Goal: Task Accomplishment & Management: Manage account settings

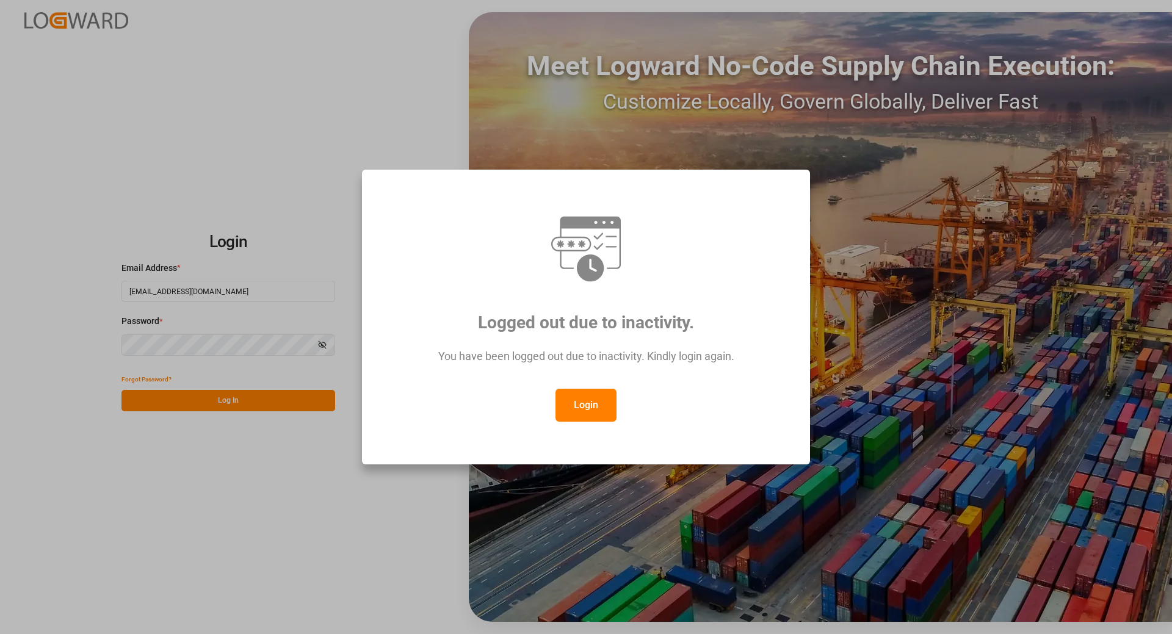
click at [576, 405] on button "Login" at bounding box center [586, 405] width 61 height 33
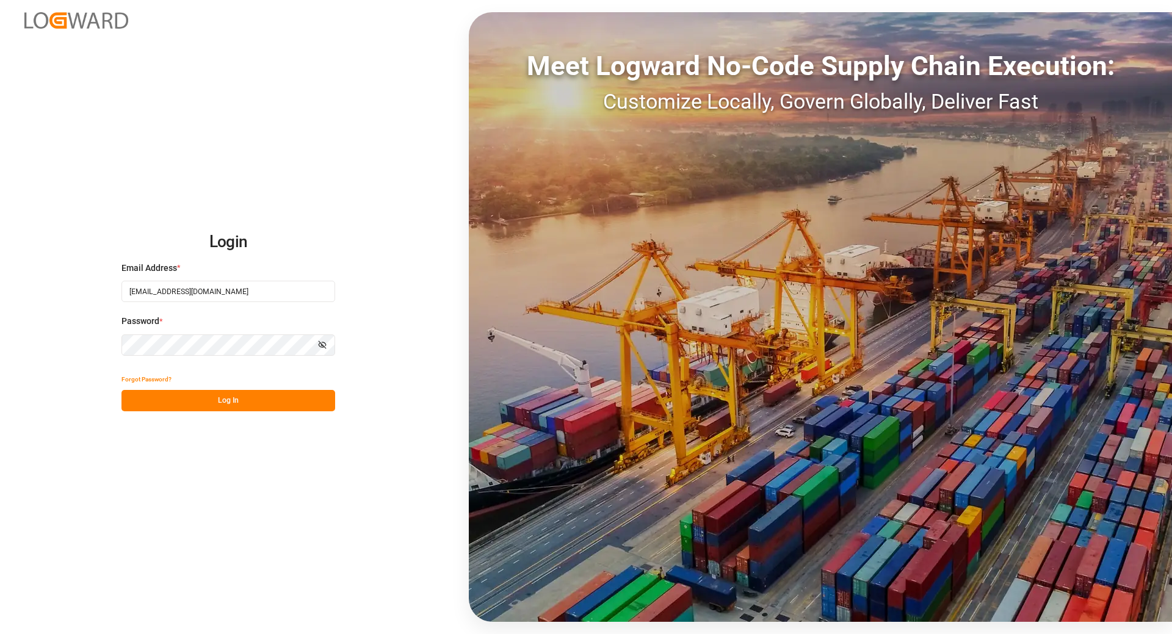
click at [238, 406] on button "Log In" at bounding box center [229, 400] width 214 height 21
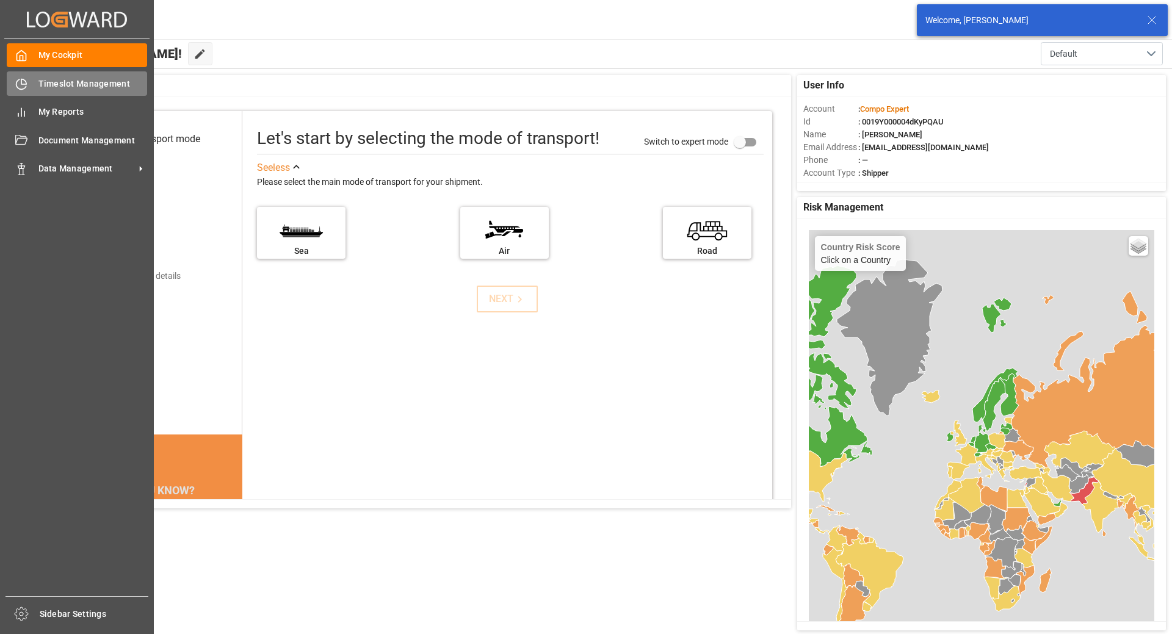
click at [27, 82] on icon at bounding box center [21, 84] width 12 height 12
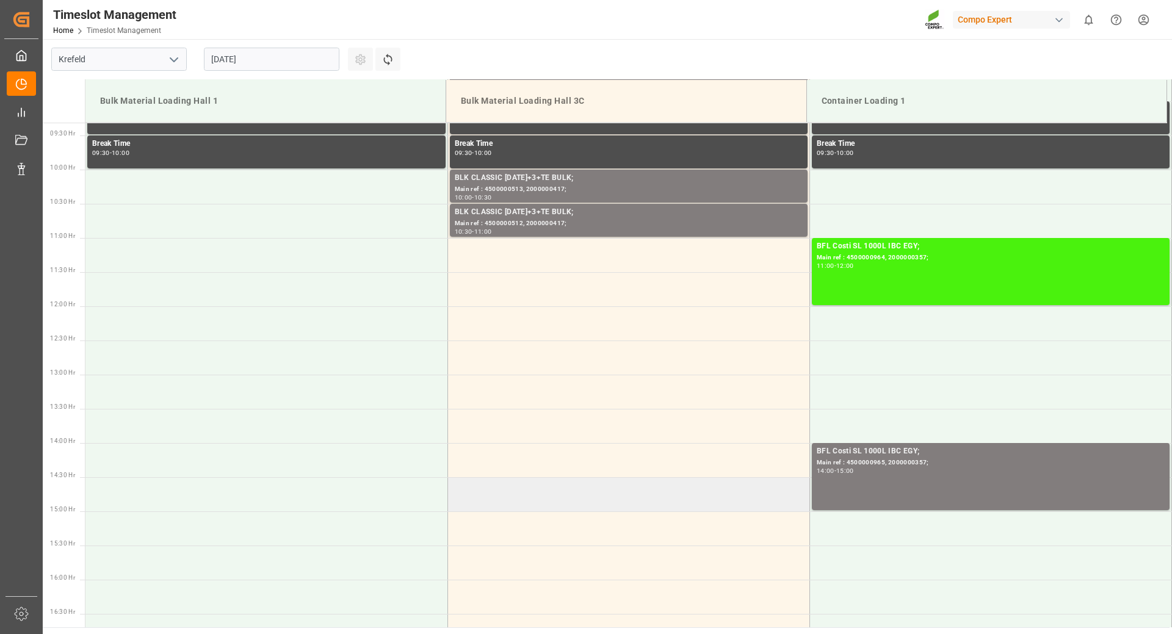
scroll to position [576, 0]
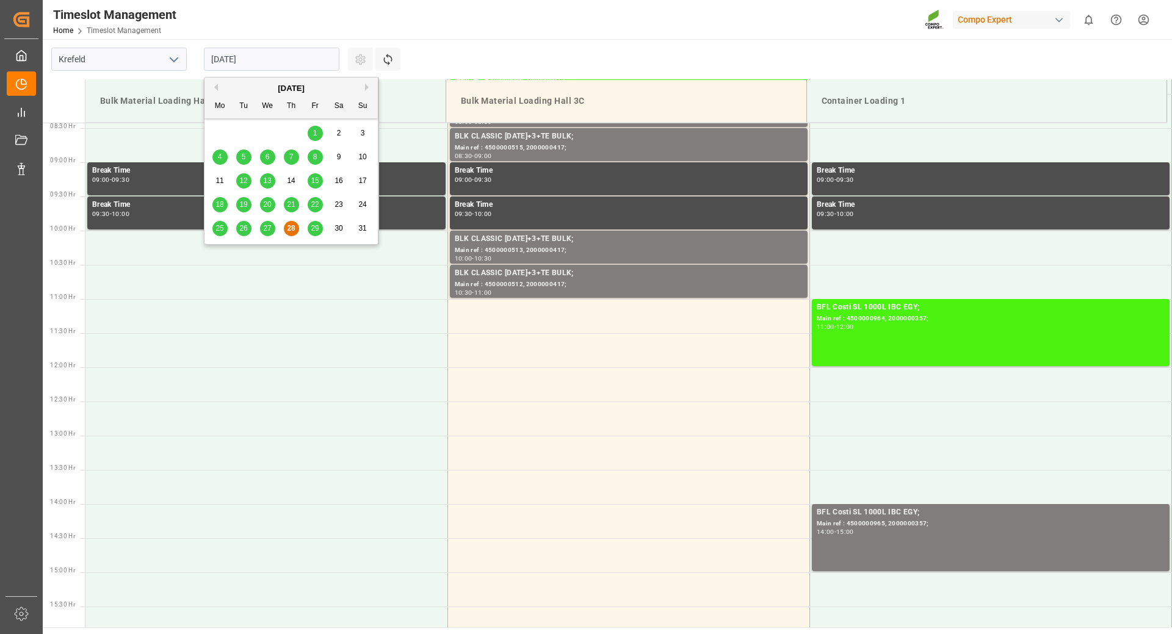
click at [277, 64] on input "[DATE]" at bounding box center [272, 59] width 136 height 23
click at [365, 88] on button "Next Month" at bounding box center [368, 87] width 7 height 7
click at [218, 155] on span "8" at bounding box center [220, 157] width 4 height 9
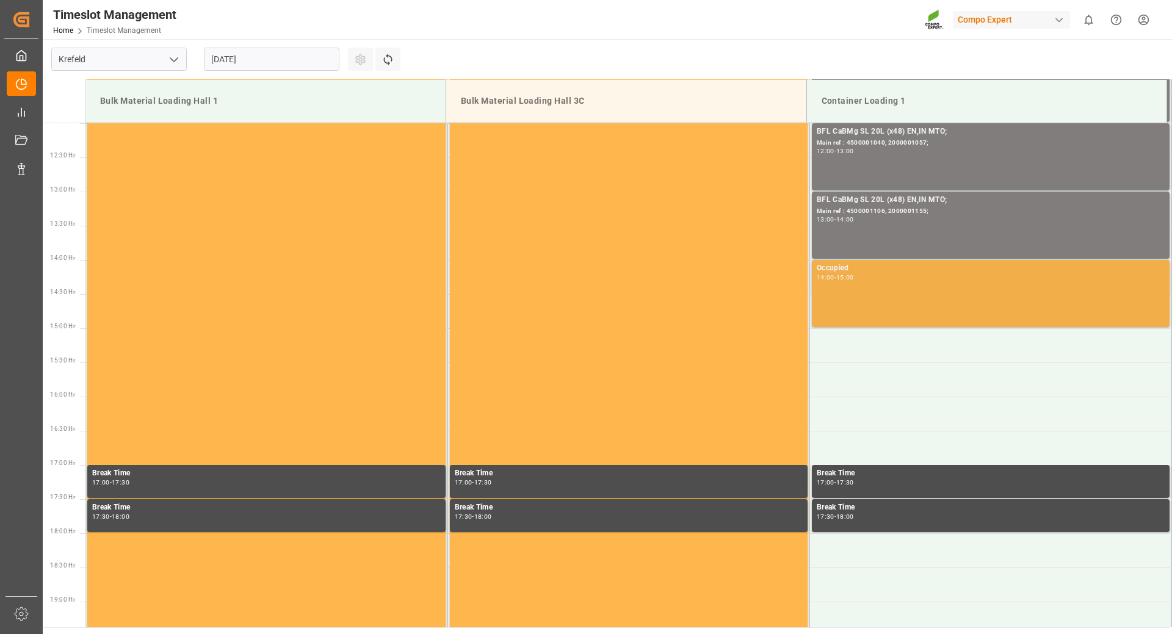
scroll to position [942, 0]
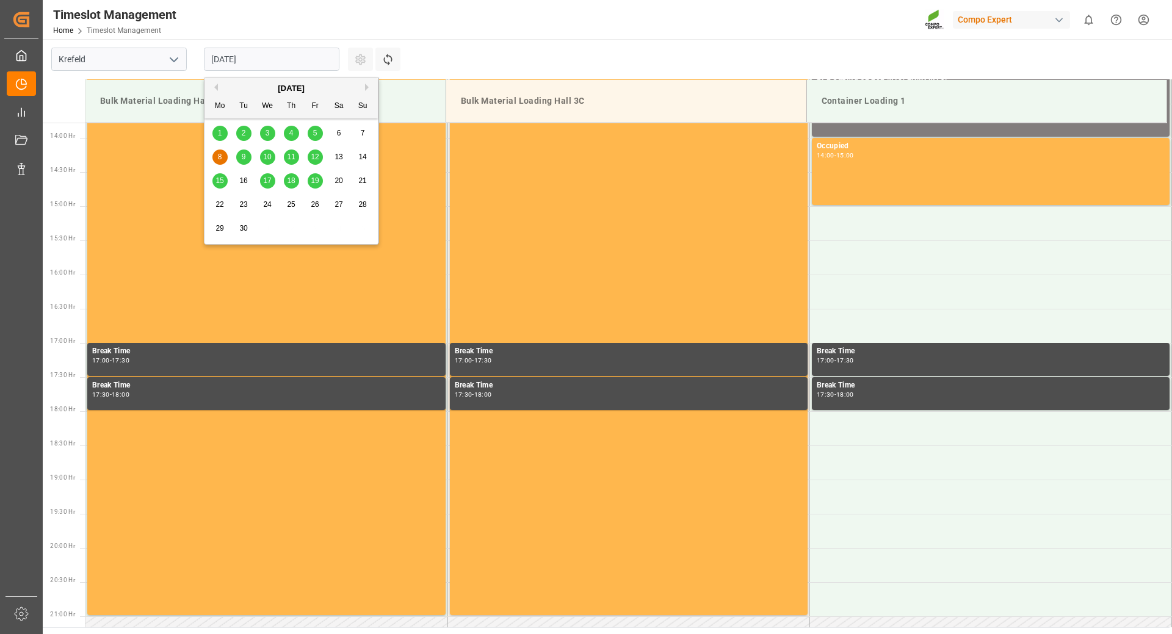
click at [284, 53] on input "[DATE]" at bounding box center [272, 59] width 136 height 23
click at [245, 161] on span "9" at bounding box center [244, 157] width 4 height 9
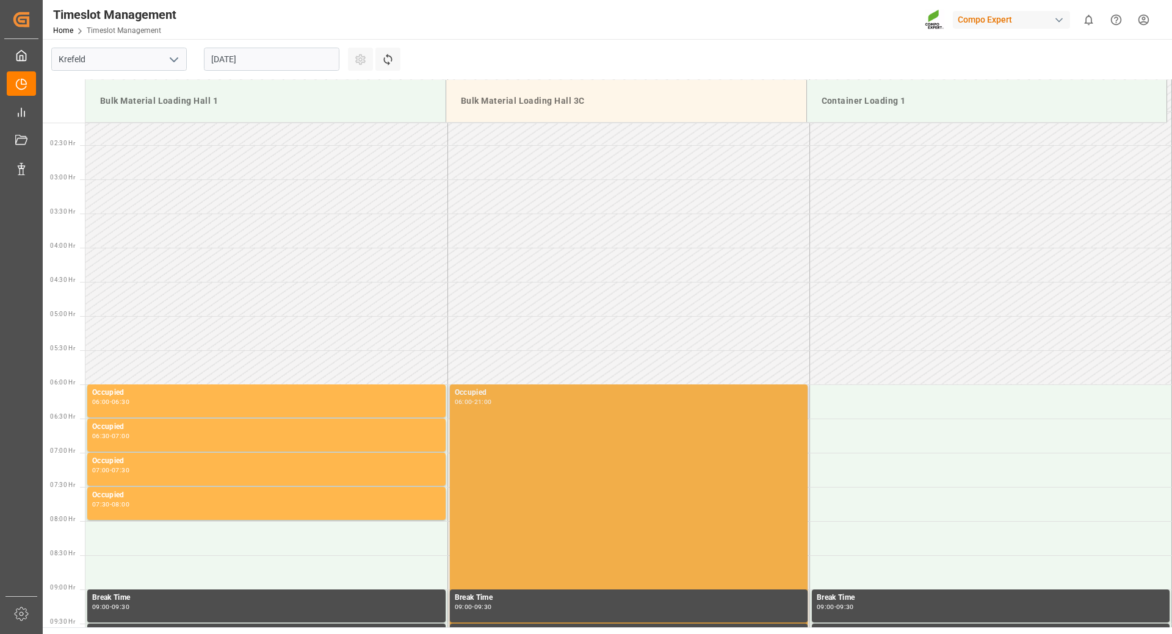
scroll to position [0, 0]
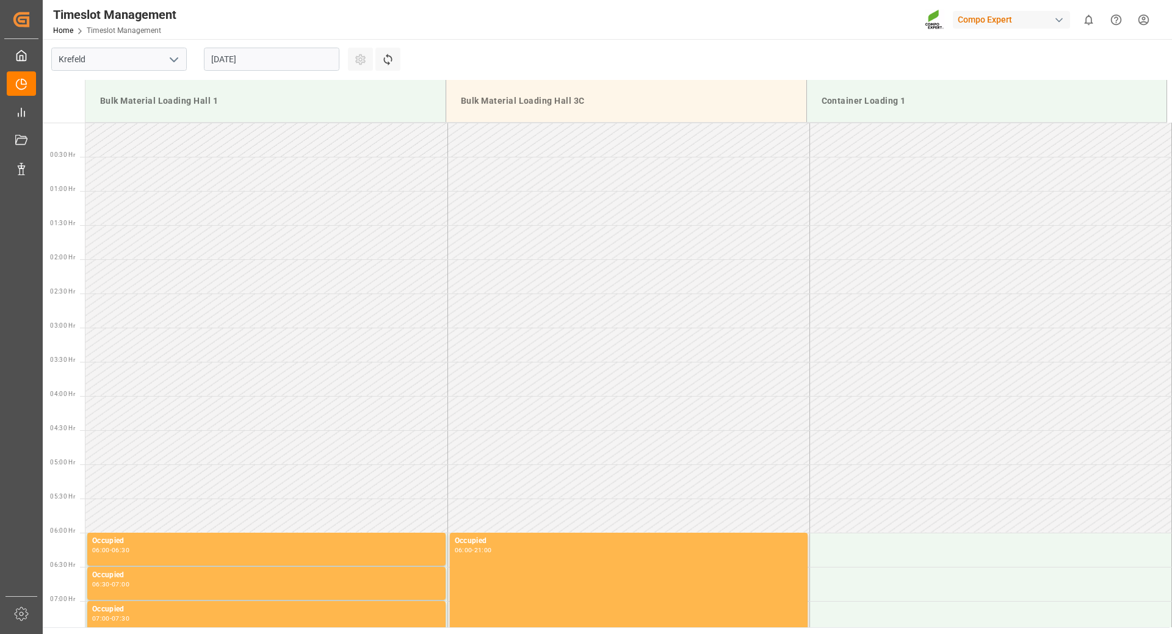
click at [318, 58] on input "[DATE]" at bounding box center [272, 59] width 136 height 23
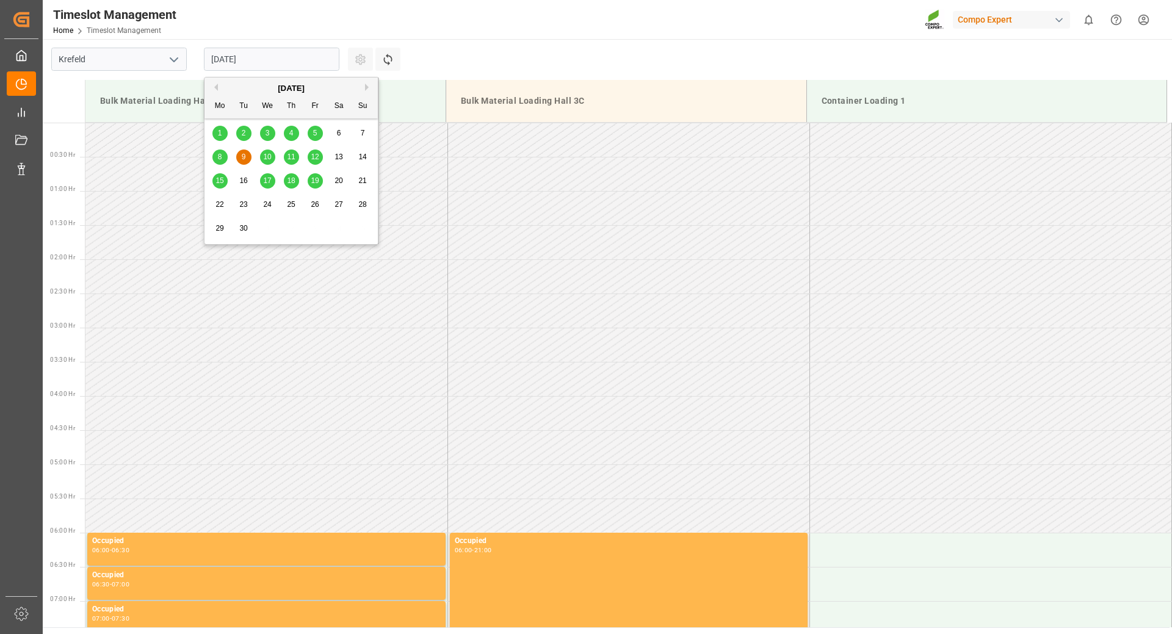
click at [316, 133] on span "5" at bounding box center [315, 133] width 4 height 9
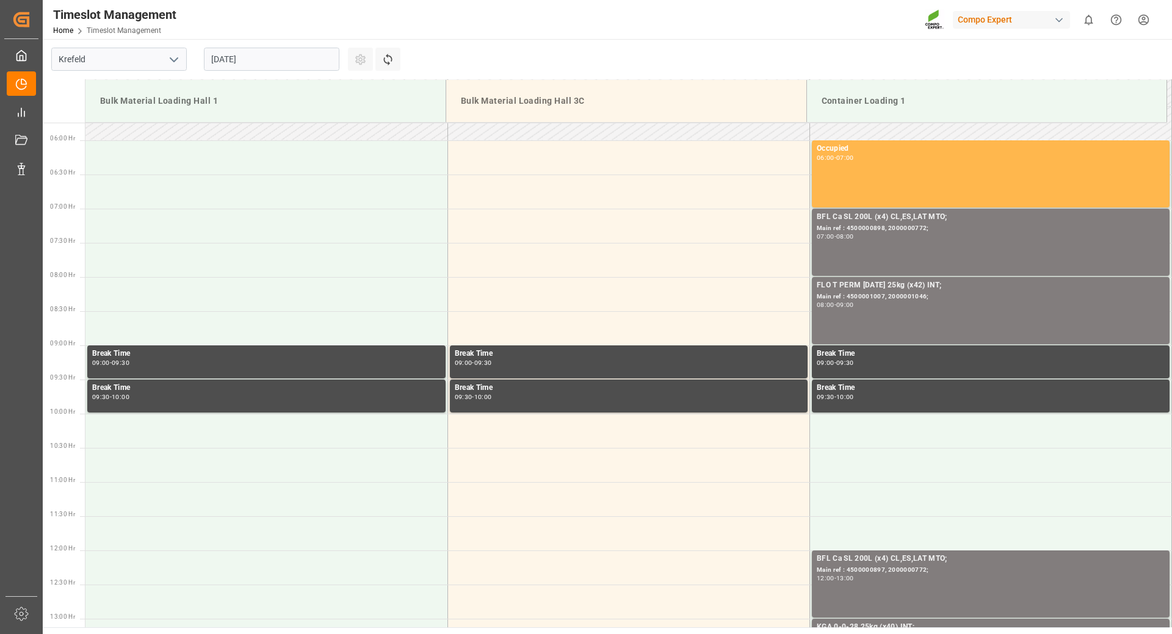
scroll to position [87, 0]
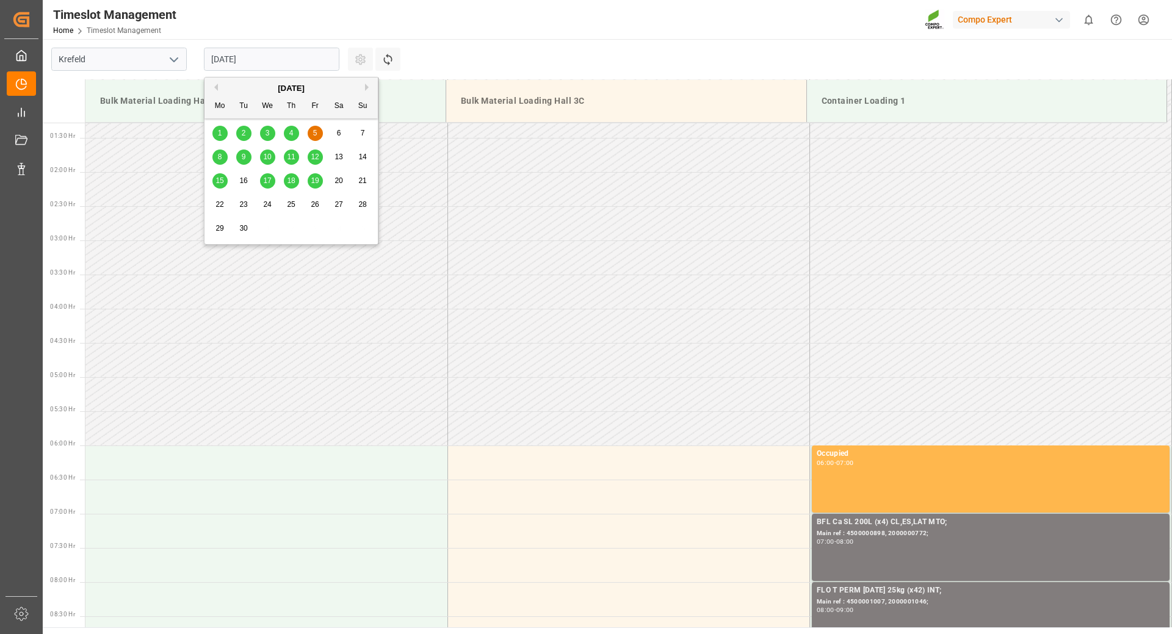
click at [317, 60] on input "[DATE]" at bounding box center [272, 59] width 136 height 23
click at [293, 135] on span "4" at bounding box center [291, 133] width 4 height 9
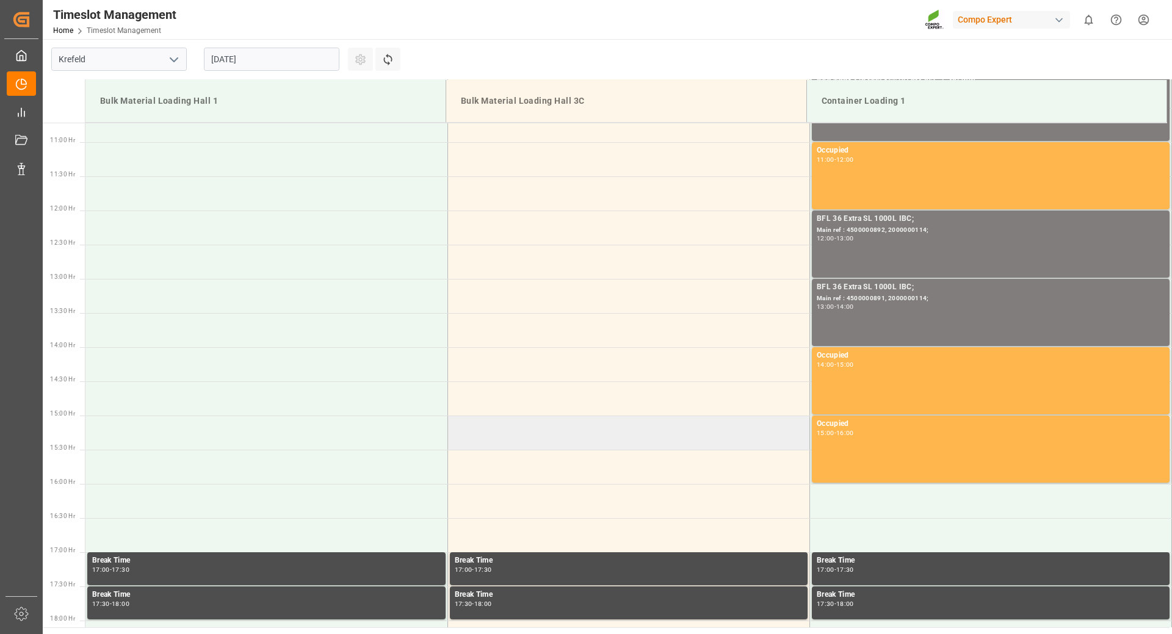
scroll to position [611, 0]
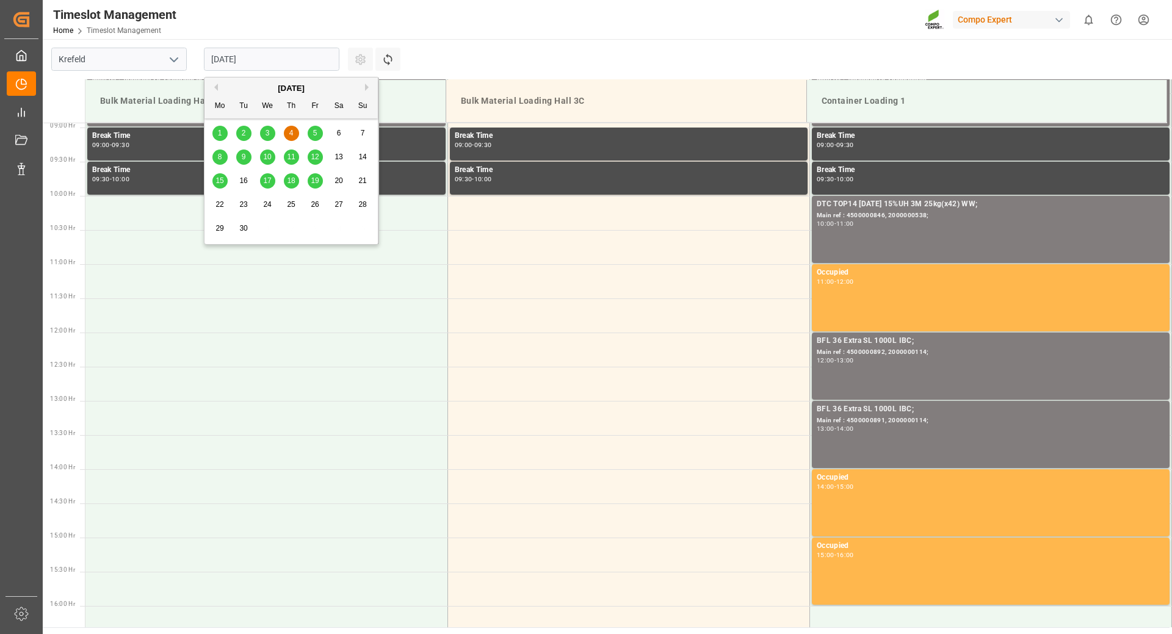
click at [296, 66] on input "[DATE]" at bounding box center [272, 59] width 136 height 23
click at [268, 133] on span "3" at bounding box center [268, 133] width 4 height 9
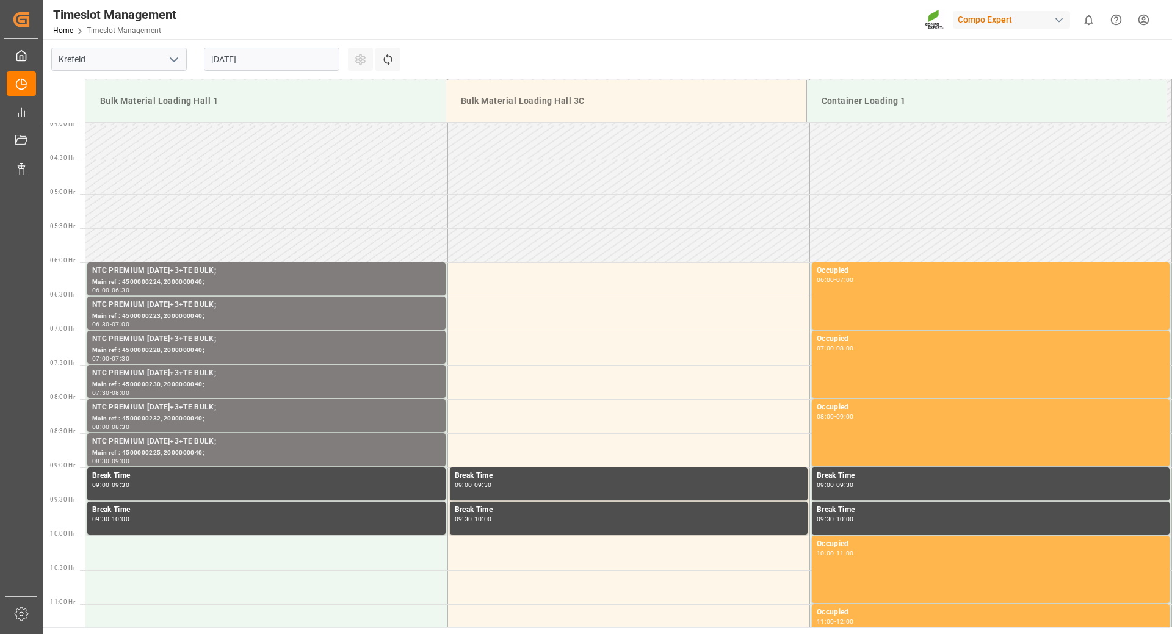
scroll to position [209, 0]
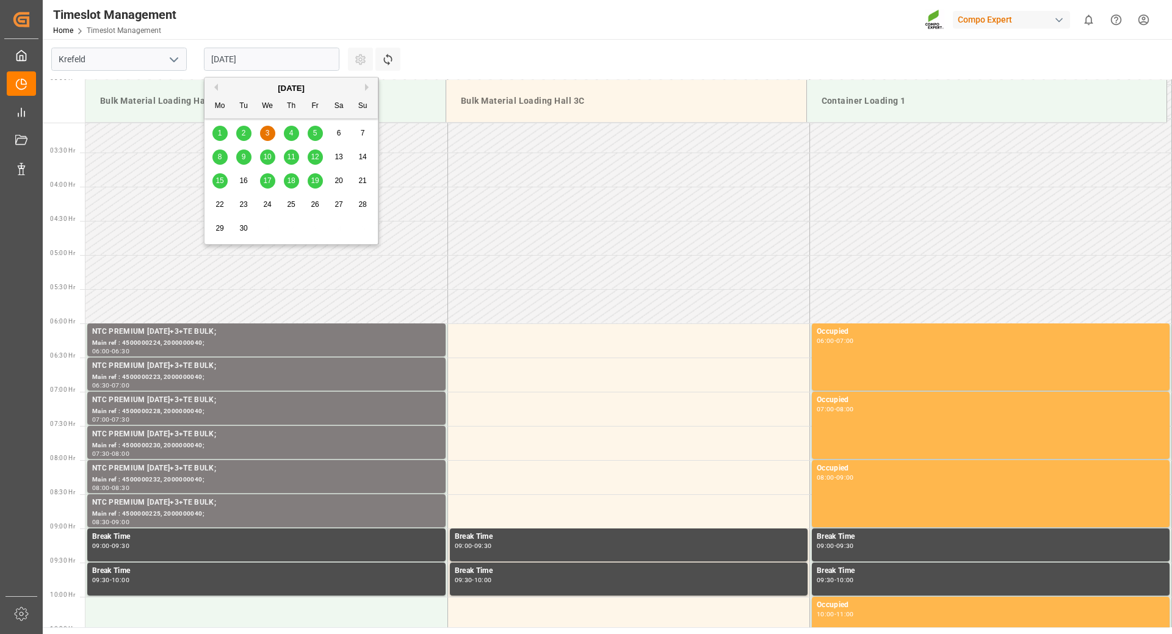
click at [280, 51] on input "[DATE]" at bounding box center [272, 59] width 136 height 23
click at [222, 158] on div "8" at bounding box center [219, 157] width 15 height 15
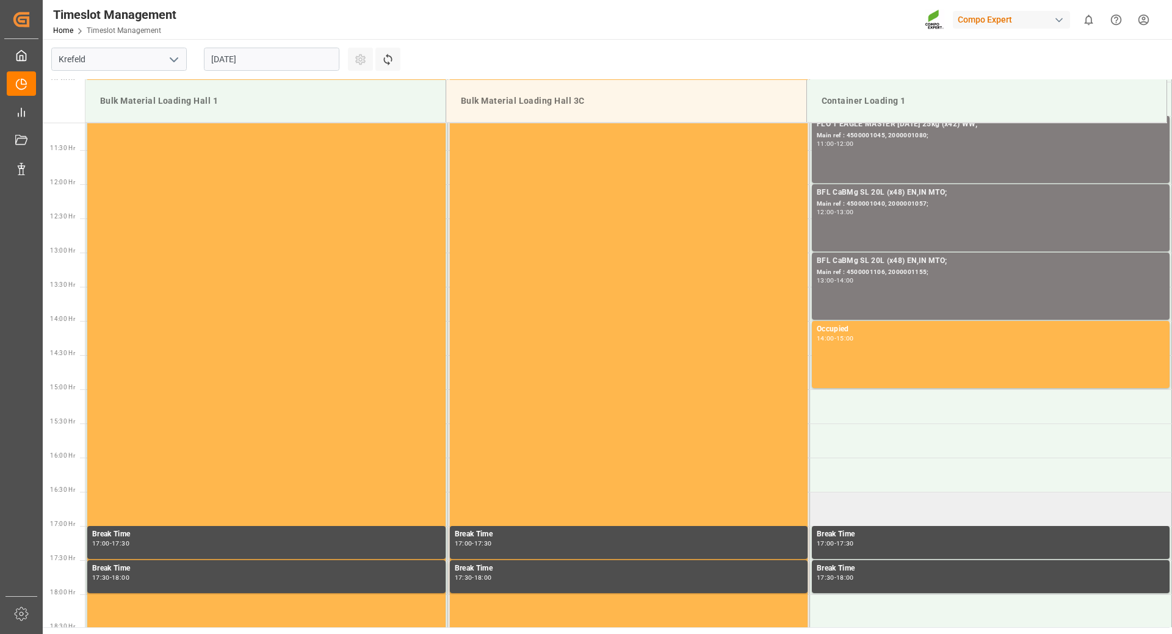
scroll to position [576, 0]
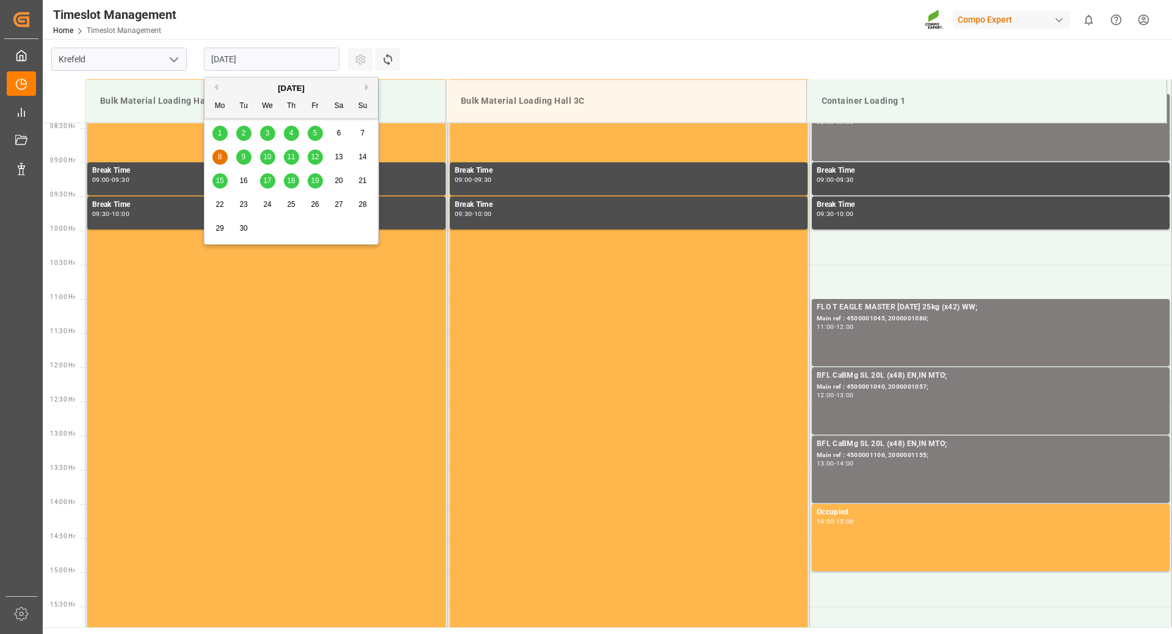
click at [318, 57] on input "[DATE]" at bounding box center [272, 59] width 136 height 23
click at [244, 158] on span "9" at bounding box center [244, 157] width 4 height 9
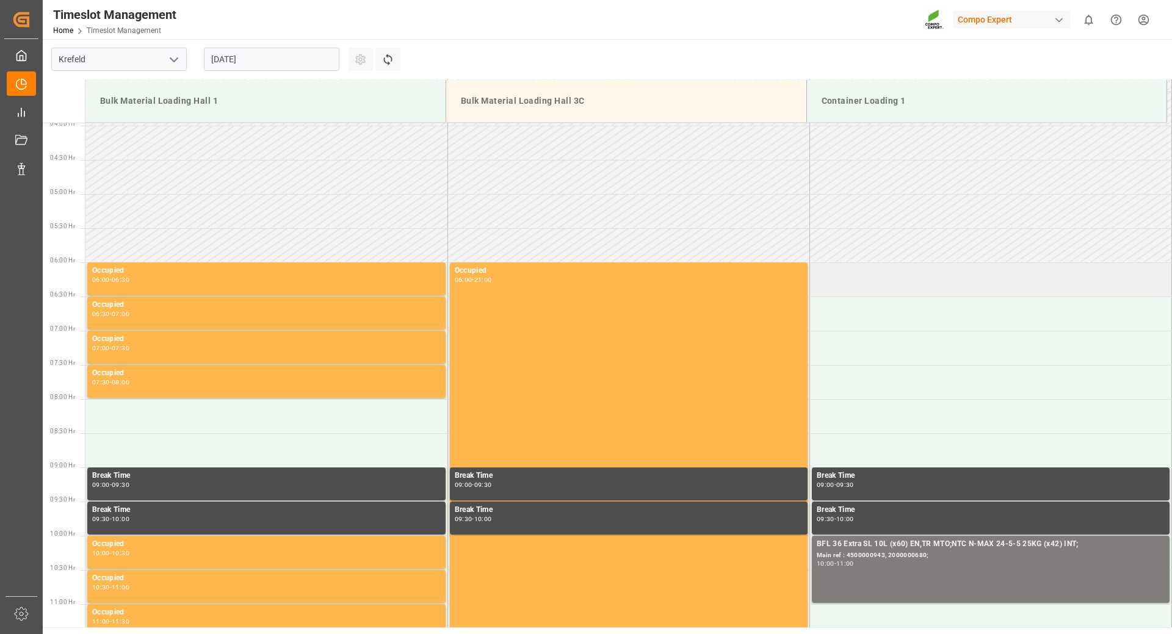
scroll to position [454, 0]
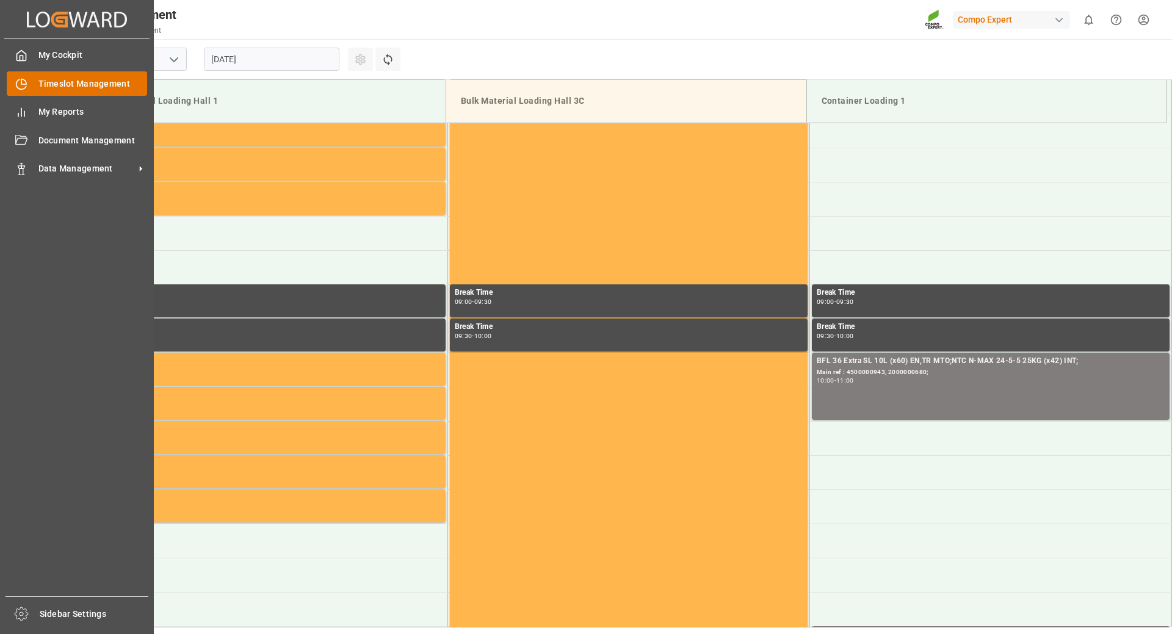
click at [19, 85] on icon at bounding box center [21, 84] width 12 height 12
click at [21, 168] on icon at bounding box center [21, 169] width 12 height 12
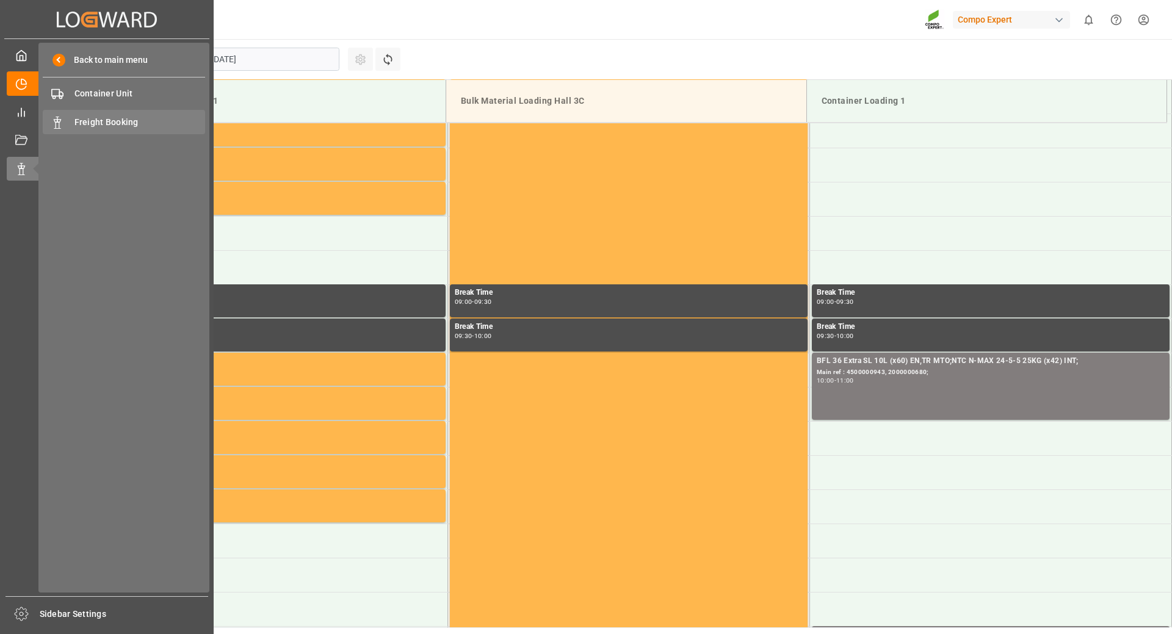
click at [107, 126] on span "Freight Booking" at bounding box center [139, 122] width 131 height 13
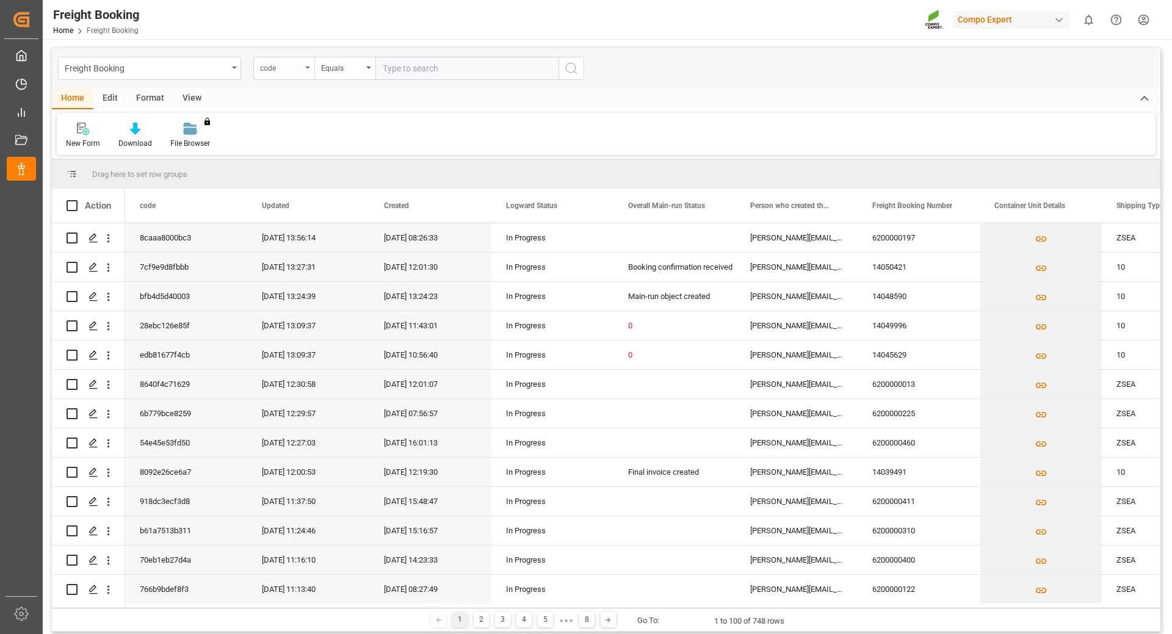
click at [311, 69] on div "code" at bounding box center [283, 68] width 61 height 23
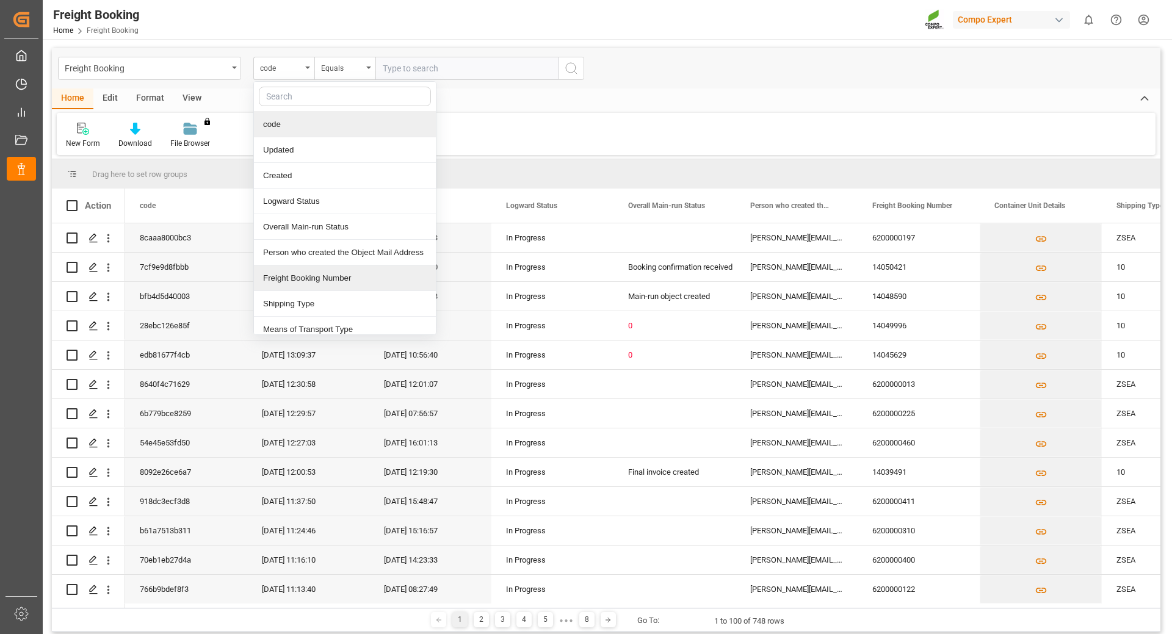
click at [286, 274] on div "Freight Booking Number" at bounding box center [345, 279] width 182 height 26
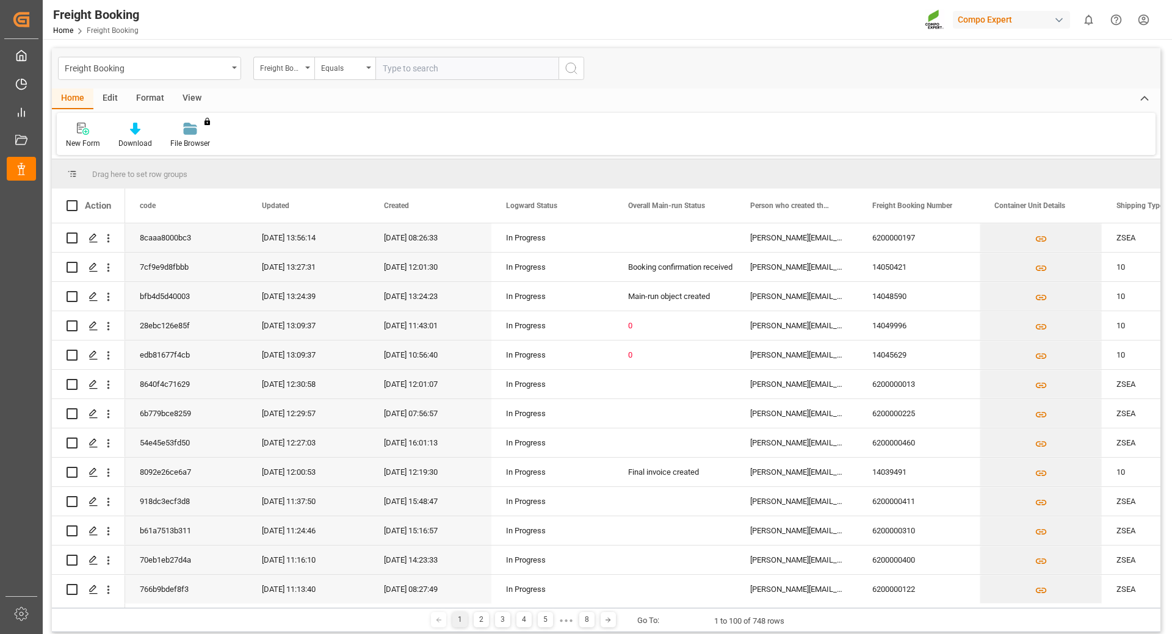
click at [408, 71] on input "text" at bounding box center [467, 68] width 183 height 23
type input "6200000387"
click at [571, 68] on icon "search button" at bounding box center [571, 68] width 15 height 15
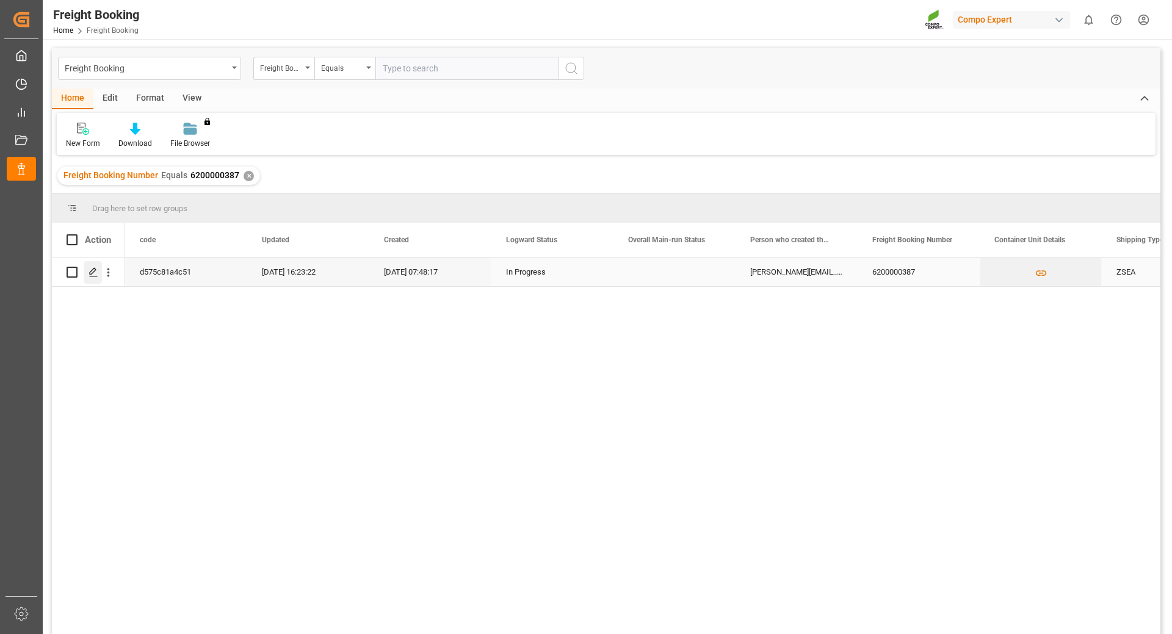
click at [95, 274] on icon "Press SPACE to select this row." at bounding box center [94, 272] width 10 height 10
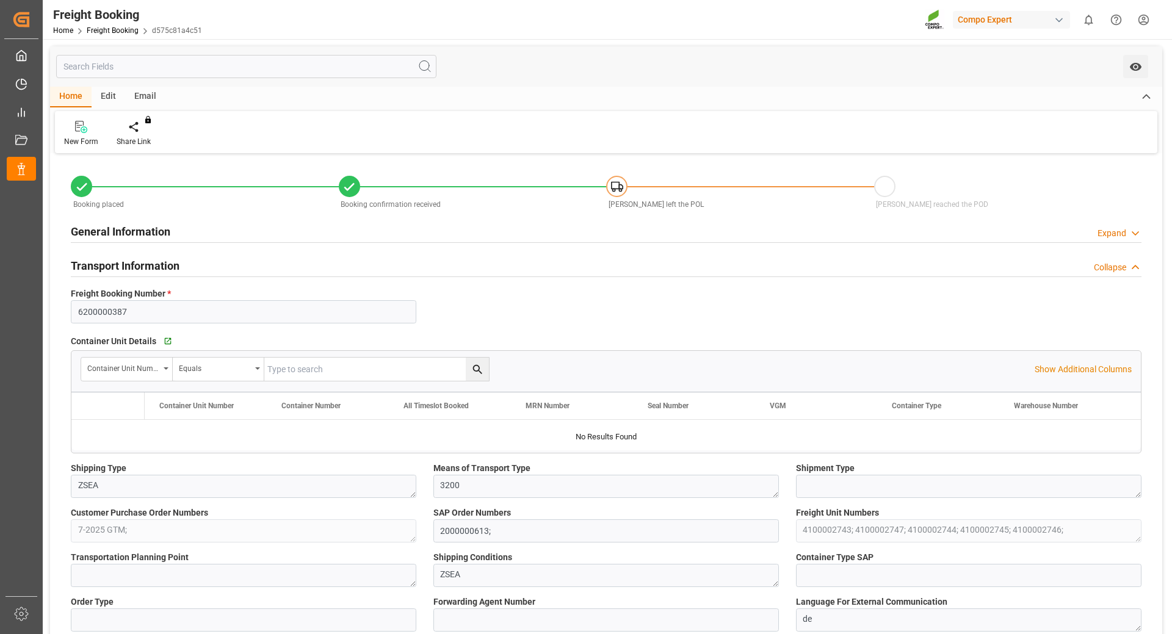
type input "MSC"
type input "Mediterranean Shipping Company"
type input "9974486"
type input "BEANR"
type input "GTPBR"
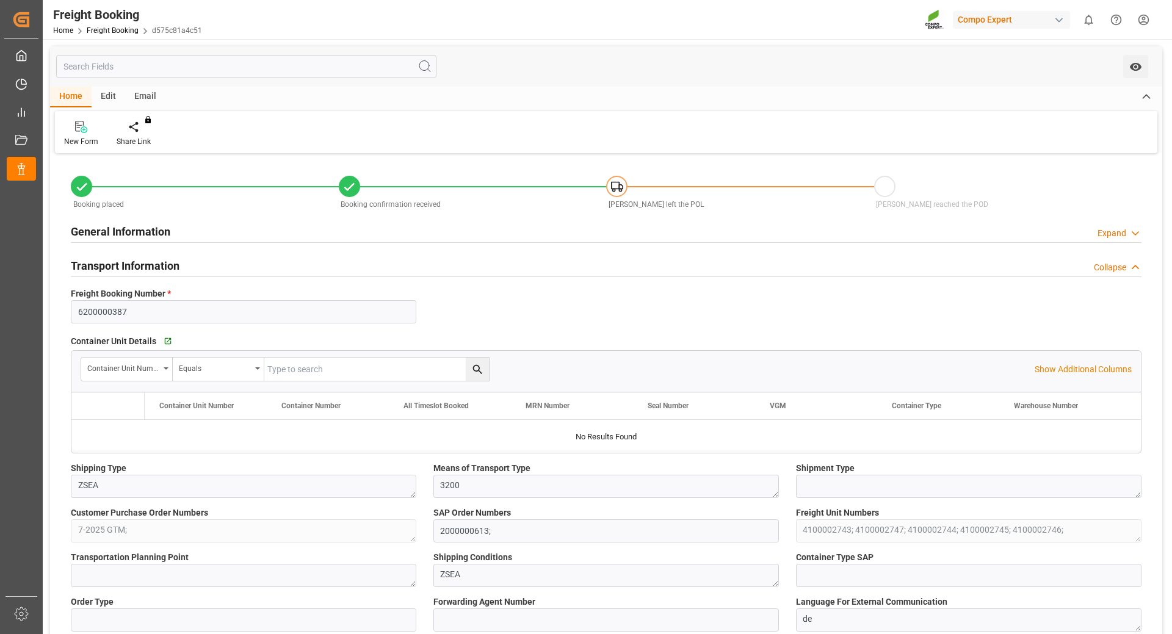
type input "0"
type input "296770"
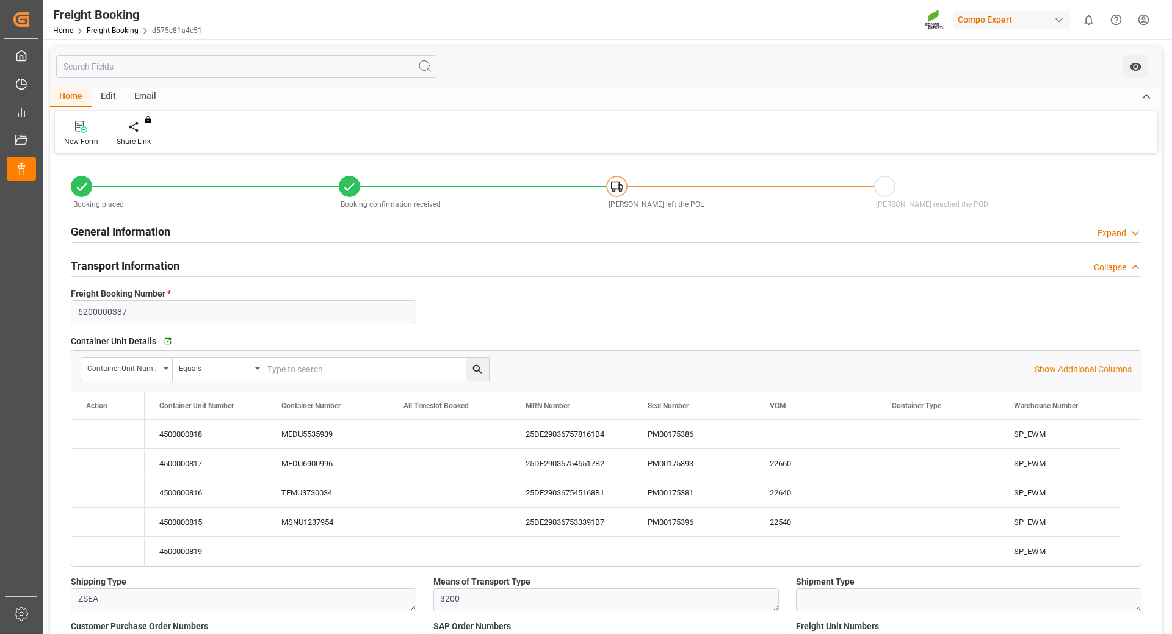
type input "[DATE] 01:00"
type input "[DATE] 07:48"
type input "[DATE] 17:55"
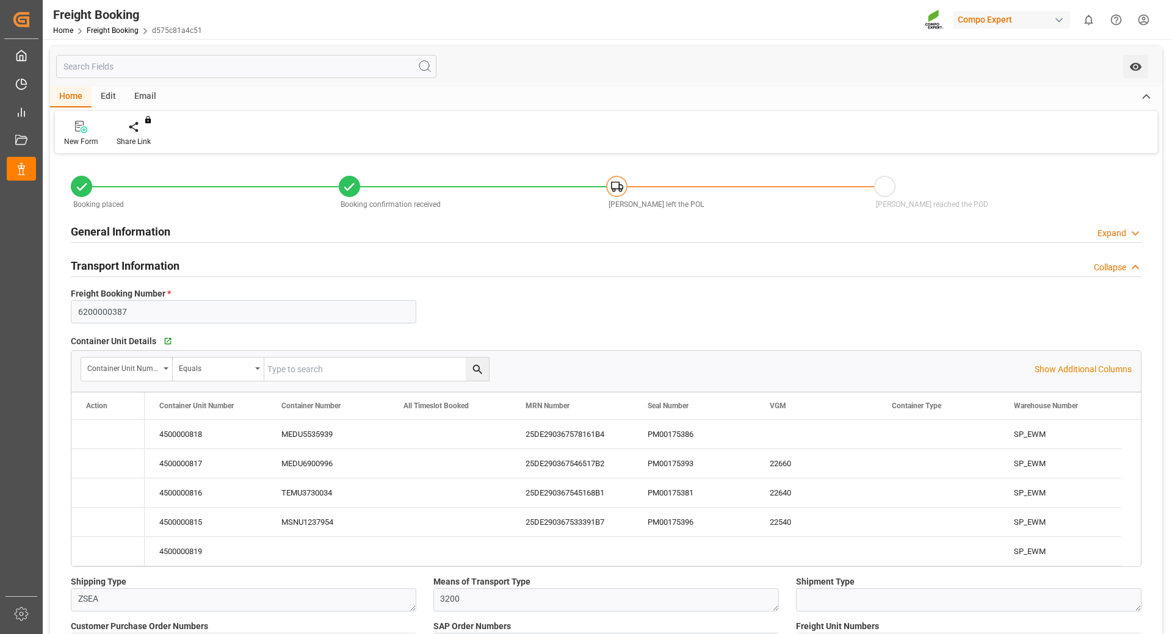
type input "[DATE] 17:55"
type input "[DATE] 15:54"
click at [678, 436] on div "PM00175386" at bounding box center [694, 434] width 122 height 29
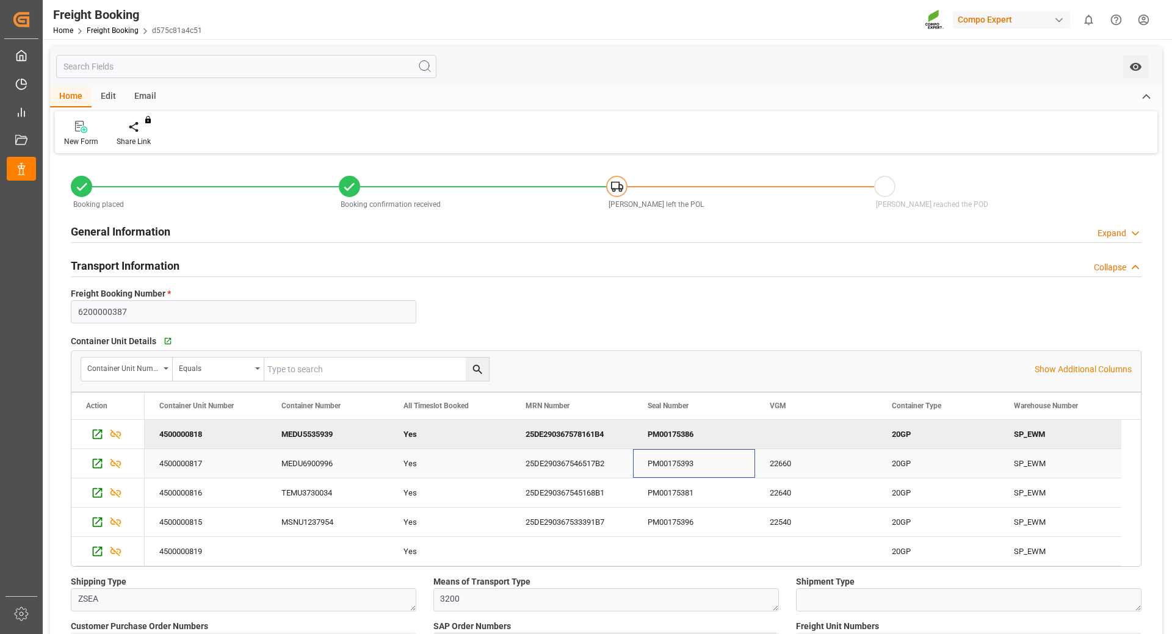
click at [664, 471] on div "PM00175393" at bounding box center [694, 463] width 122 height 29
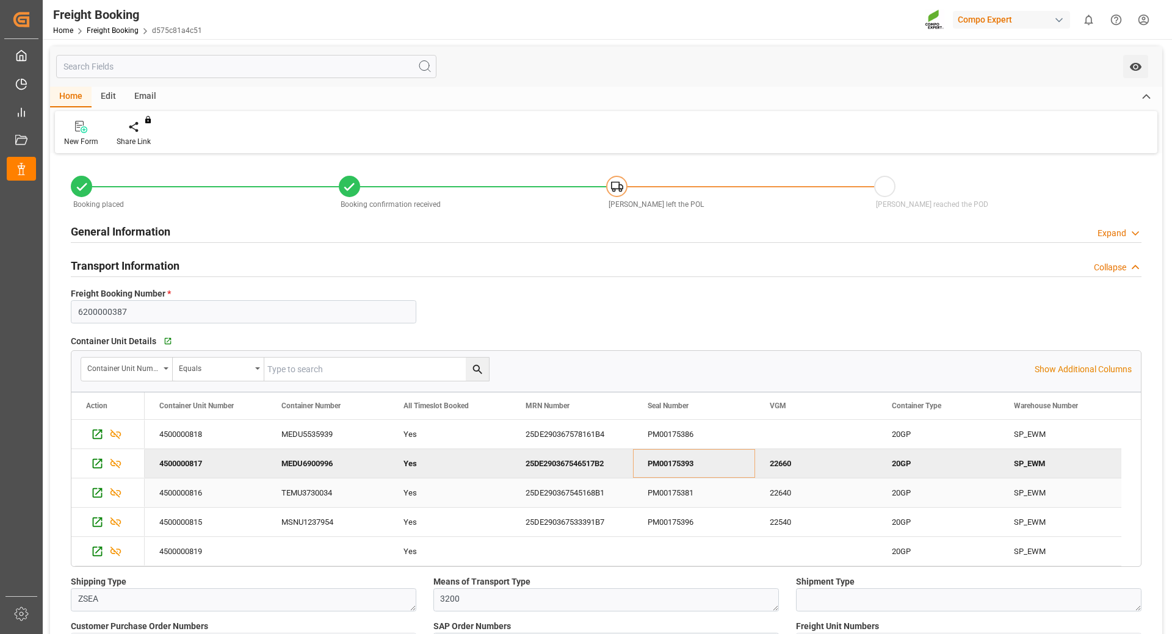
click at [693, 493] on div "PM00175381" at bounding box center [694, 493] width 122 height 29
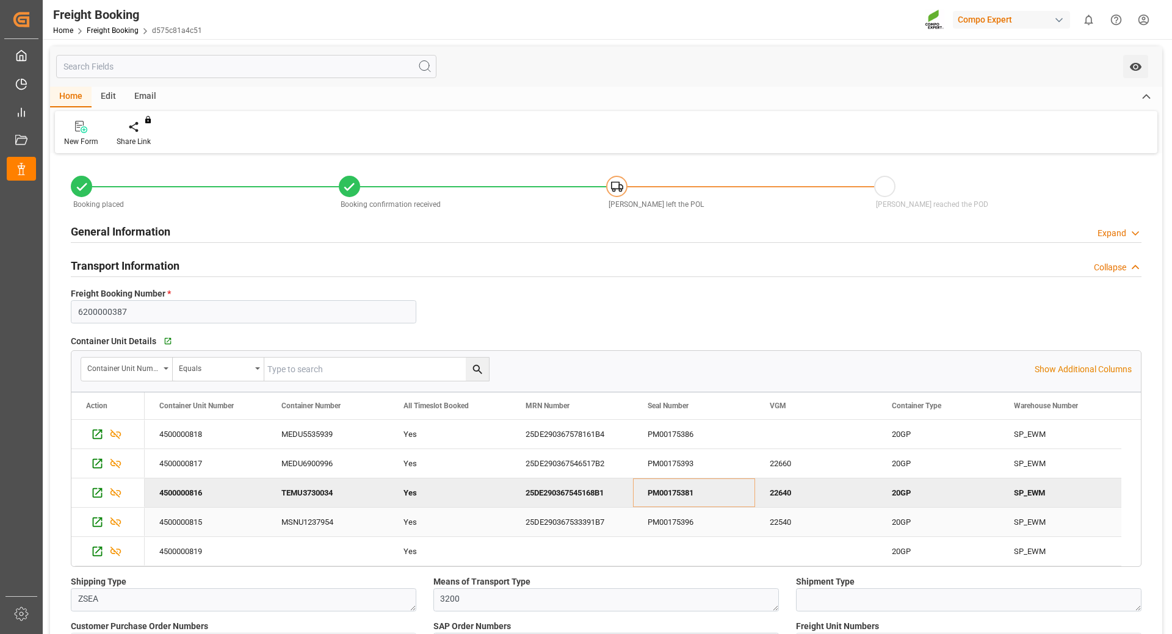
click at [672, 524] on div "PM00175396" at bounding box center [694, 522] width 122 height 29
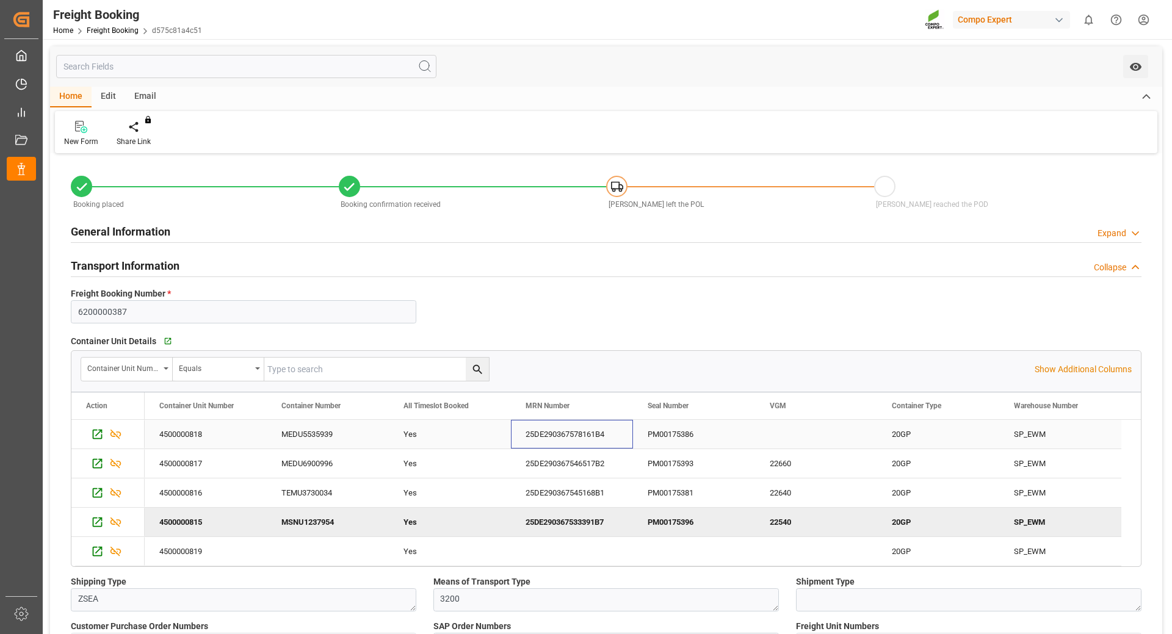
click at [579, 441] on div "25DE290367578161B4" at bounding box center [572, 434] width 122 height 29
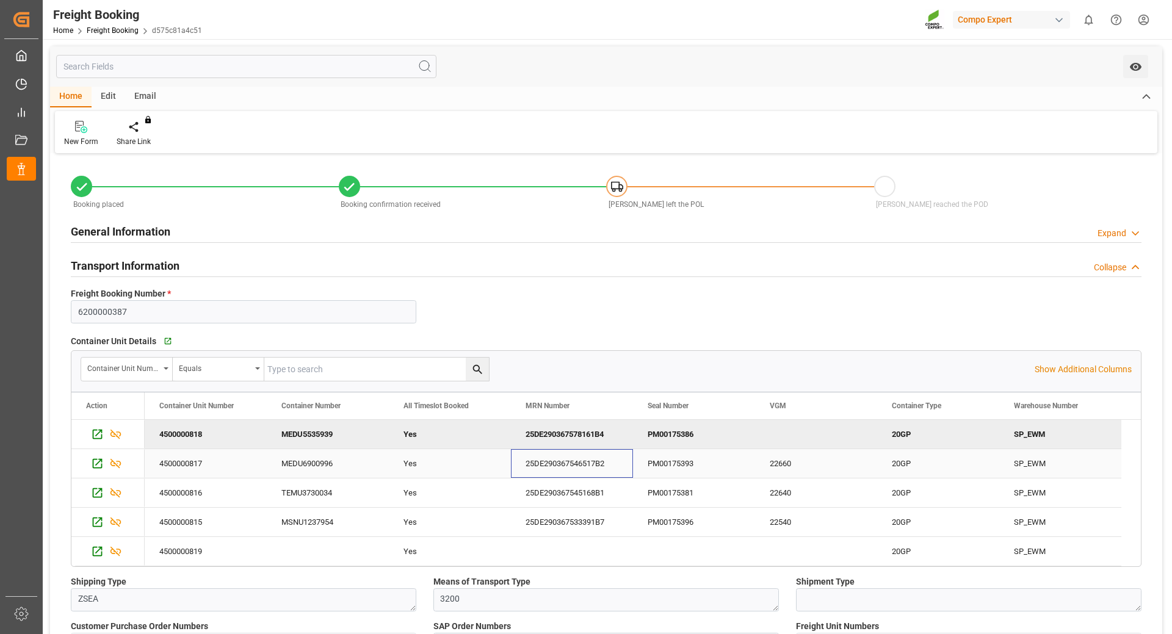
click at [593, 462] on div "25DE290367546517B2" at bounding box center [572, 463] width 122 height 29
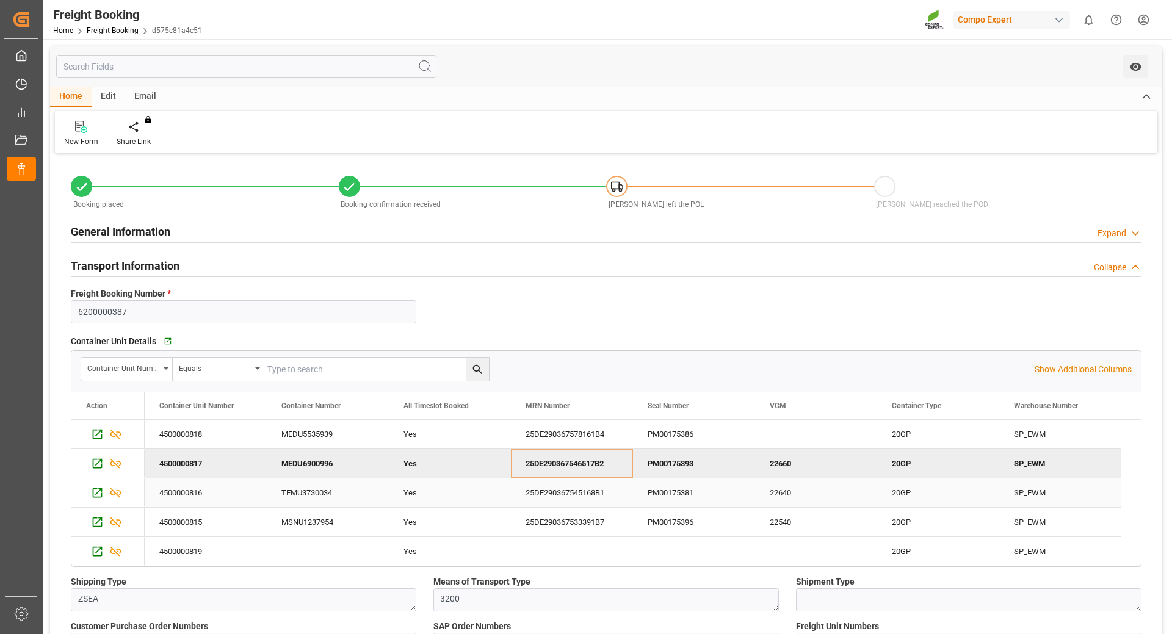
click at [561, 492] on div "25DE290367545168B1" at bounding box center [572, 493] width 122 height 29
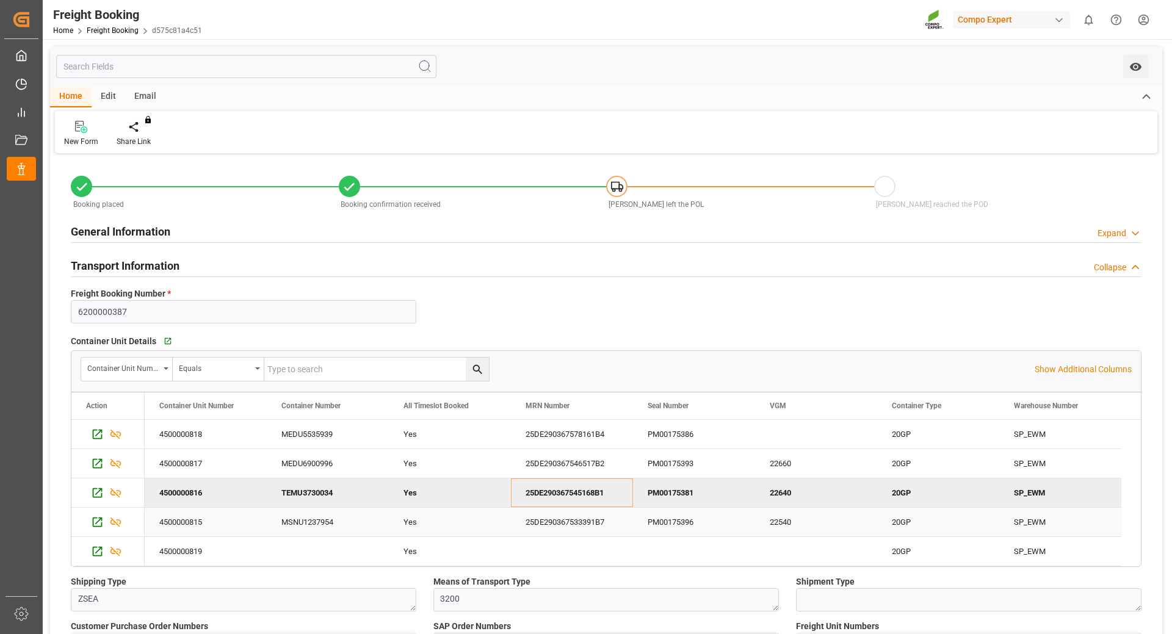
click at [568, 529] on div "25DE290367533391B7" at bounding box center [572, 522] width 122 height 29
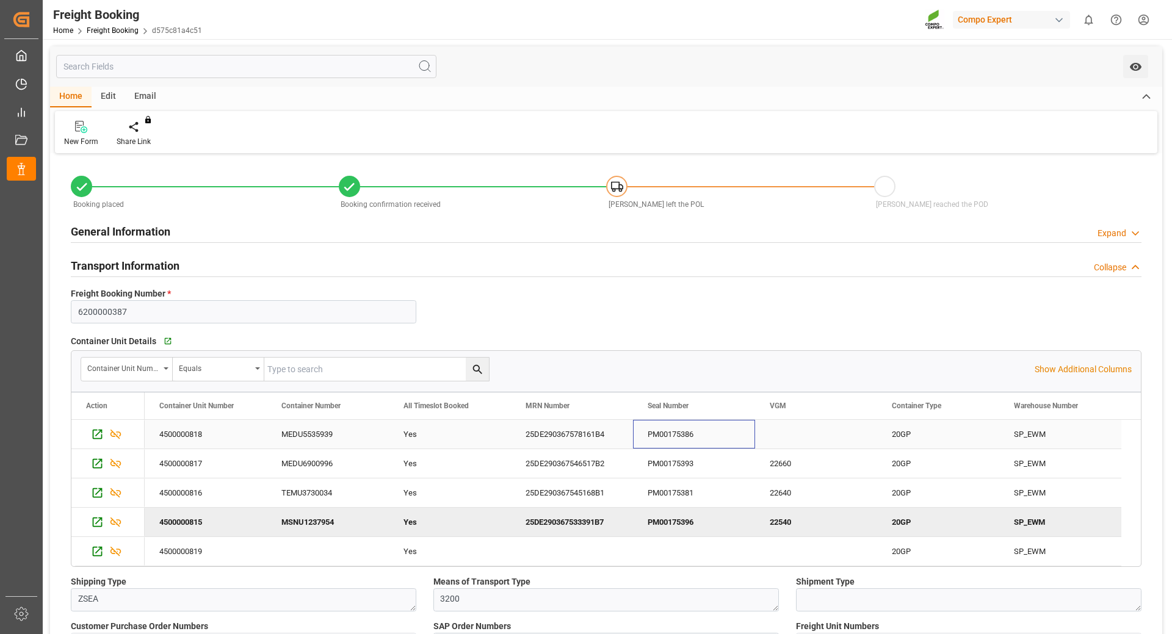
click at [675, 434] on div "PM00175386" at bounding box center [694, 434] width 122 height 29
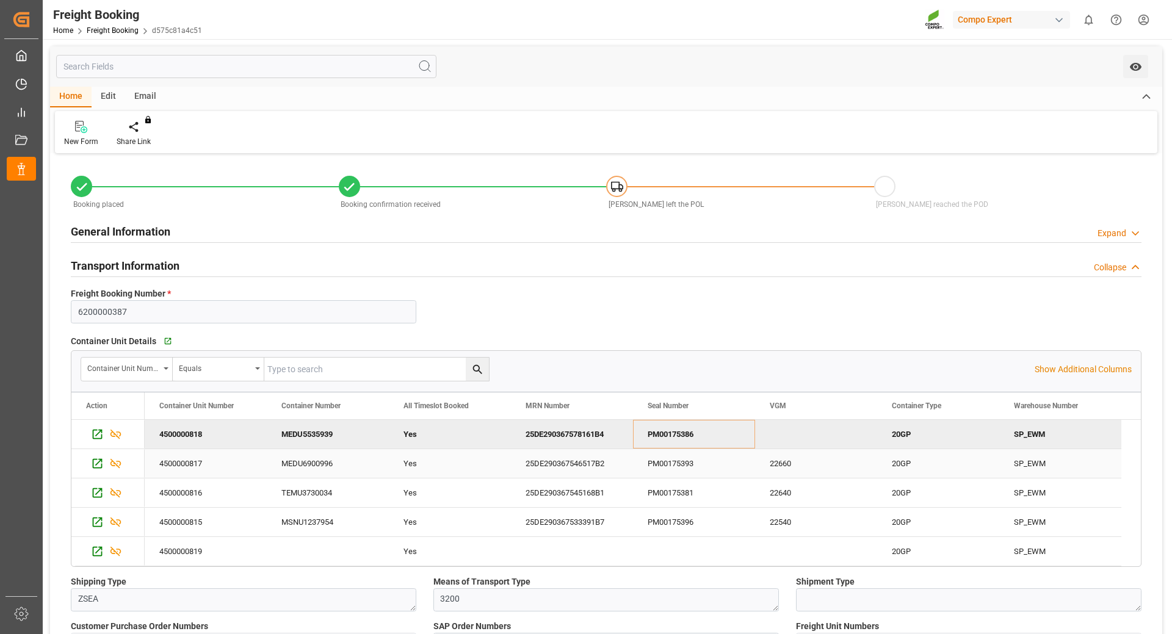
click at [656, 468] on div "PM00175393" at bounding box center [694, 463] width 122 height 29
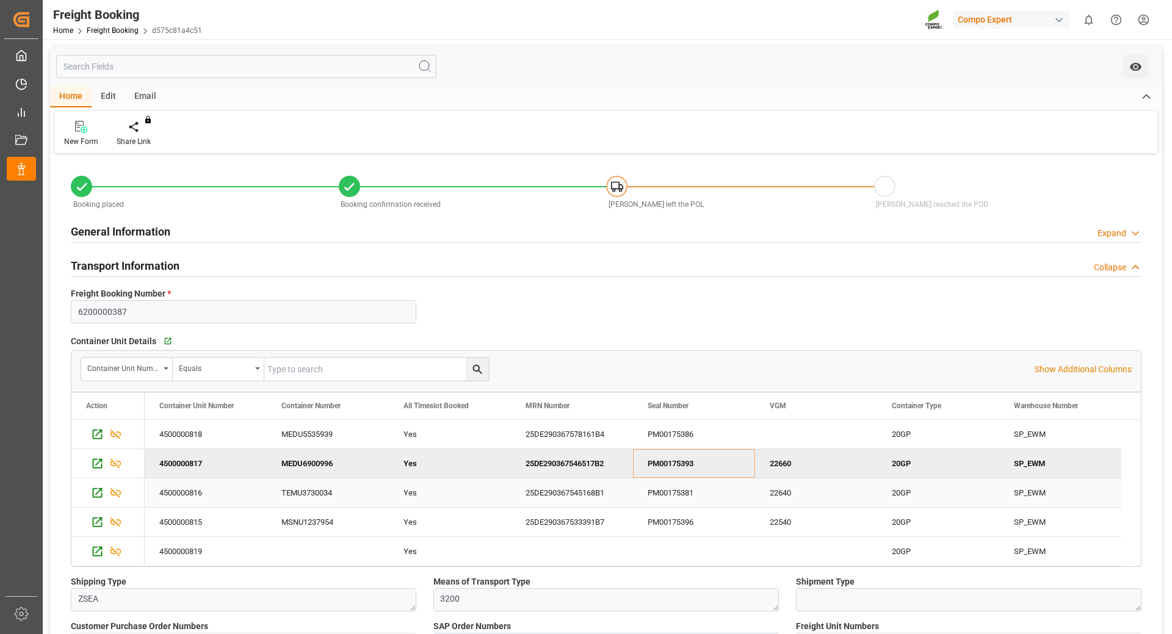
click at [712, 496] on div "PM00175381" at bounding box center [694, 493] width 122 height 29
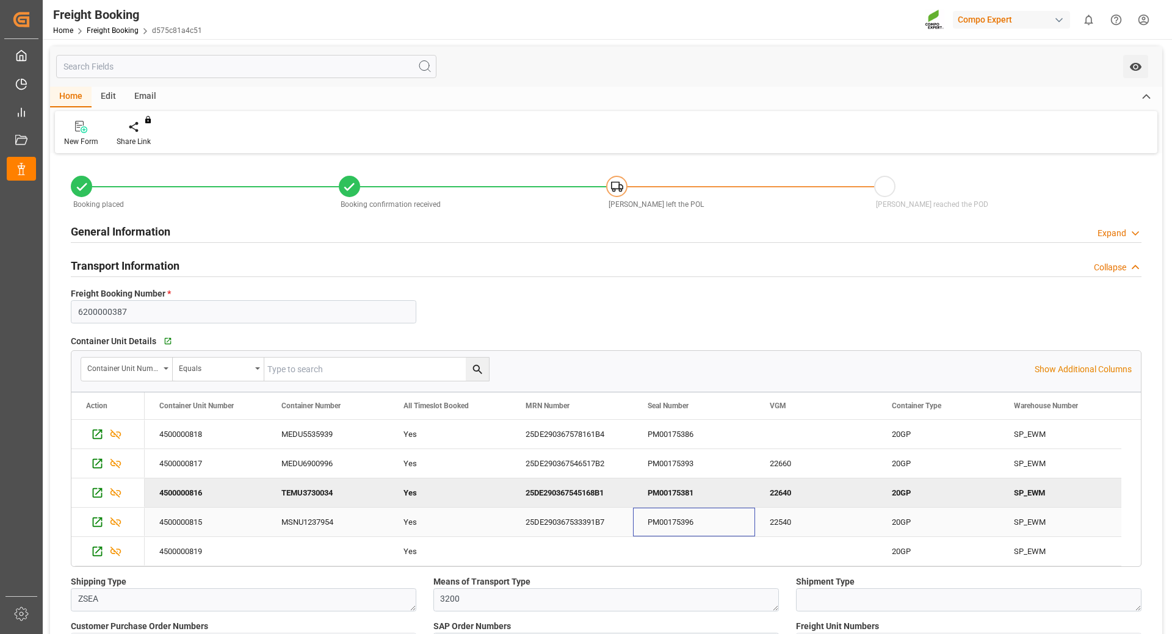
click at [660, 524] on div "PM00175396" at bounding box center [694, 522] width 122 height 29
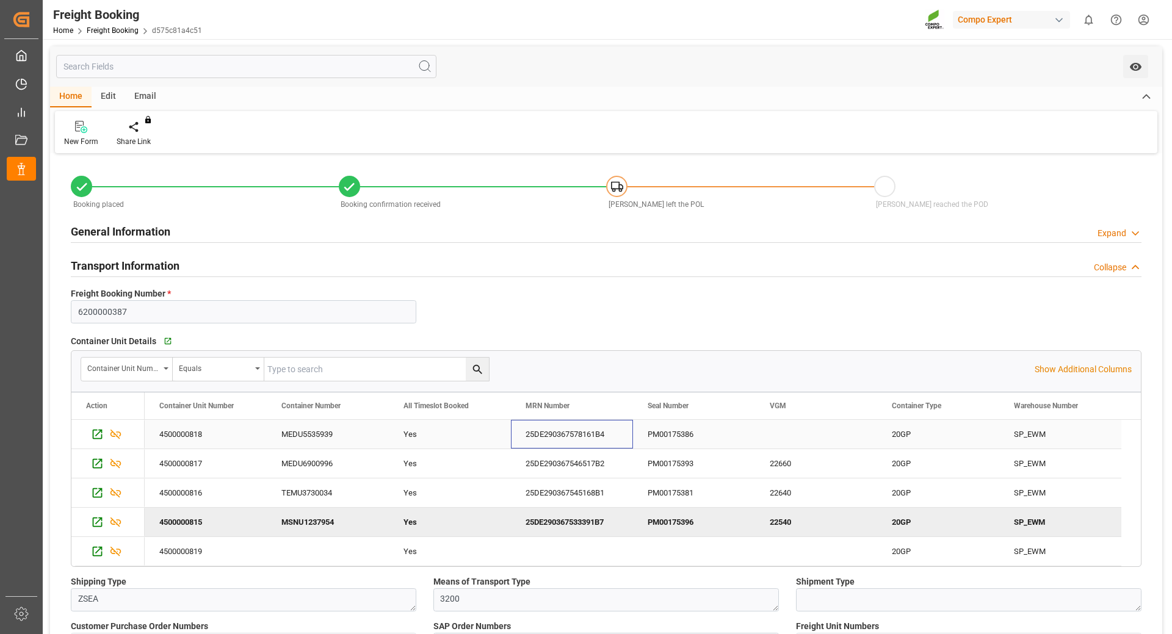
click at [570, 438] on div "25DE290367578161B4" at bounding box center [572, 434] width 122 height 29
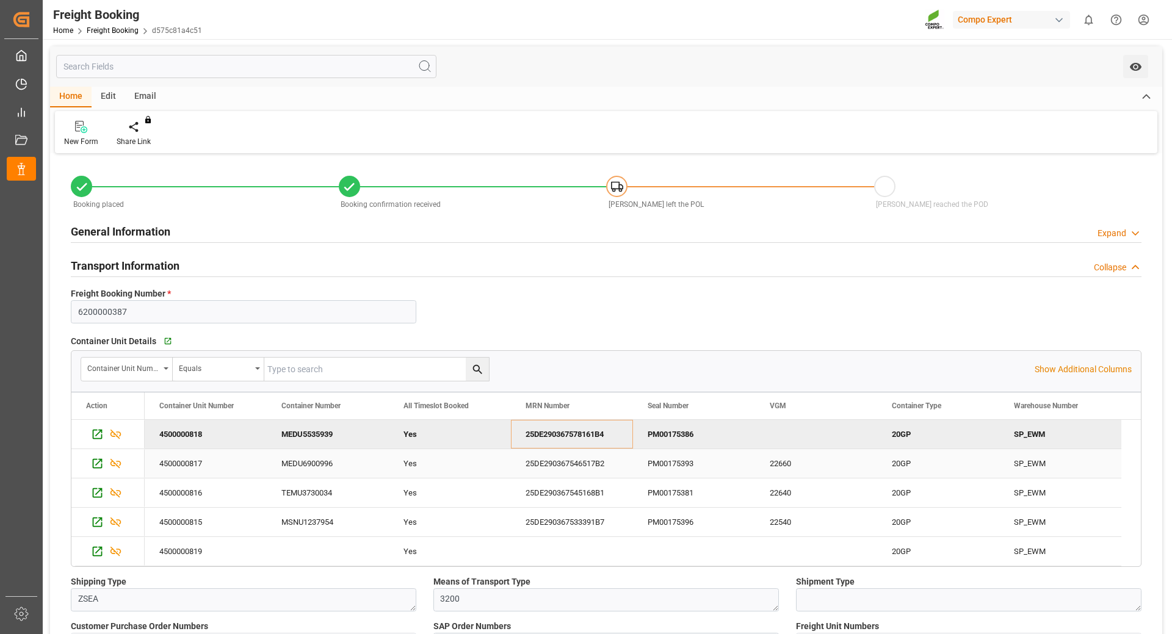
click at [615, 469] on div "25DE290367546517B2" at bounding box center [572, 463] width 122 height 29
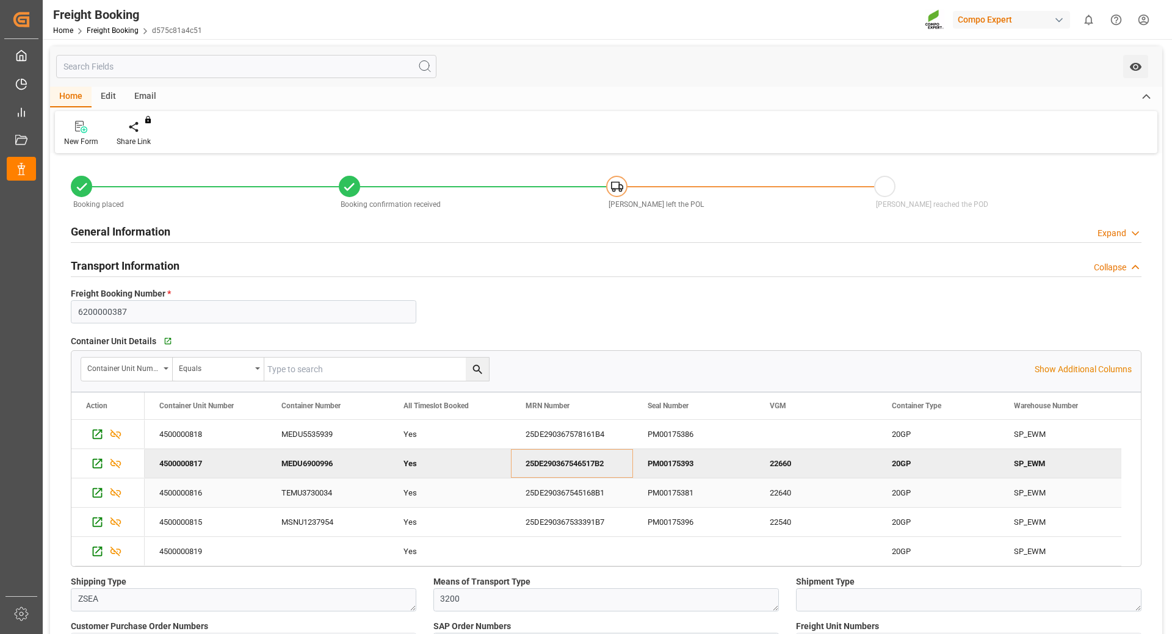
click at [570, 497] on div "25DE290367545168B1" at bounding box center [572, 493] width 122 height 29
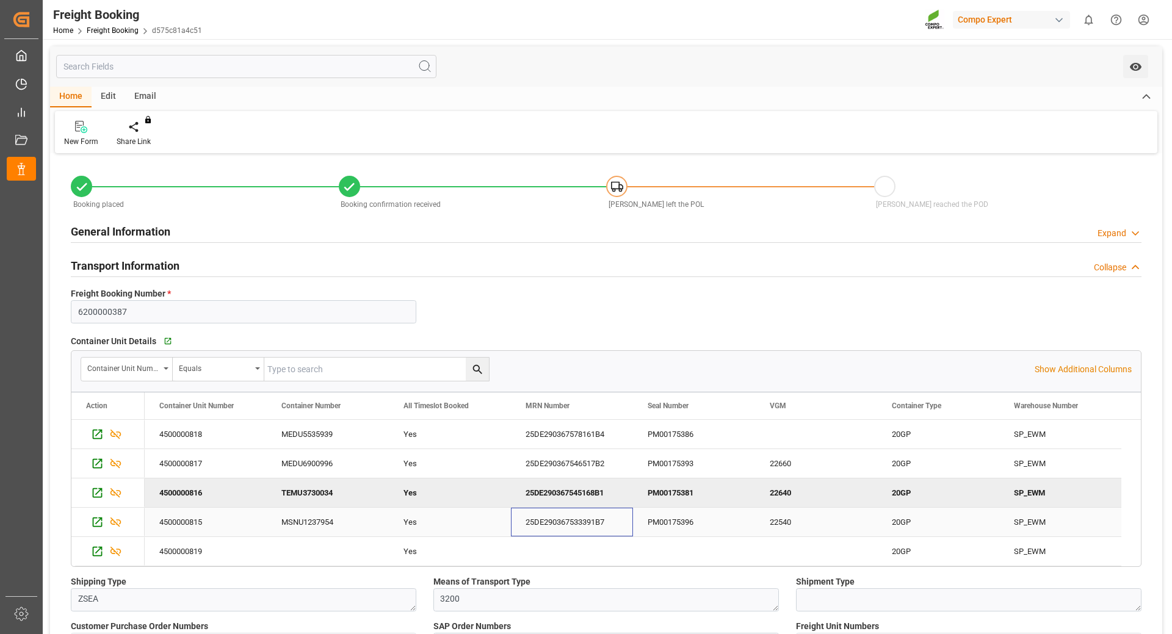
click at [567, 520] on div "25DE290367533391B7" at bounding box center [572, 522] width 122 height 29
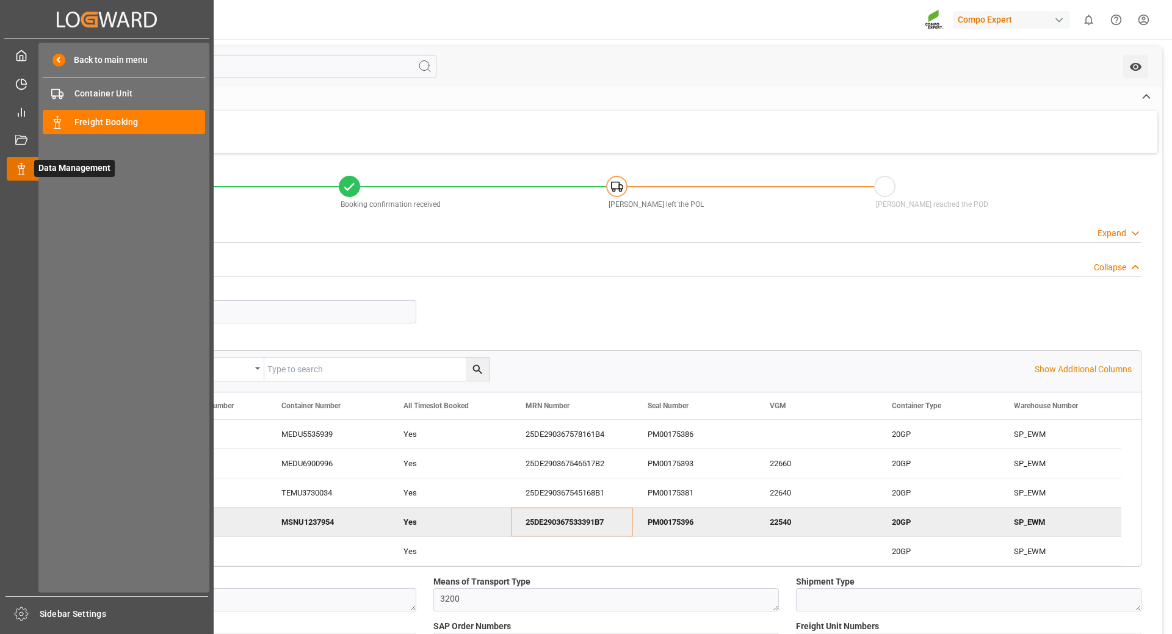
click at [19, 171] on icon at bounding box center [21, 169] width 12 height 12
click at [94, 124] on span "Freight Booking" at bounding box center [139, 122] width 131 height 13
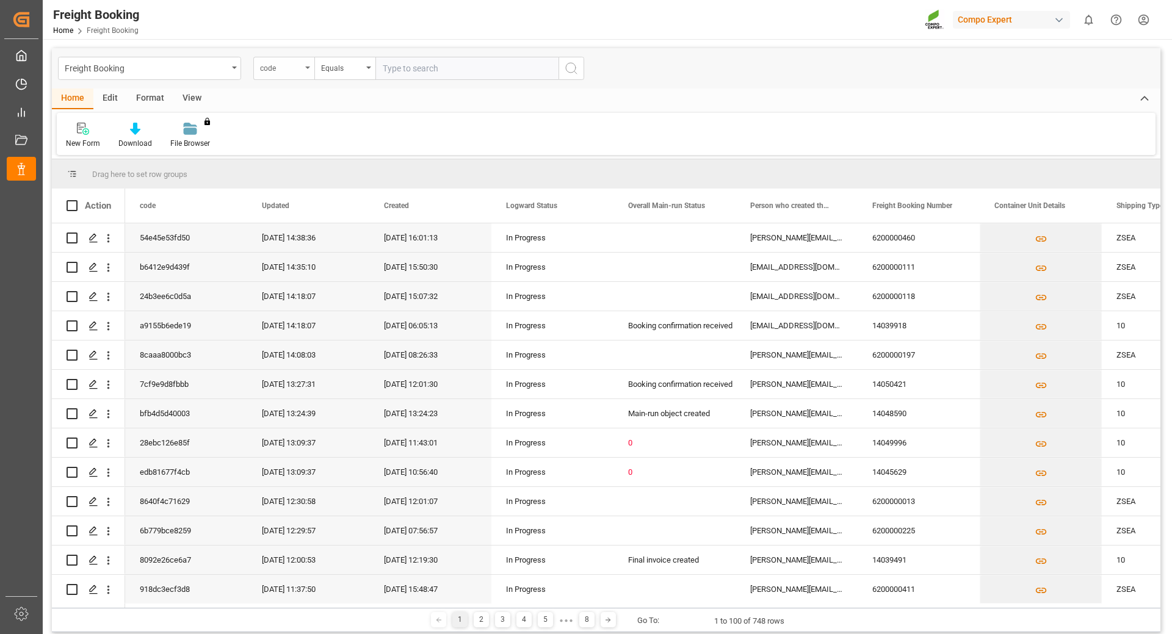
click at [300, 68] on div "code" at bounding box center [281, 67] width 42 height 14
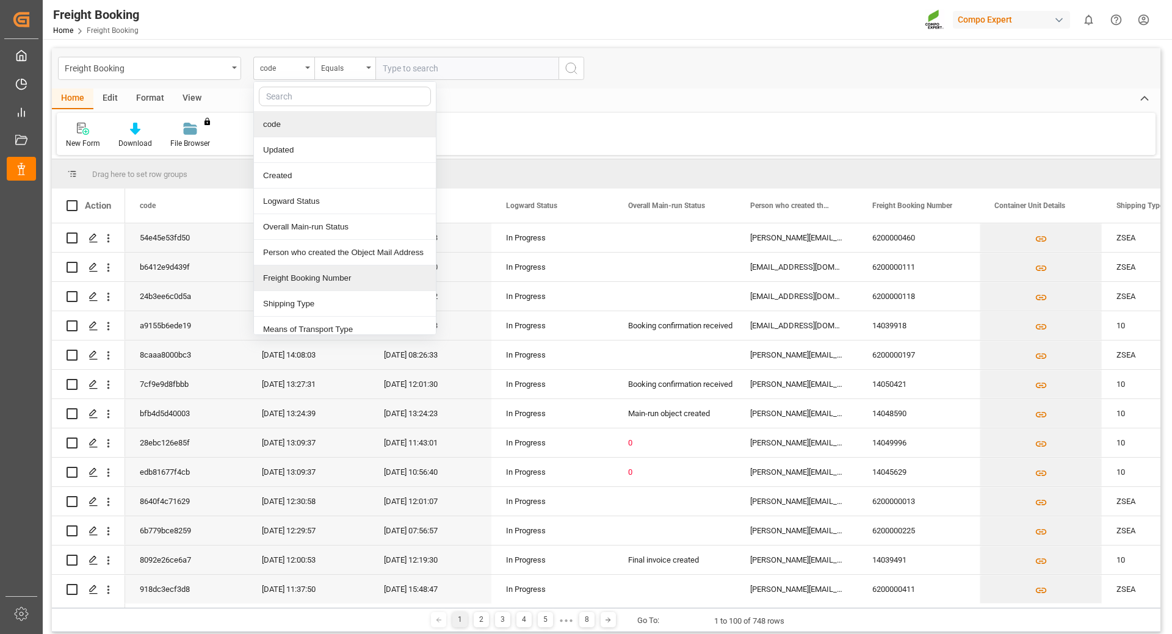
click at [285, 277] on div "Freight Booking Number" at bounding box center [345, 279] width 182 height 26
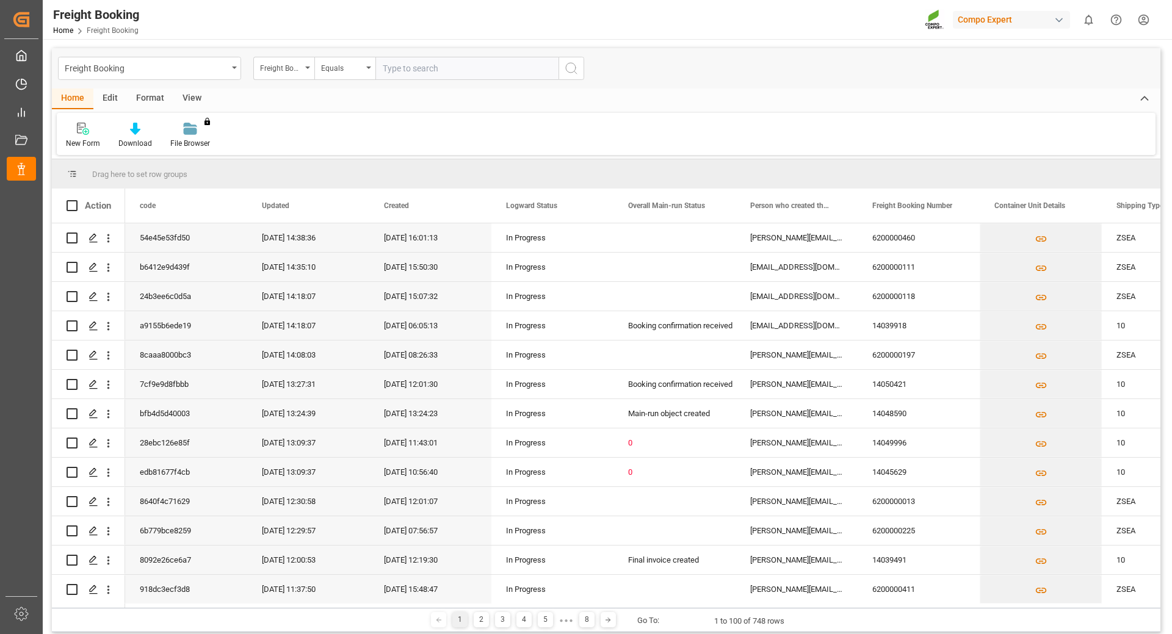
click at [413, 70] on input "text" at bounding box center [467, 68] width 183 height 23
type input "6200000460"
click at [566, 66] on icon "search button" at bounding box center [571, 68] width 15 height 15
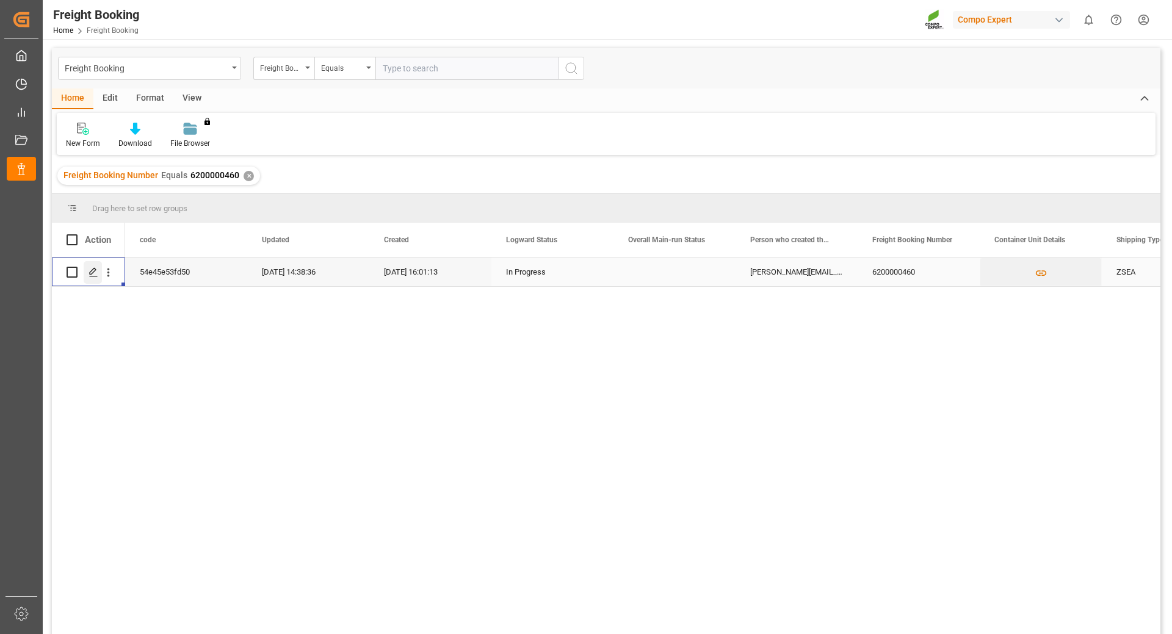
click at [91, 276] on icon "Press SPACE to select this row." at bounding box center [94, 272] width 10 height 10
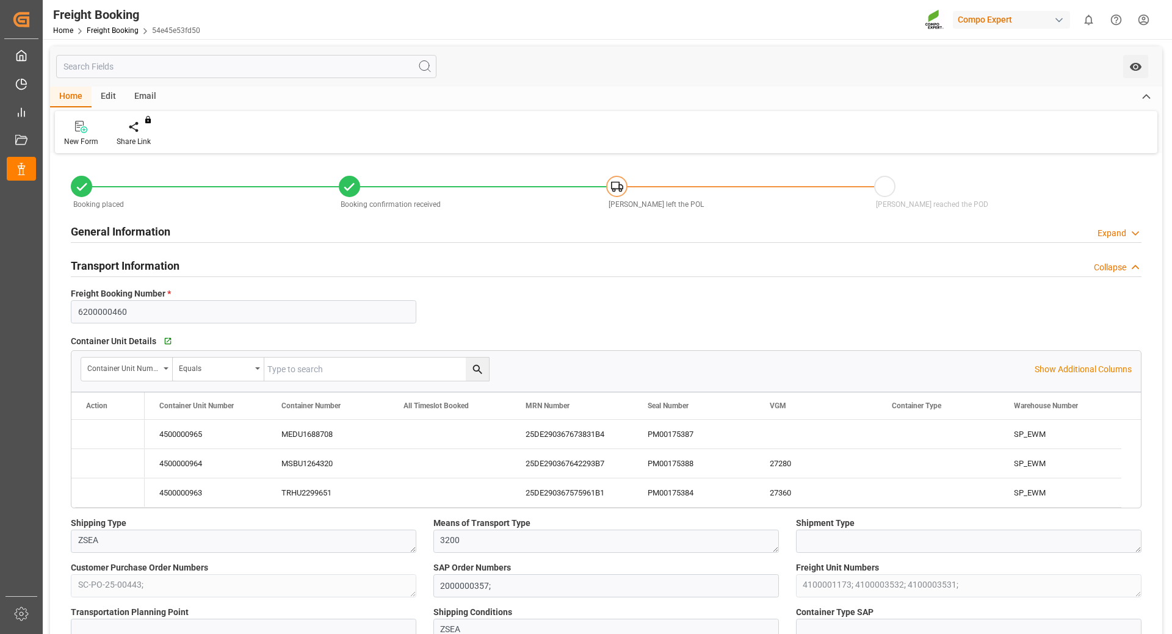
type input "9770737"
type input "NLRTM"
type input "EGEDK"
type input "0"
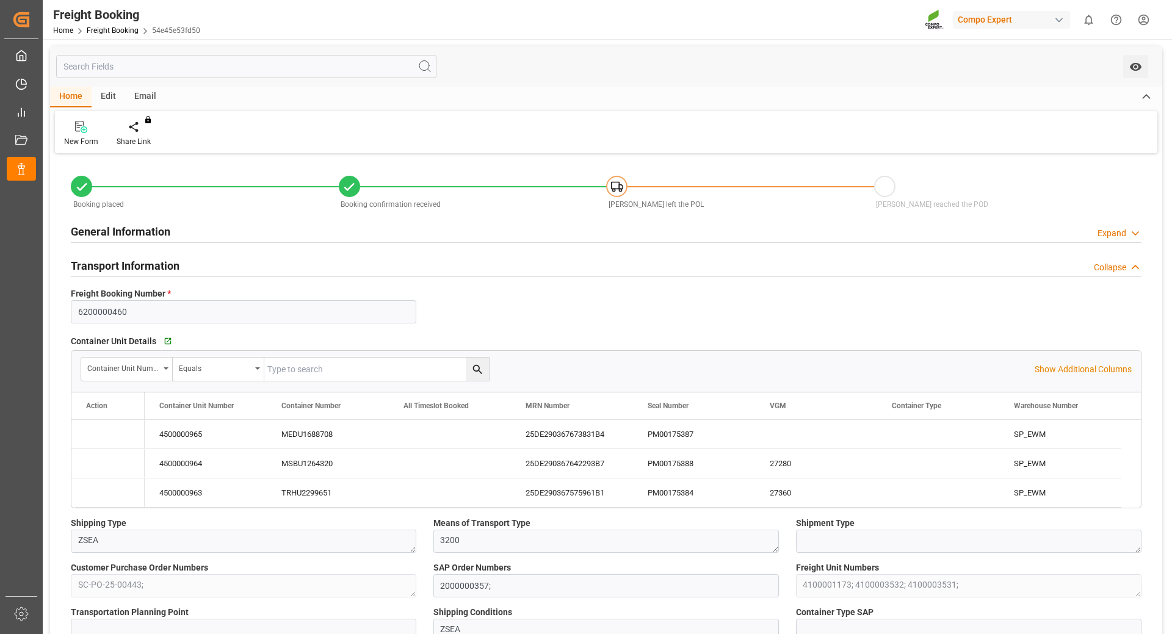
type input "186830"
type input "[DATE] 01:00"
type input "[DATE] 12:00"
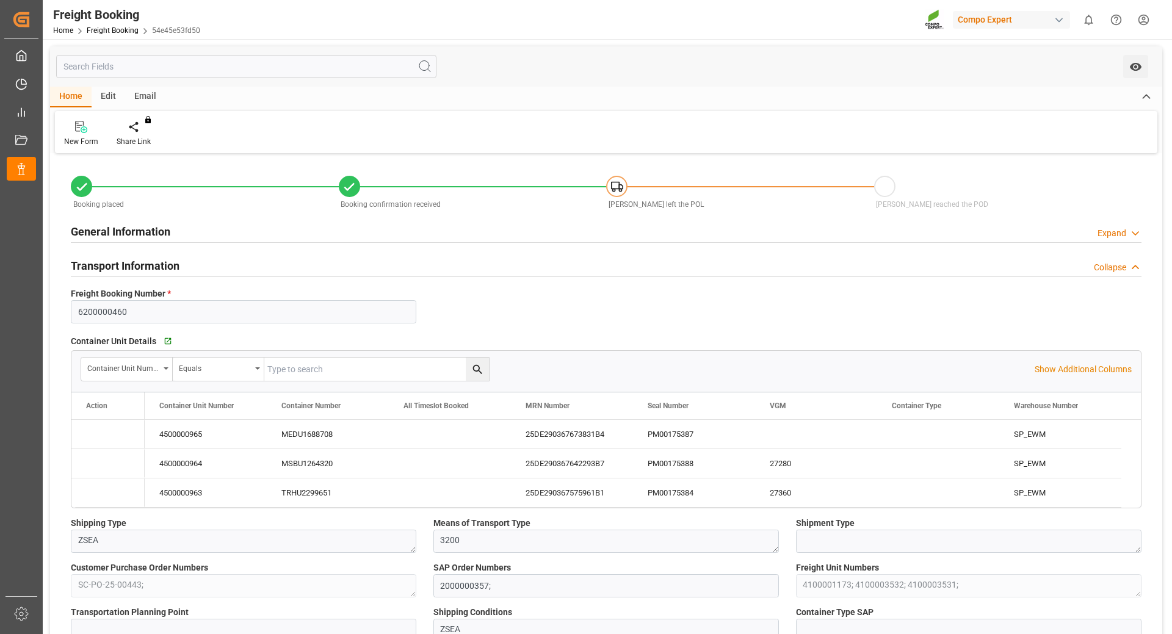
type input "[DATE] 12:00"
type input "[DATE] 16:01"
type input "[DATE] 16:04"
type input "[DATE] 10:19"
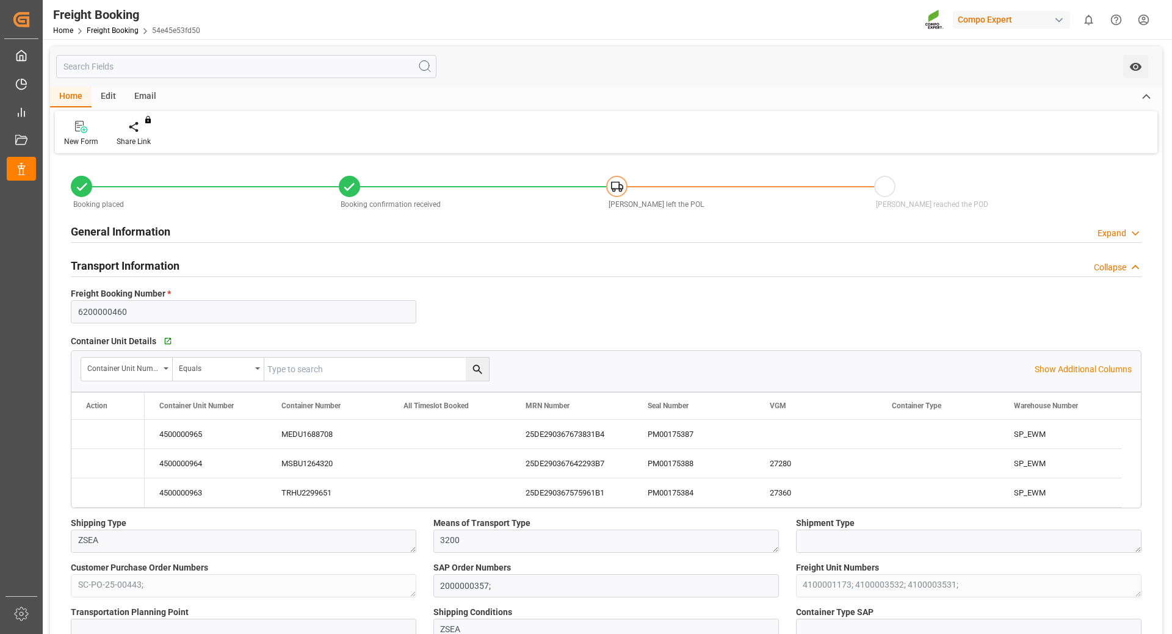
type input "[DATE] 10:19"
type input "[DATE] 12:05"
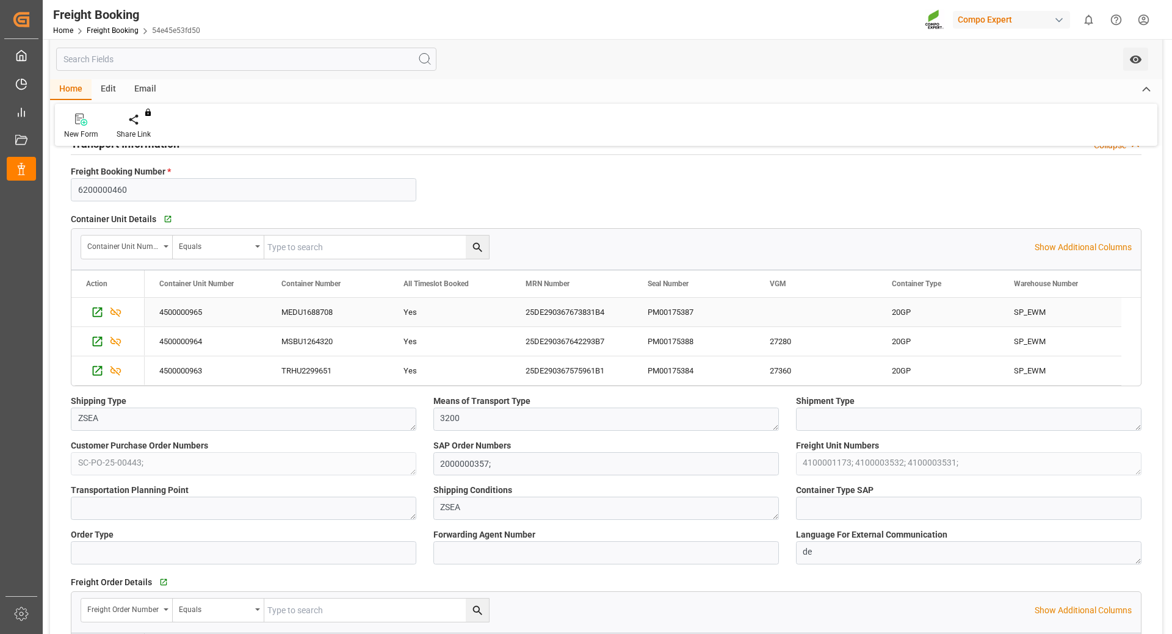
click at [658, 308] on div "PM00175387" at bounding box center [694, 312] width 122 height 29
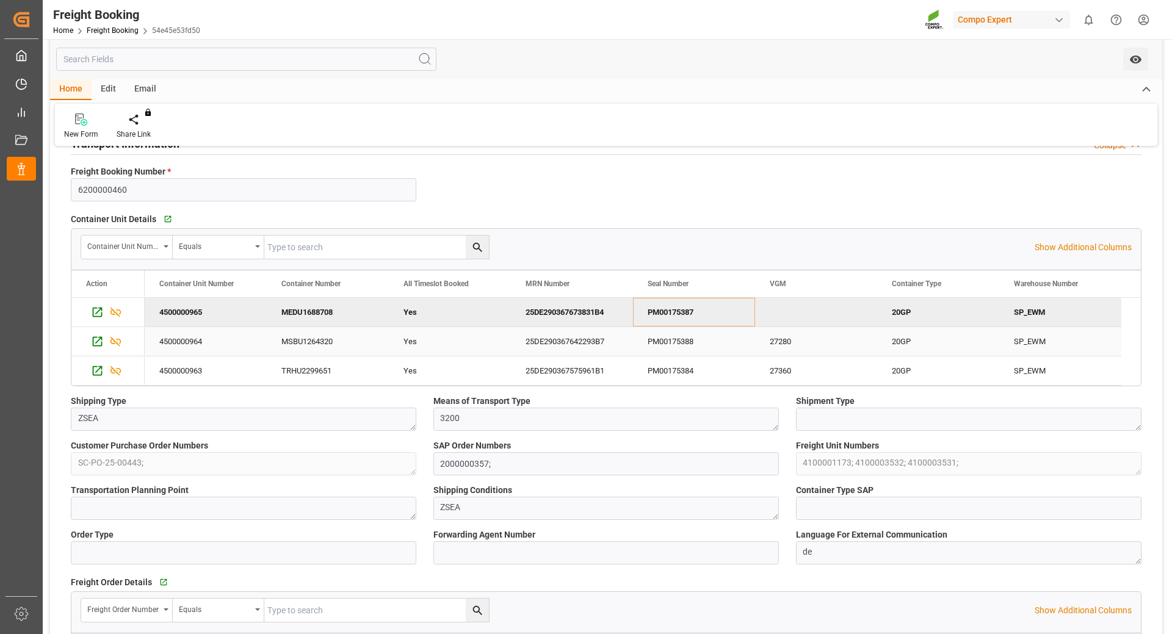
click at [689, 345] on div "PM00175388" at bounding box center [694, 341] width 122 height 29
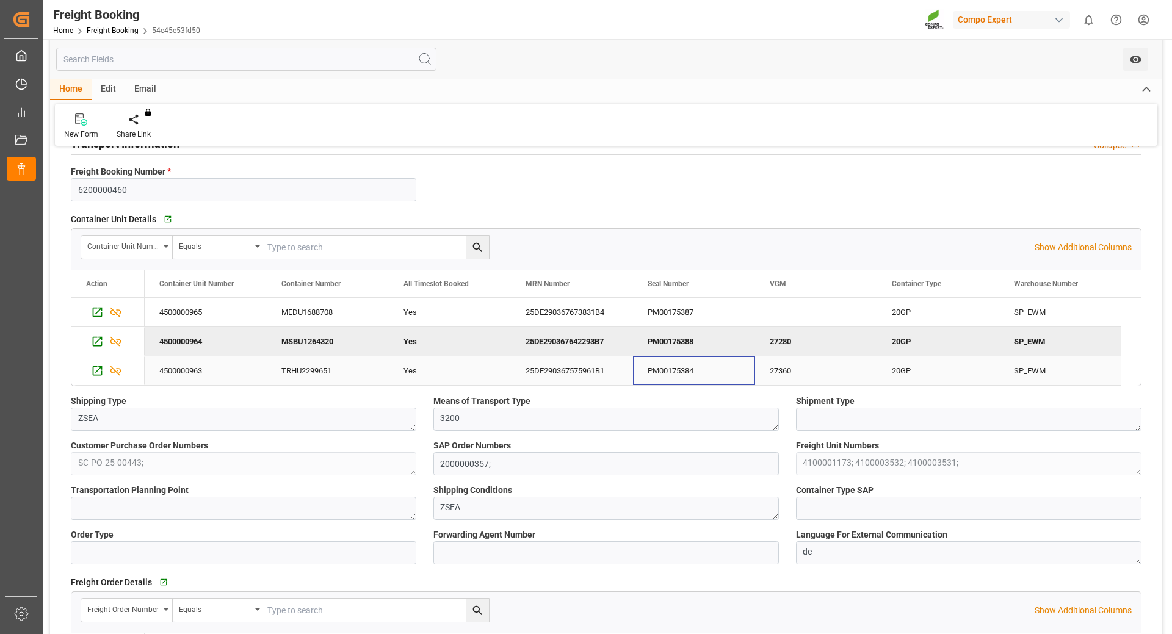
click at [665, 373] on div "PM00175384" at bounding box center [694, 371] width 122 height 29
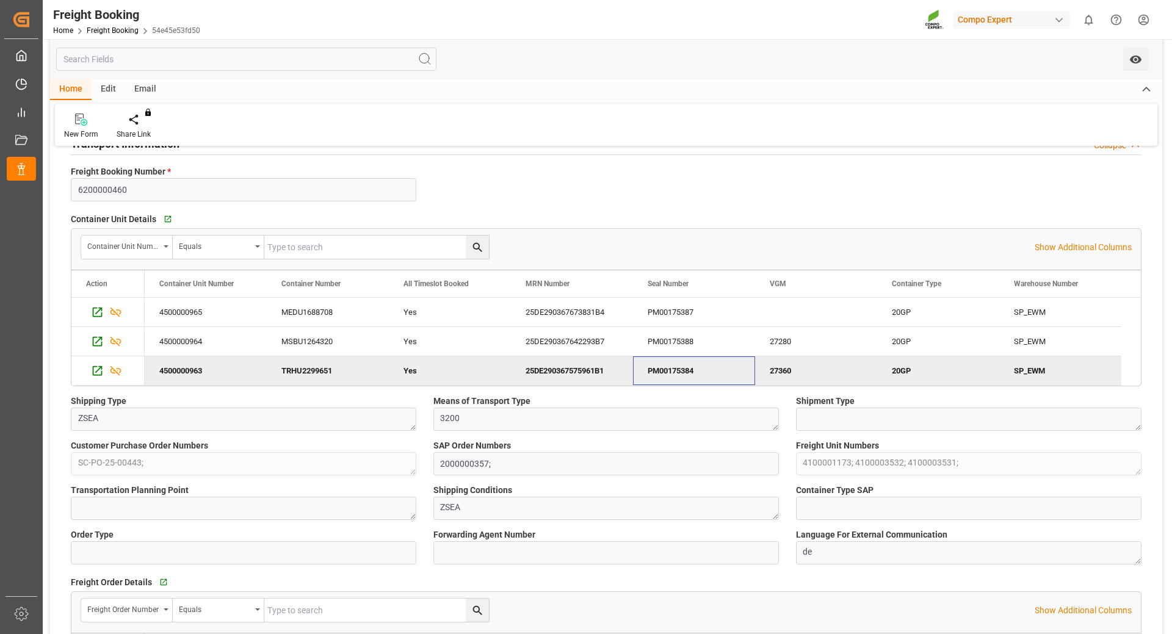
click at [665, 373] on div "PM00175384" at bounding box center [694, 371] width 122 height 29
click at [545, 316] on div "25DE290367673831B4" at bounding box center [572, 312] width 122 height 29
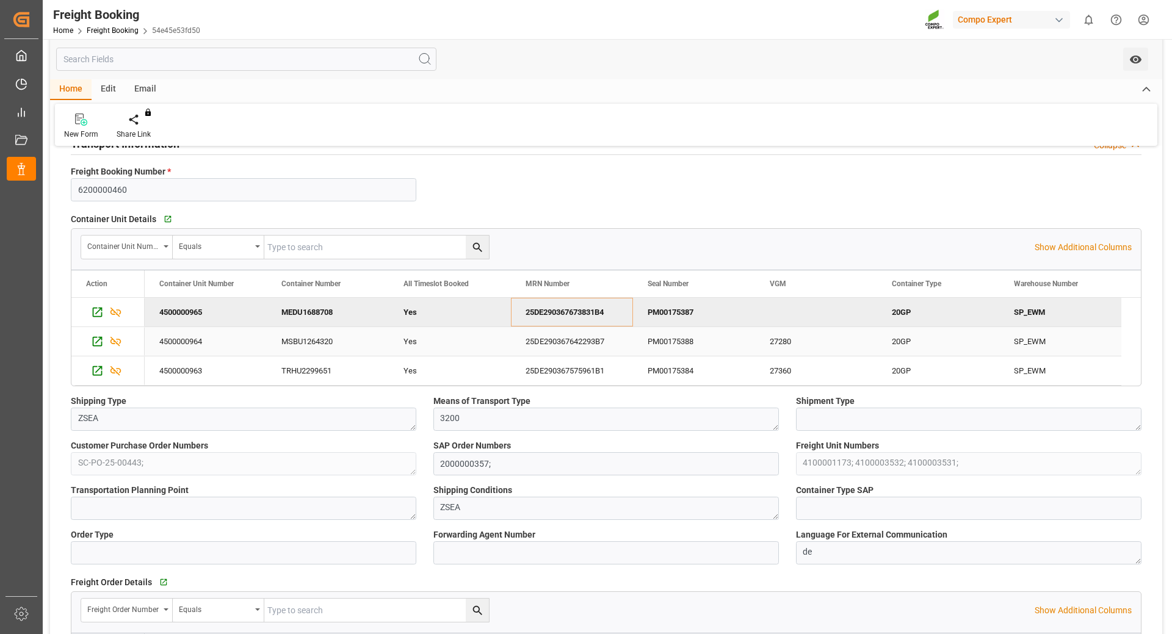
click at [583, 341] on div "25DE290367642293B7" at bounding box center [572, 341] width 122 height 29
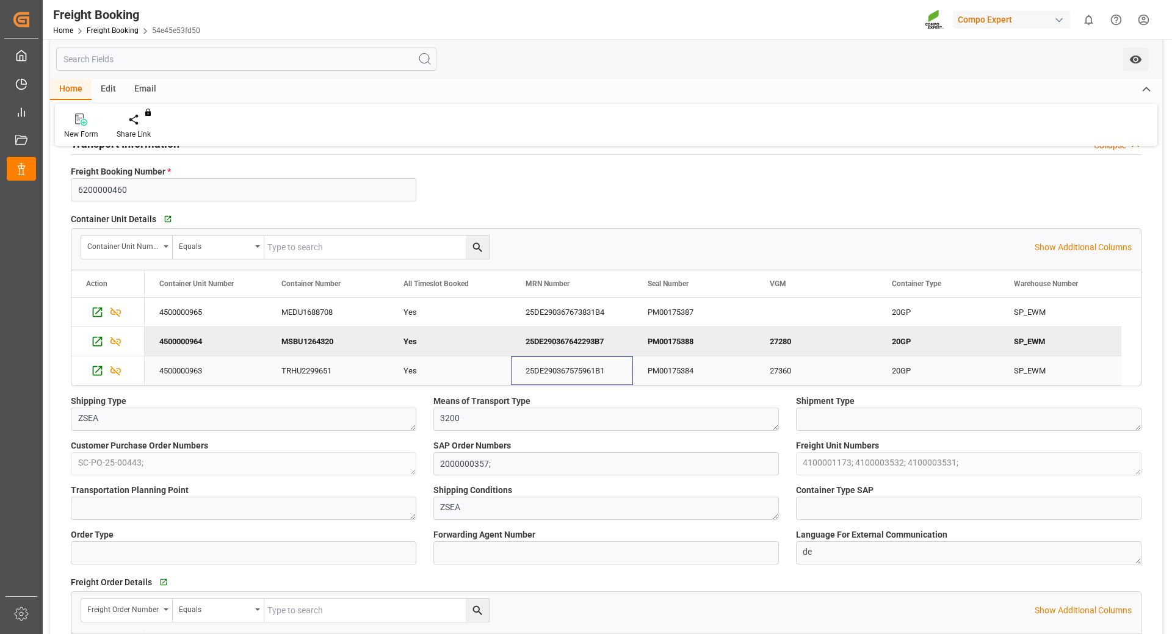
click at [568, 370] on div "25DE290367575961B1" at bounding box center [572, 371] width 122 height 29
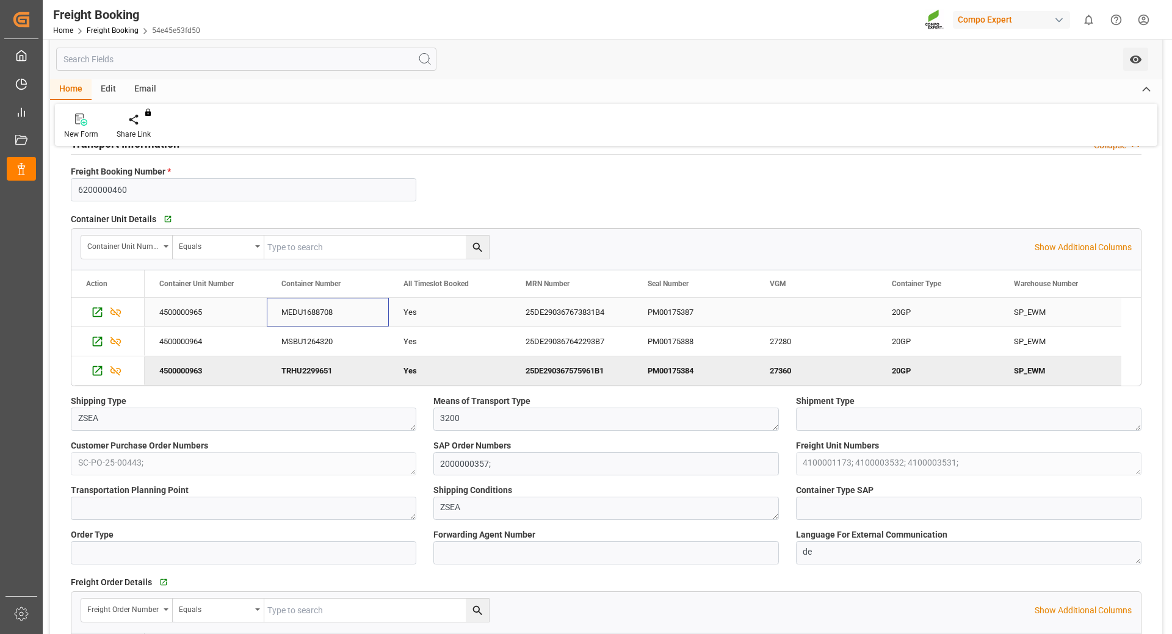
click at [321, 314] on div "MEDU1688708" at bounding box center [328, 312] width 122 height 29
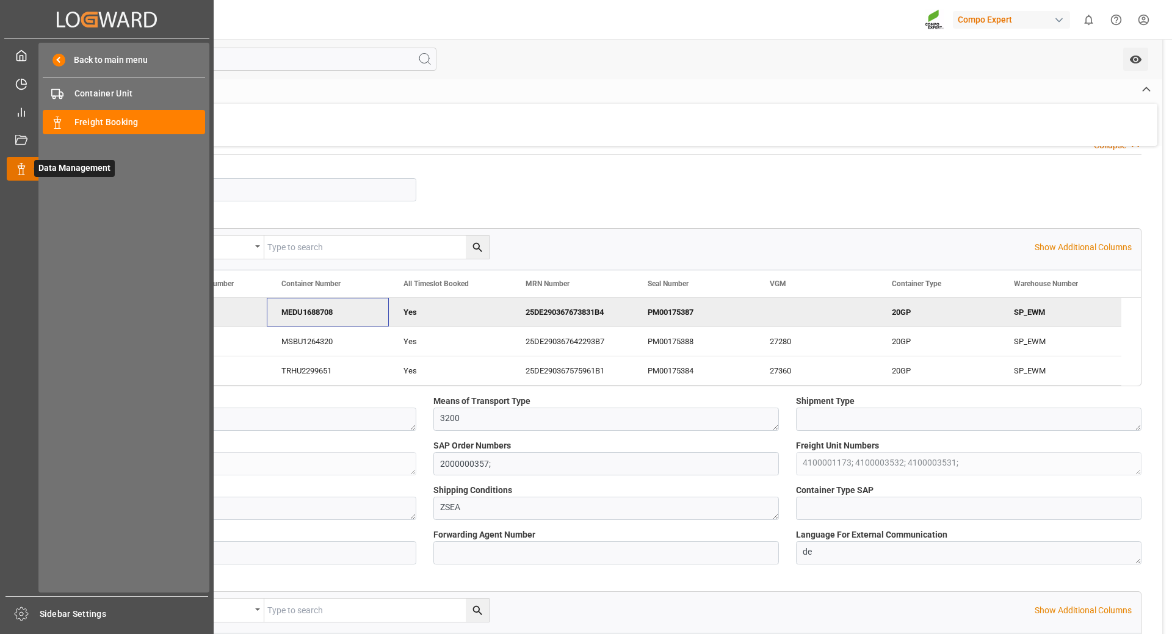
click at [23, 171] on icon at bounding box center [21, 169] width 12 height 12
click at [106, 126] on span "Freight Booking" at bounding box center [139, 122] width 131 height 13
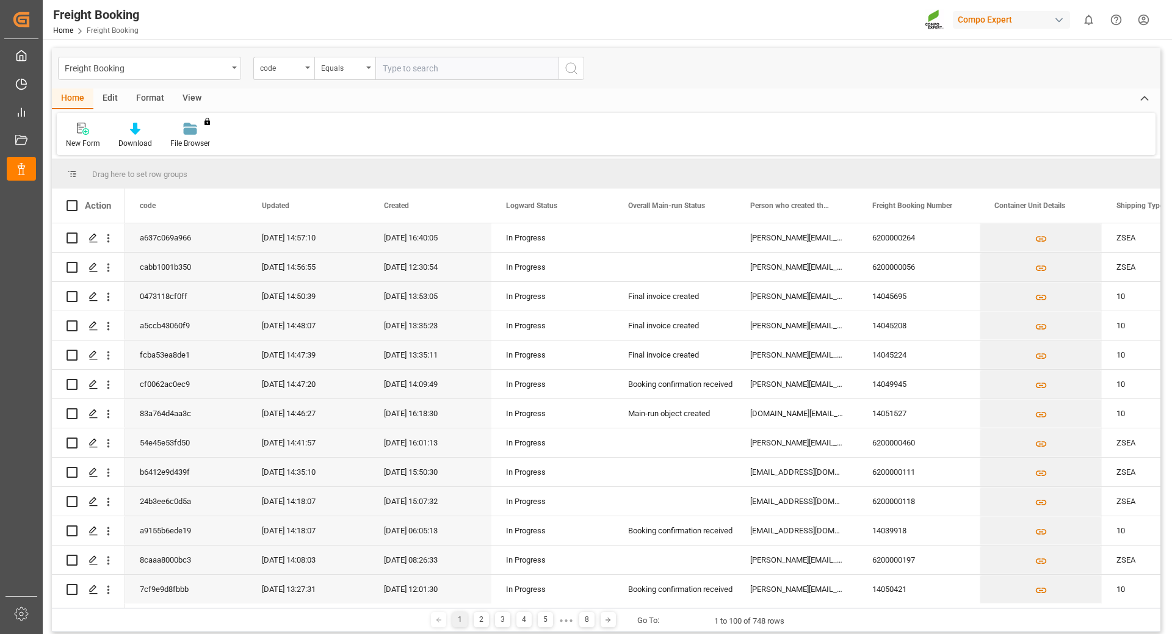
click at [309, 74] on div "code" at bounding box center [283, 68] width 61 height 23
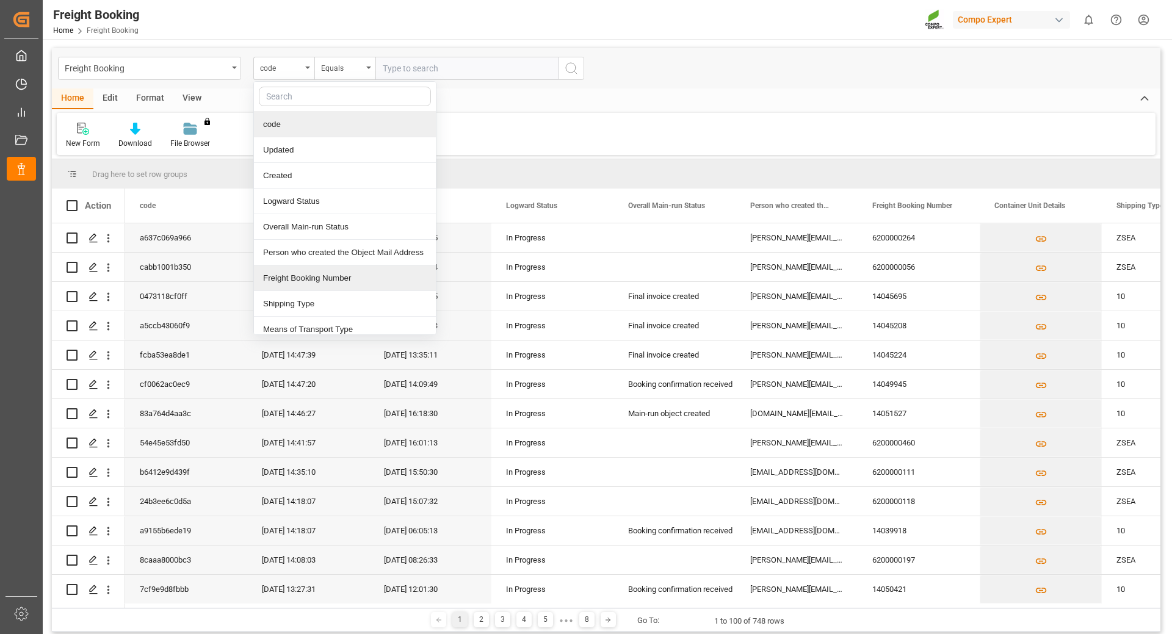
click at [297, 277] on div "Freight Booking Number" at bounding box center [345, 279] width 182 height 26
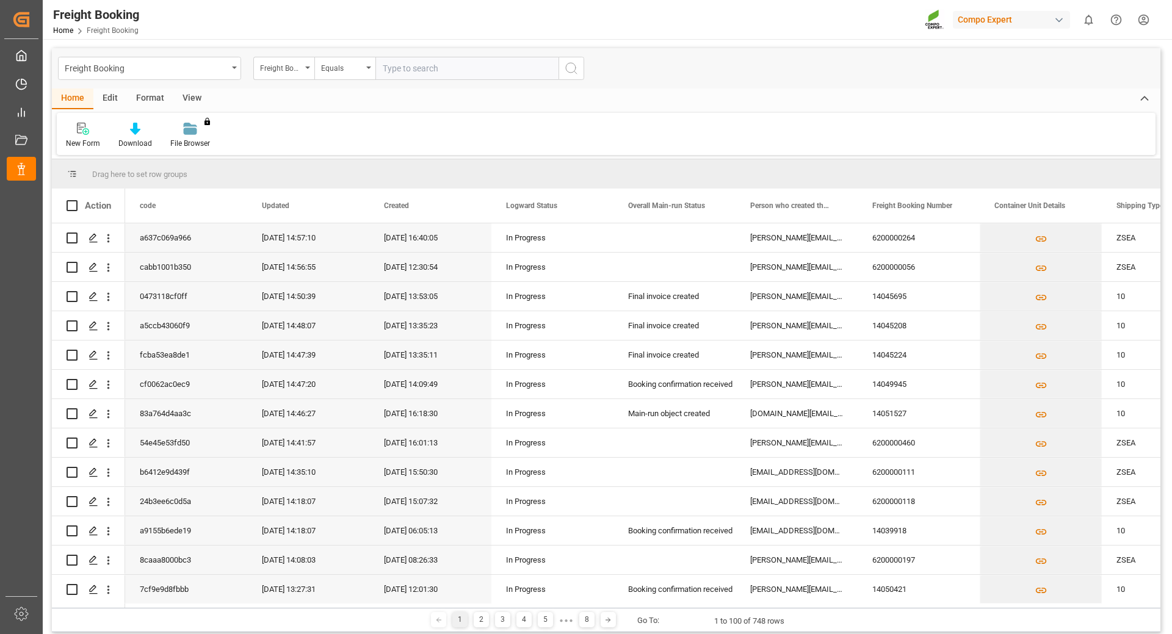
click at [413, 71] on input "text" at bounding box center [467, 68] width 183 height 23
type input "6200000196"
drag, startPoint x: 467, startPoint y: 71, endPoint x: 359, endPoint y: 62, distance: 108.5
click at [359, 62] on div "Freight Booking Number Equals 6200000196" at bounding box center [418, 68] width 331 height 23
click at [404, 70] on input "text" at bounding box center [467, 68] width 183 height 23
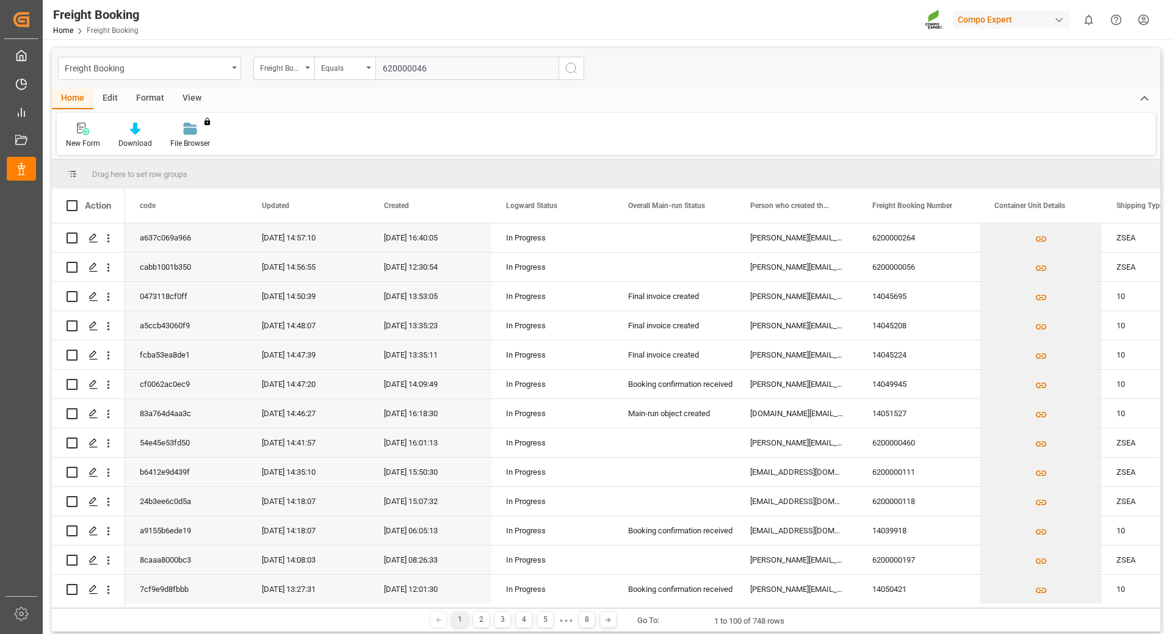
type input "6200000460"
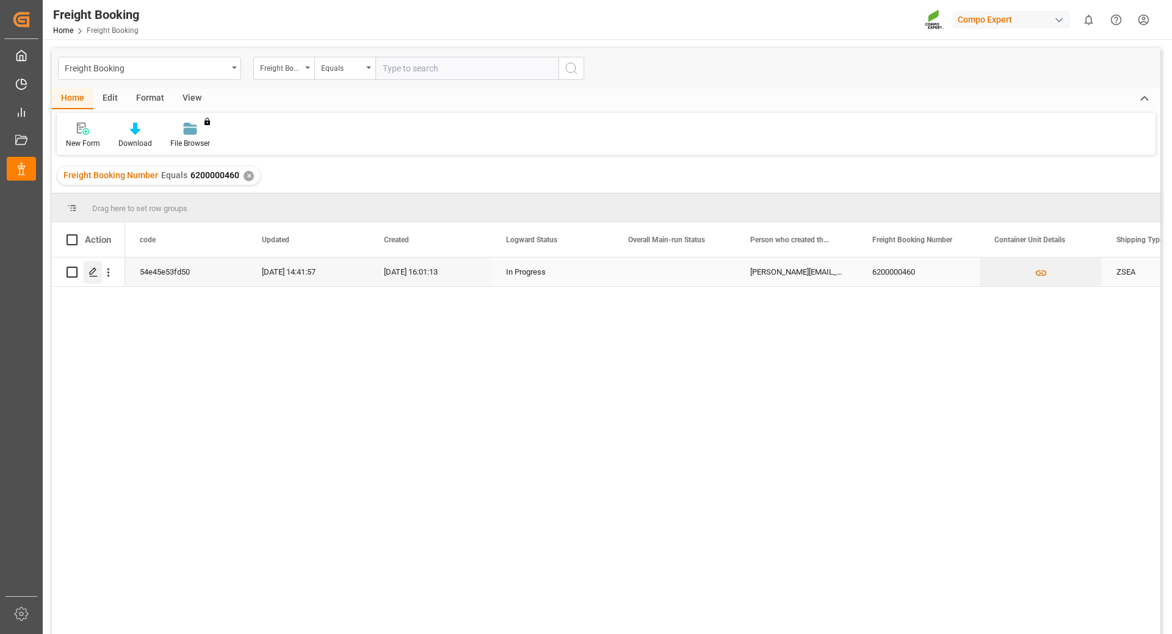
click at [88, 272] on div "Press SPACE to select this row." at bounding box center [93, 272] width 18 height 23
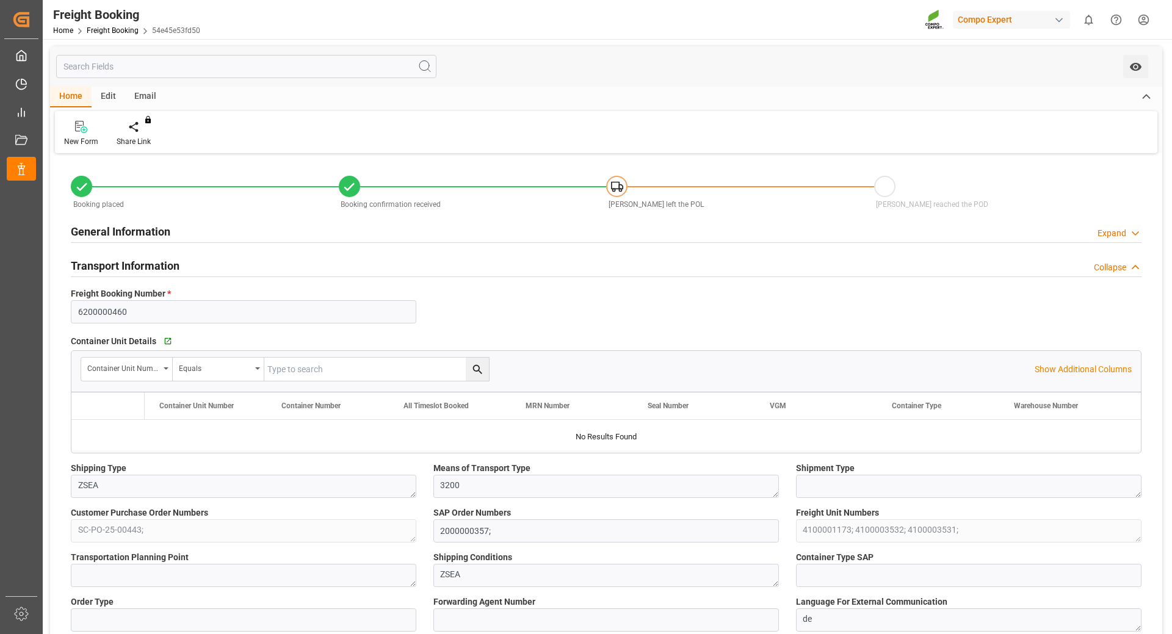
type input "9770737"
type input "NLRTM"
type input "EGEDK"
type input "0"
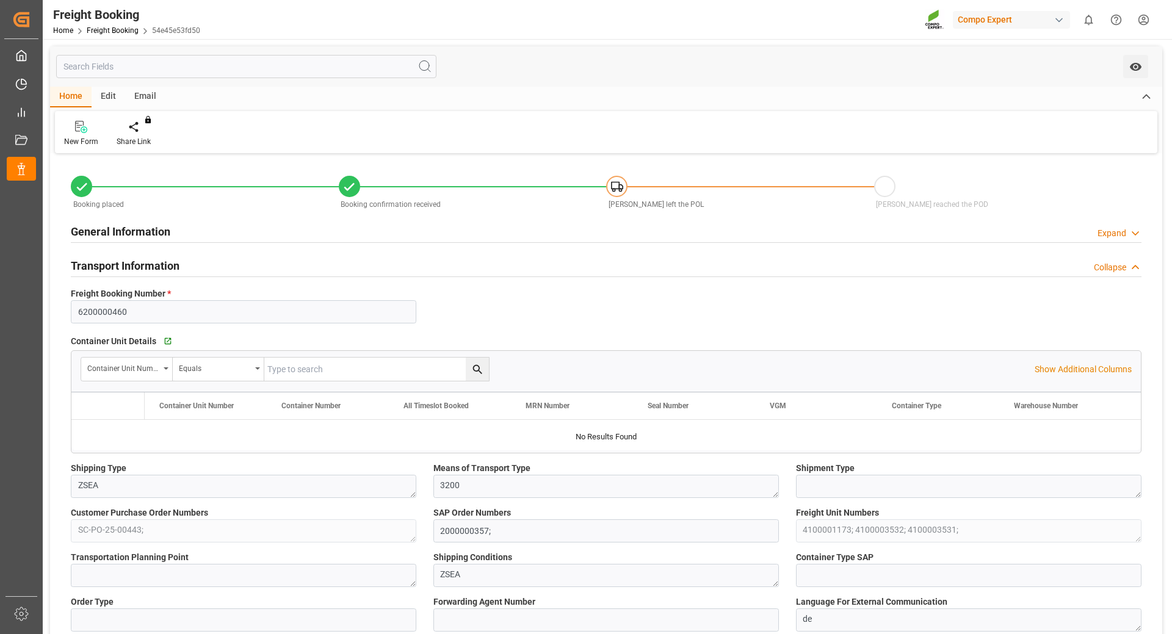
type input "208810"
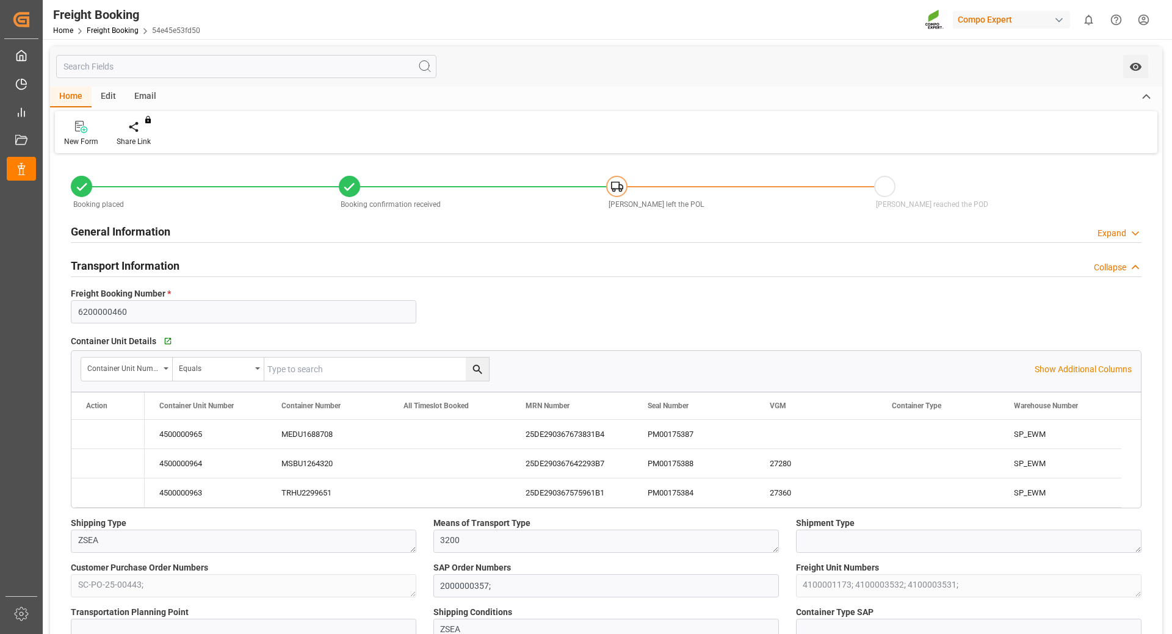
type input "[DATE] 01:00"
type input "[DATE] 12:00"
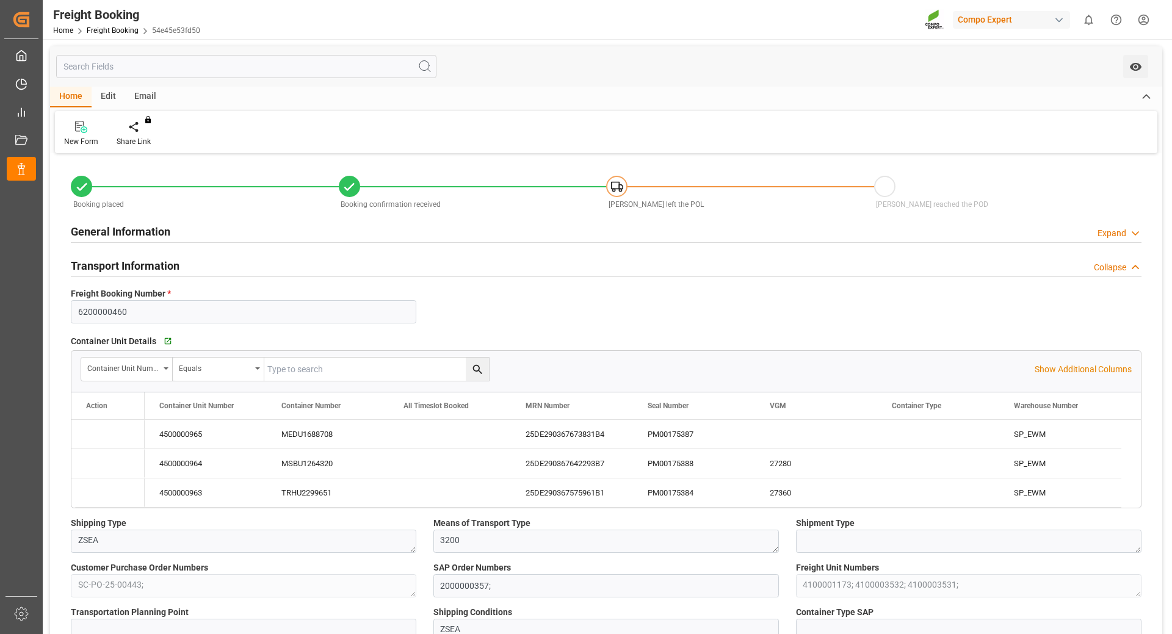
type input "[DATE] 16:01"
type input "[DATE] 16:04"
type input "[DATE] 10:19"
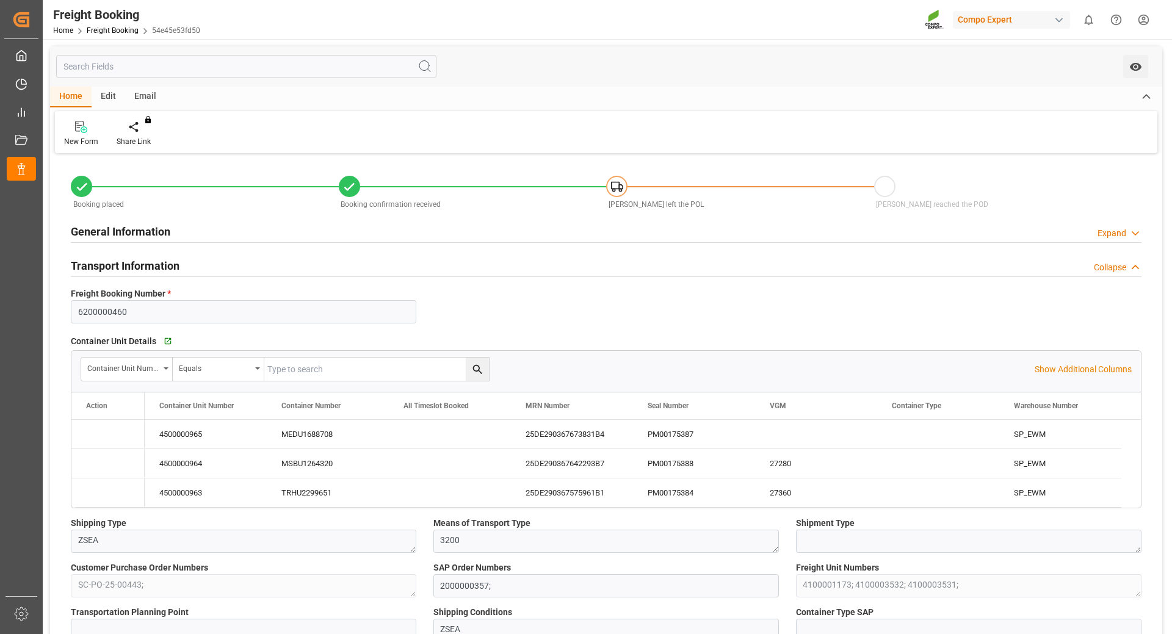
type input "[DATE] 12:05"
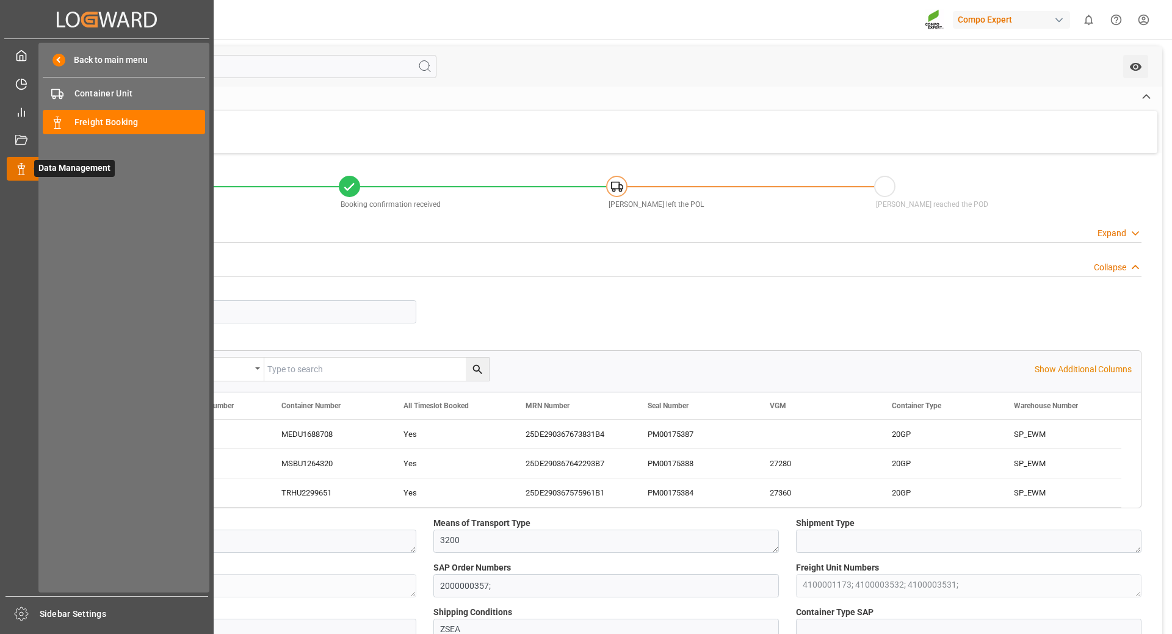
click at [14, 170] on div at bounding box center [17, 168] width 21 height 13
click at [78, 125] on span "Freight Booking" at bounding box center [139, 122] width 131 height 13
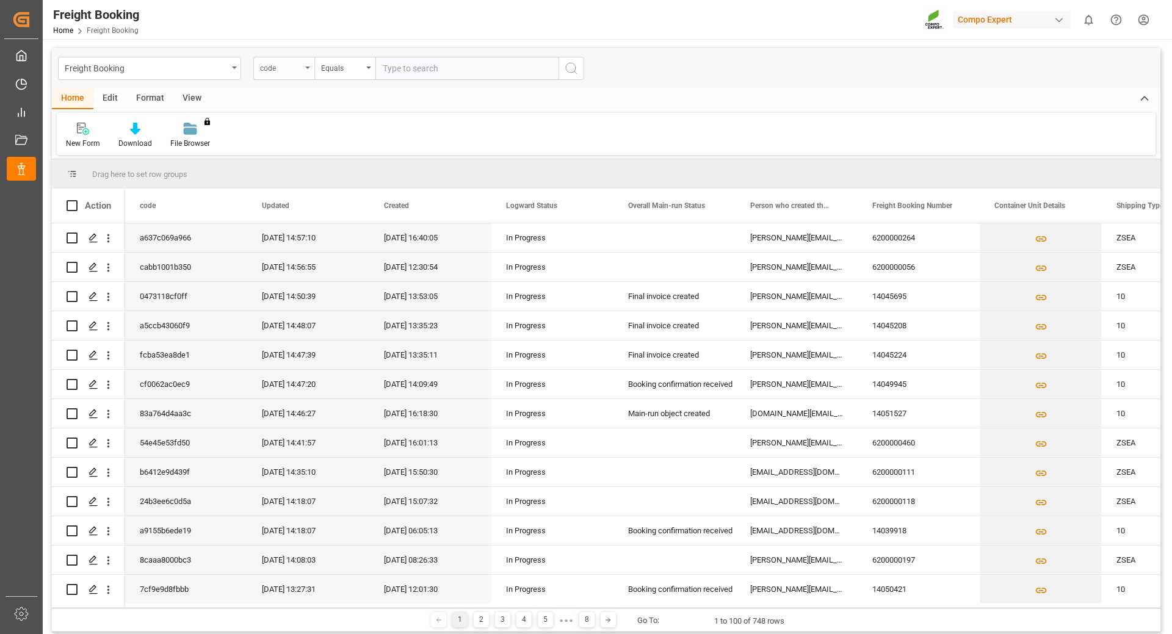
click at [301, 70] on div "code" at bounding box center [281, 67] width 42 height 14
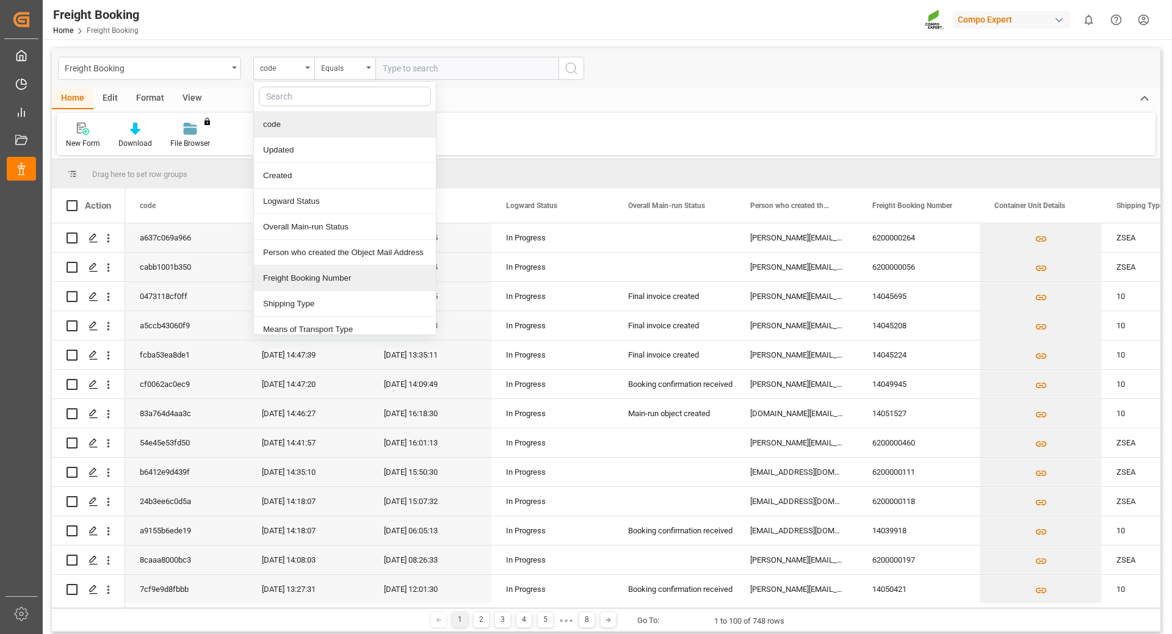
click at [287, 274] on div "Freight Booking Number" at bounding box center [345, 279] width 182 height 26
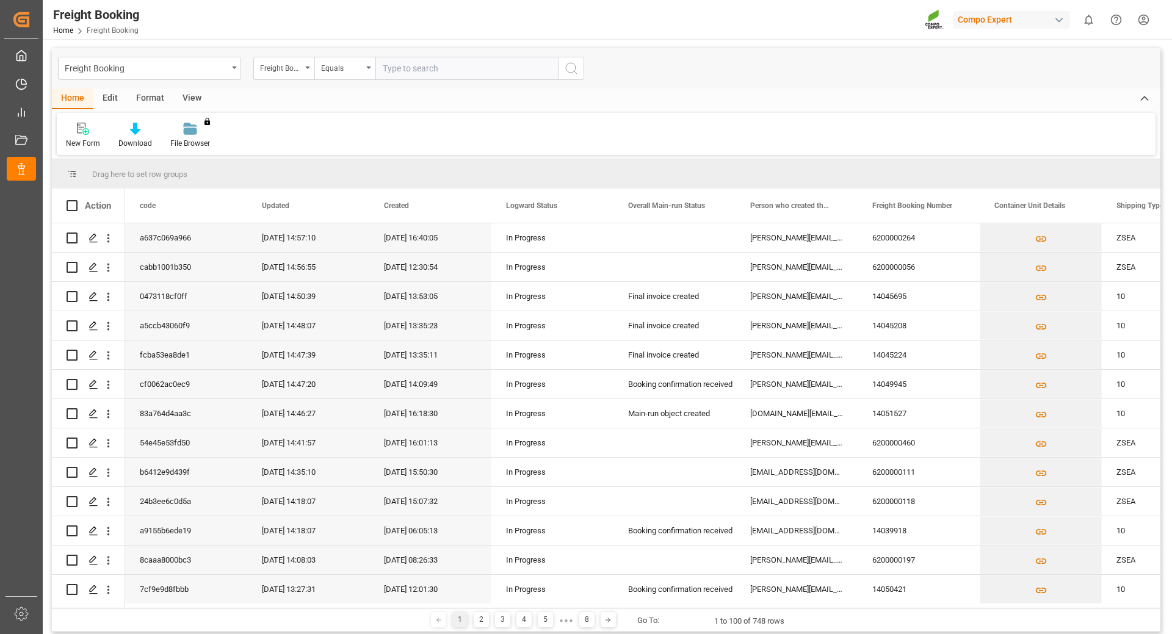
click at [408, 68] on input "text" at bounding box center [467, 68] width 183 height 23
type input "6200000196"
click at [570, 68] on icon "search button" at bounding box center [571, 68] width 15 height 15
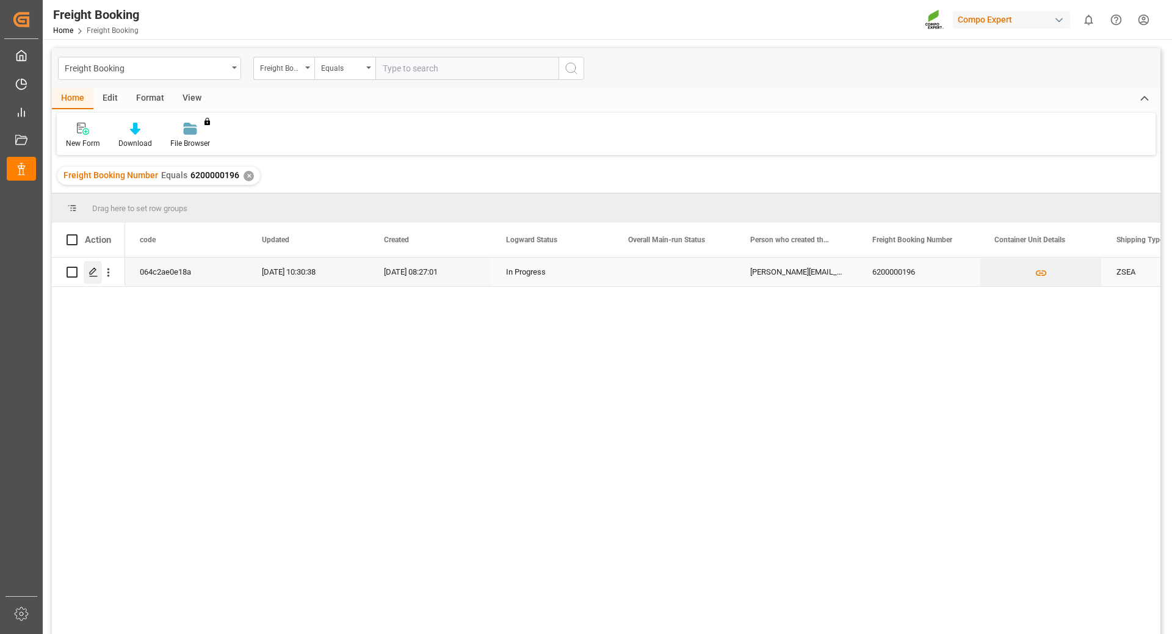
click at [93, 271] on icon "Press SPACE to select this row." at bounding box center [94, 272] width 10 height 10
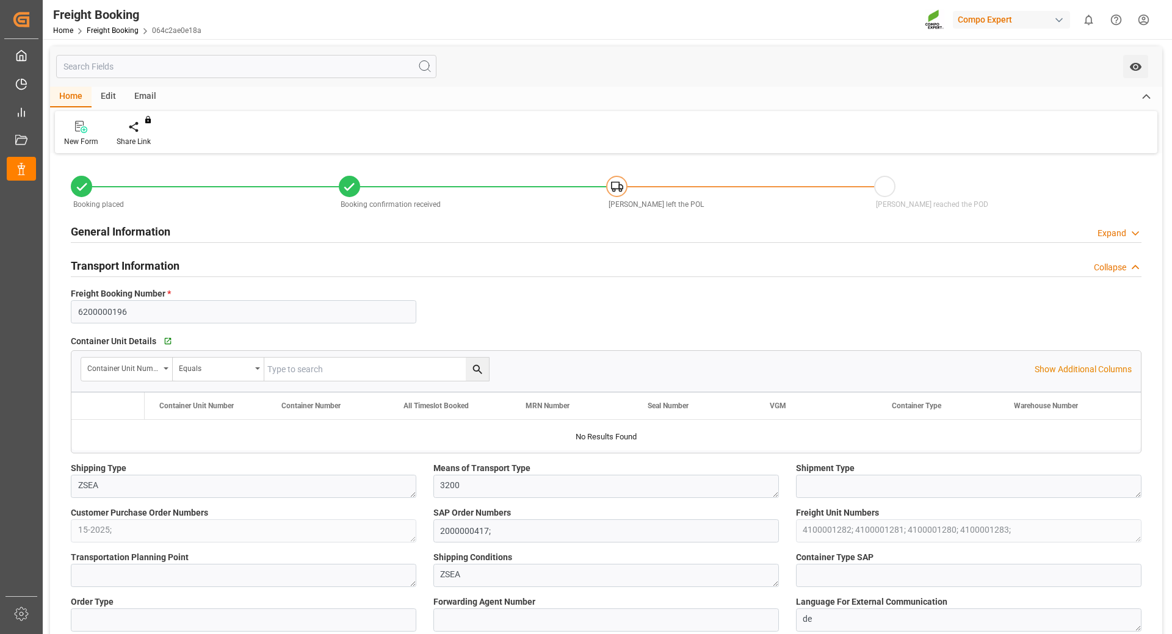
type input "Hapag [PERSON_NAME]"
type input "Hapag [PERSON_NAME] Aktiengesellschaft"
type input "9729116"
type input "9777632"
type input "BEANR"
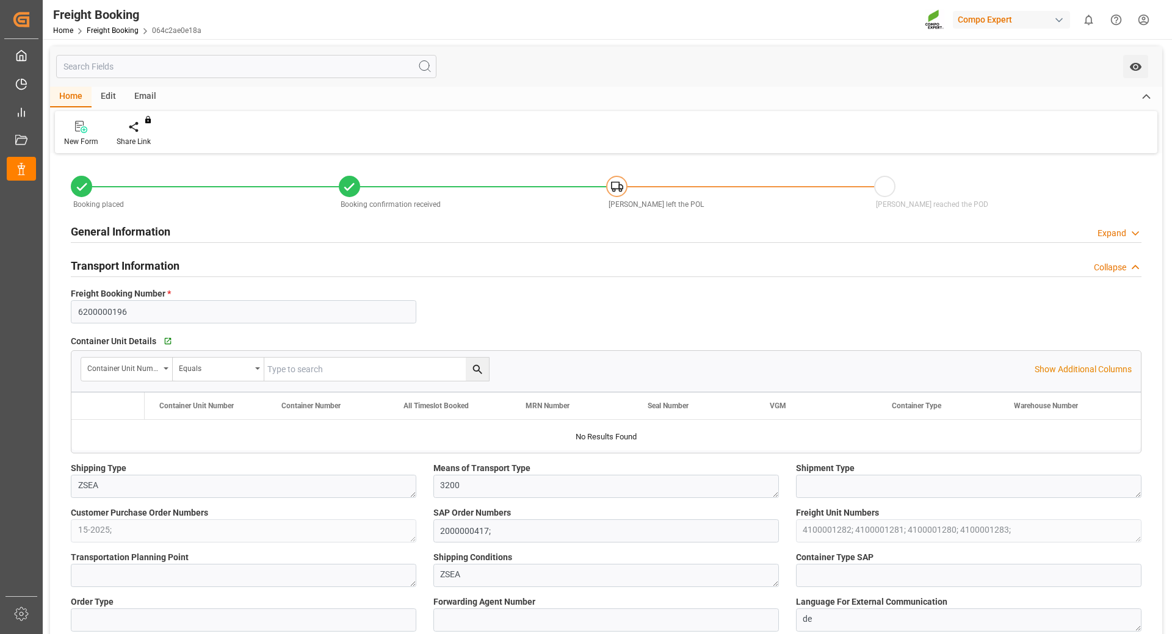
type input "ECPSJ"
type input "0"
type input "397500"
type input "[DATE] 01:00"
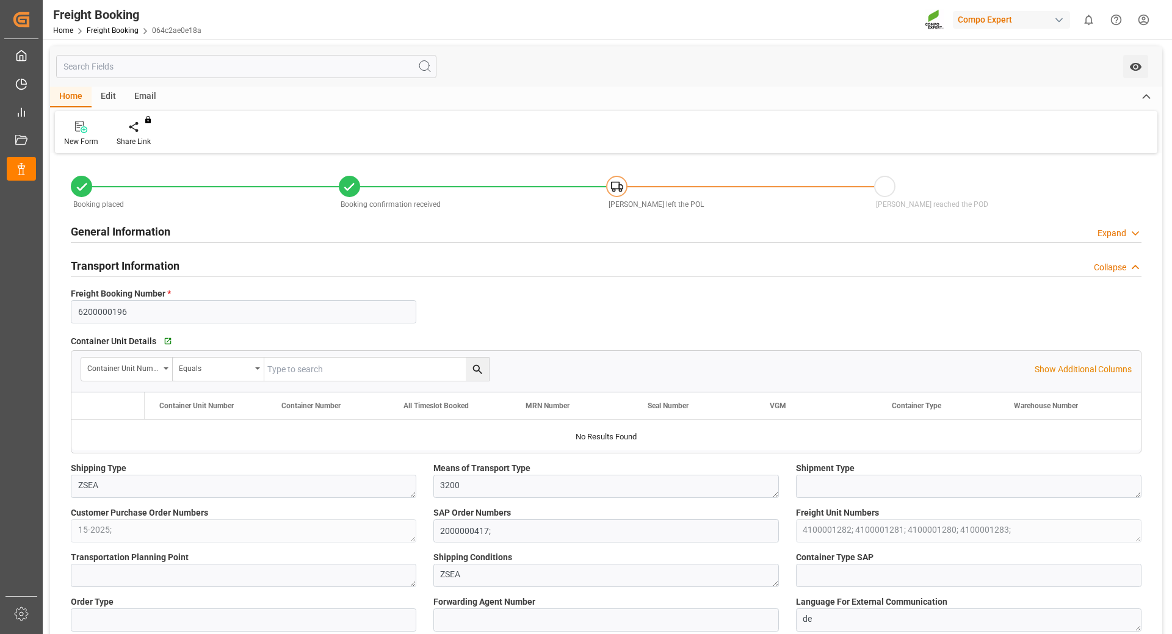
type input "[DATE] 08:00"
type input "[DATE] 10:00"
type input "[DATE] 17:00"
type input "[DATE] 08:27"
type input "[DATE] 09:18"
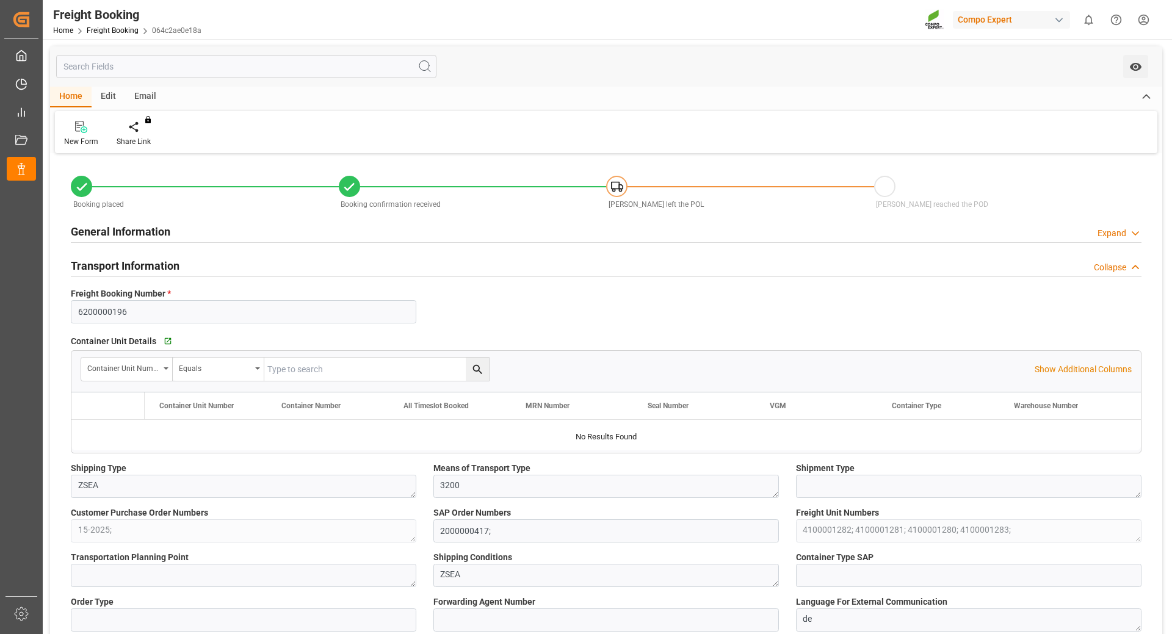
type input "[DATE] 09:18"
type input "[DATE] 09:20"
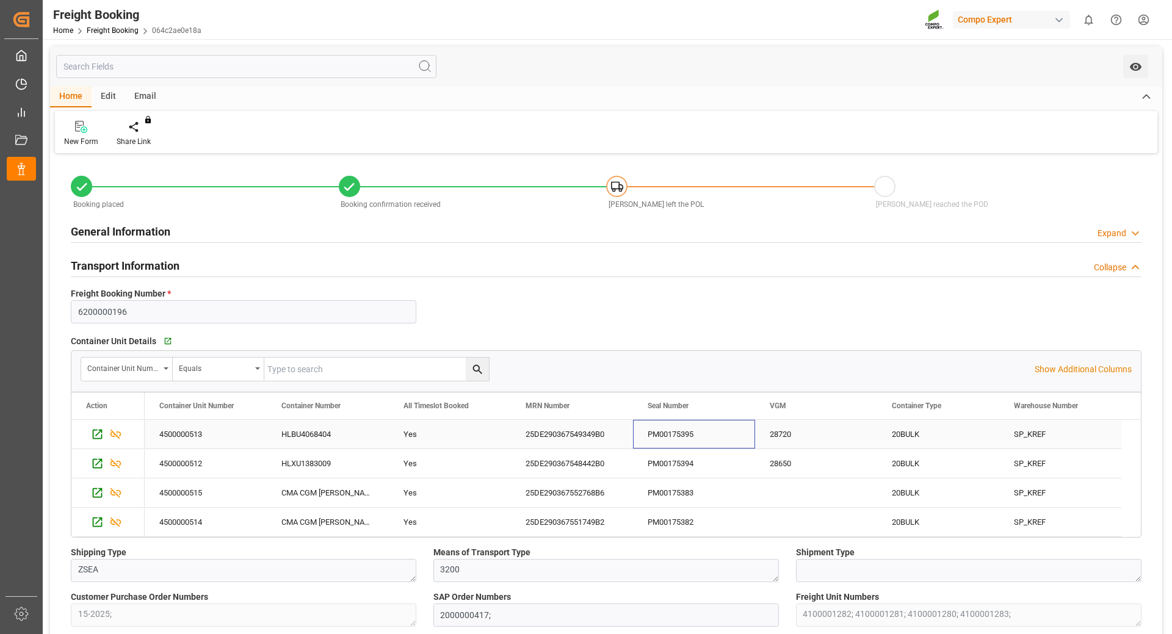
drag, startPoint x: 648, startPoint y: 435, endPoint x: 700, endPoint y: 437, distance: 51.9
click at [700, 437] on div "PM00175395" at bounding box center [694, 434] width 122 height 29
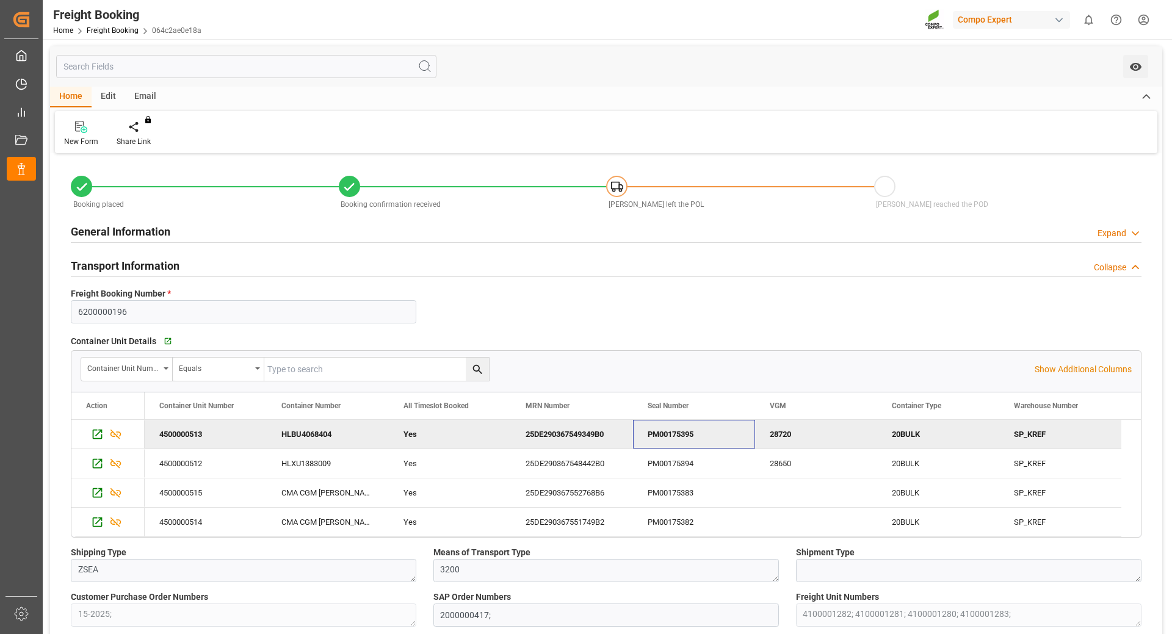
click at [688, 438] on div "PM00175395" at bounding box center [694, 434] width 122 height 29
click at [703, 465] on div "PM00175394" at bounding box center [694, 463] width 122 height 29
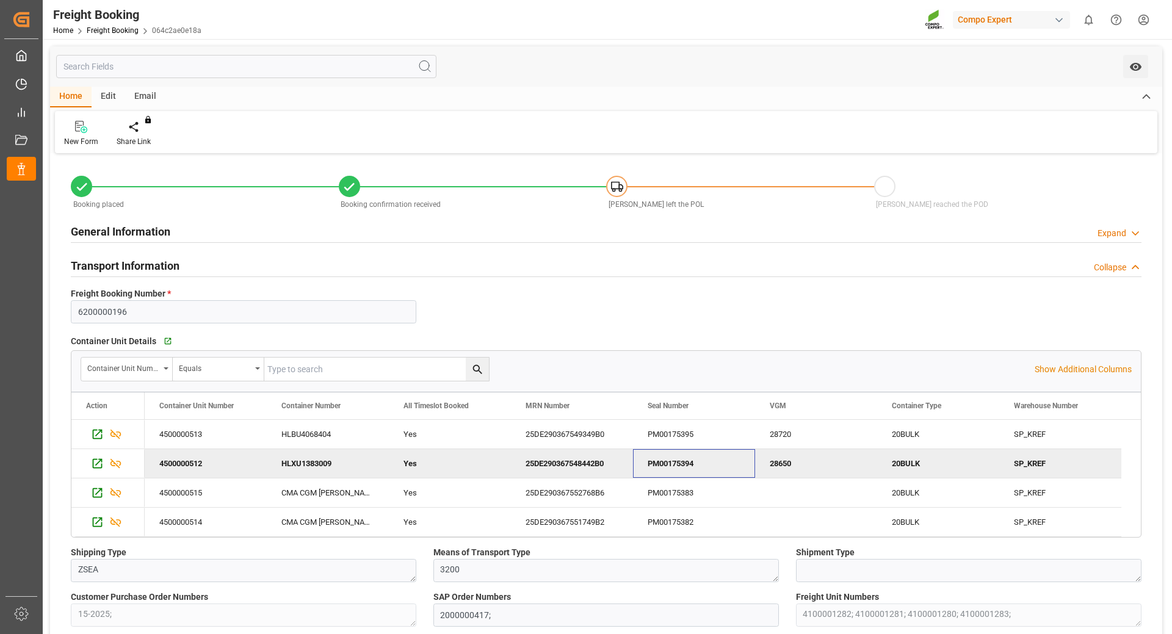
click at [703, 465] on div "PM00175394" at bounding box center [694, 463] width 122 height 29
click at [576, 436] on div "25DE290367549349B0" at bounding box center [572, 434] width 122 height 29
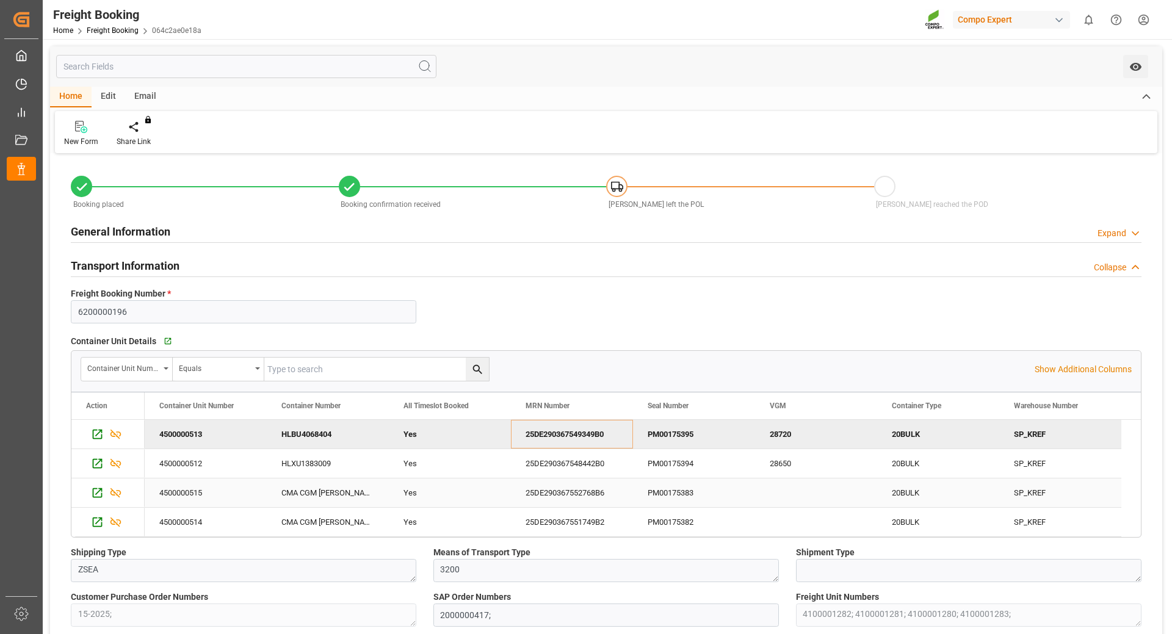
click at [680, 491] on div "PM00175383" at bounding box center [694, 493] width 122 height 29
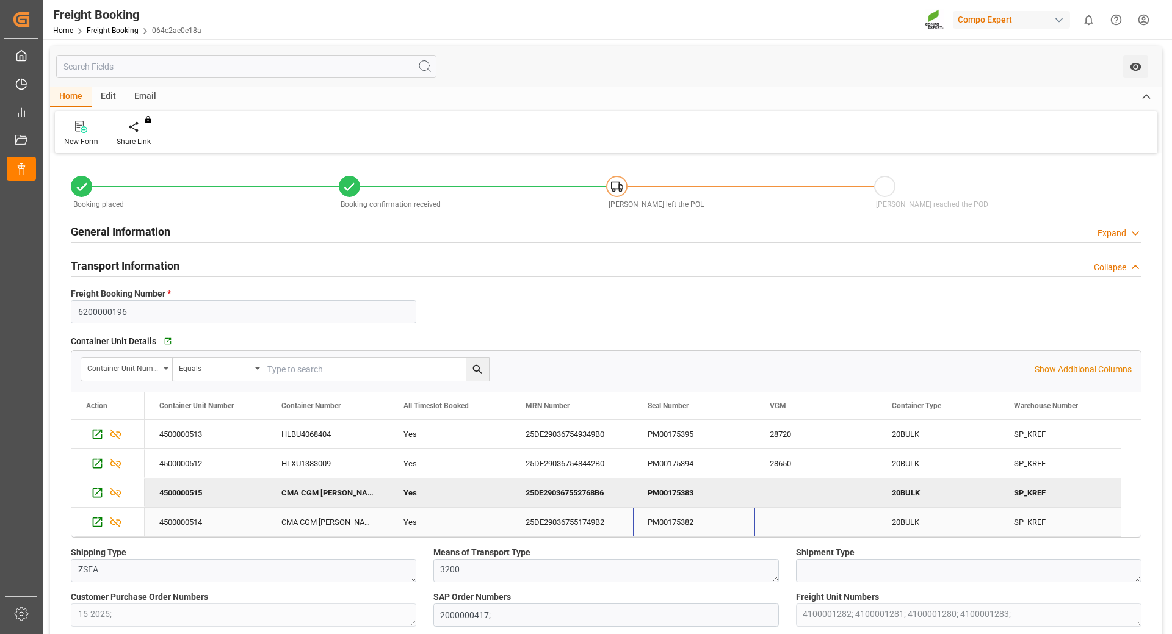
click at [659, 521] on div "PM00175382" at bounding box center [694, 522] width 122 height 29
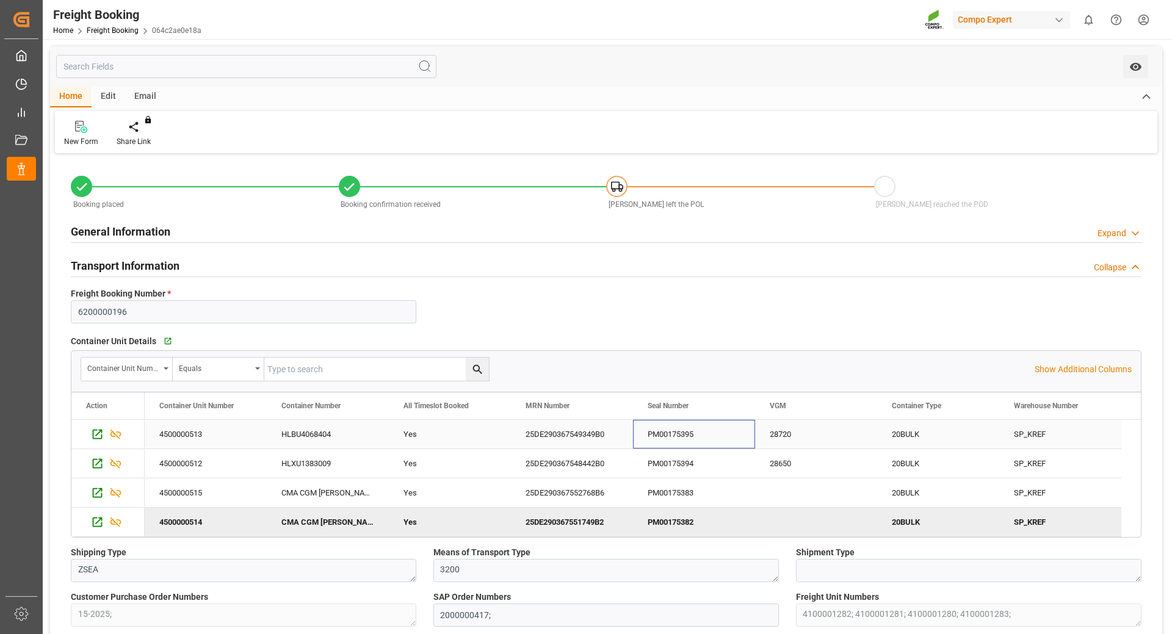
click at [663, 436] on div "PM00175395" at bounding box center [694, 434] width 122 height 29
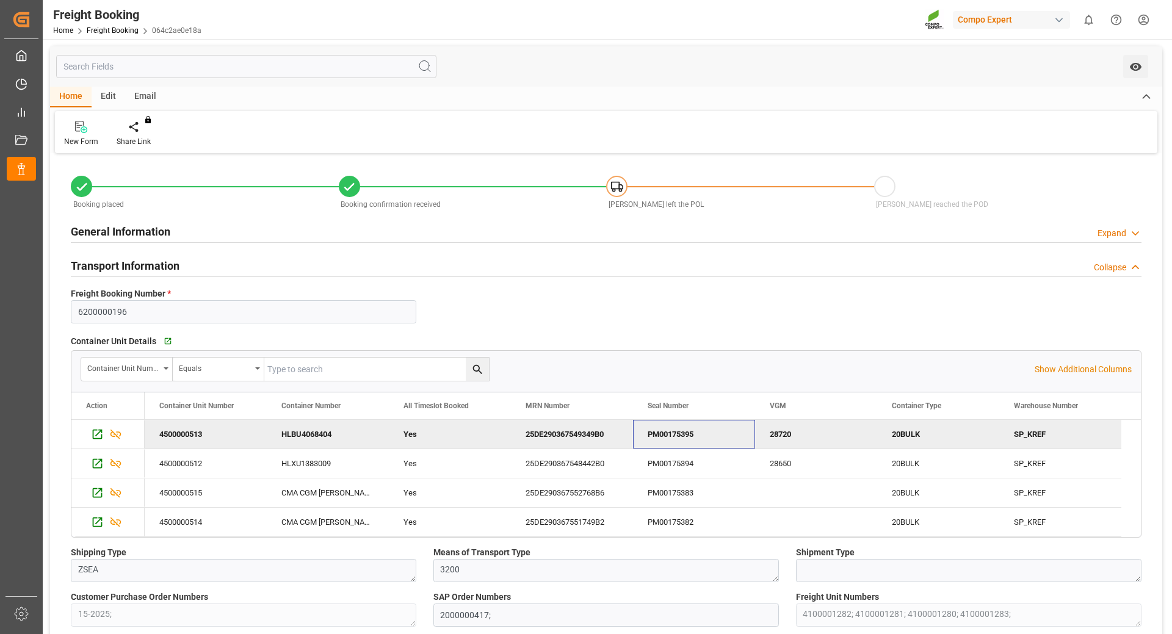
click at [589, 440] on div "25DE290367549349B0" at bounding box center [572, 434] width 122 height 29
click at [595, 461] on div "25DE290367548442B0" at bounding box center [572, 463] width 122 height 29
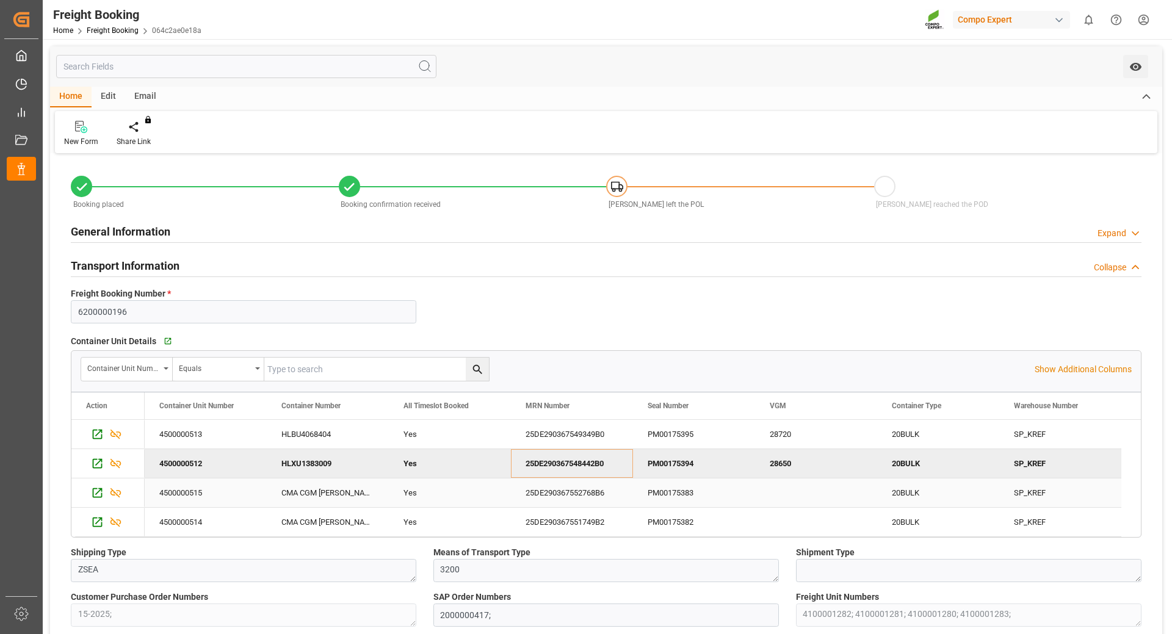
click at [603, 500] on div "25DE290367552768B6" at bounding box center [572, 493] width 122 height 29
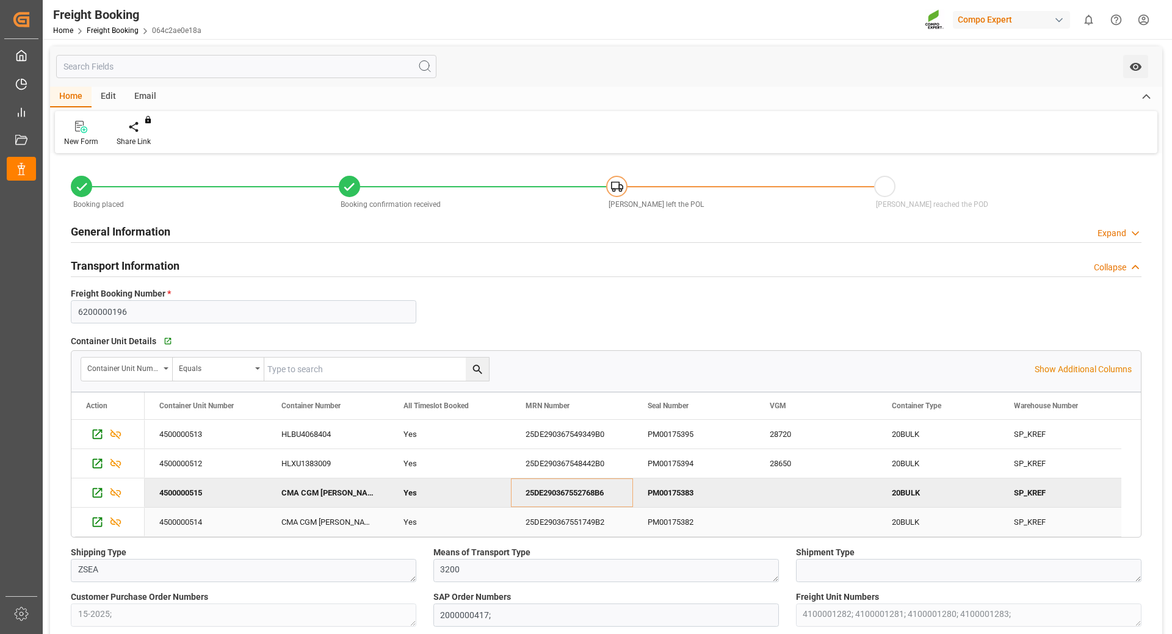
click at [608, 526] on div "25DE290367551749B2" at bounding box center [572, 522] width 122 height 29
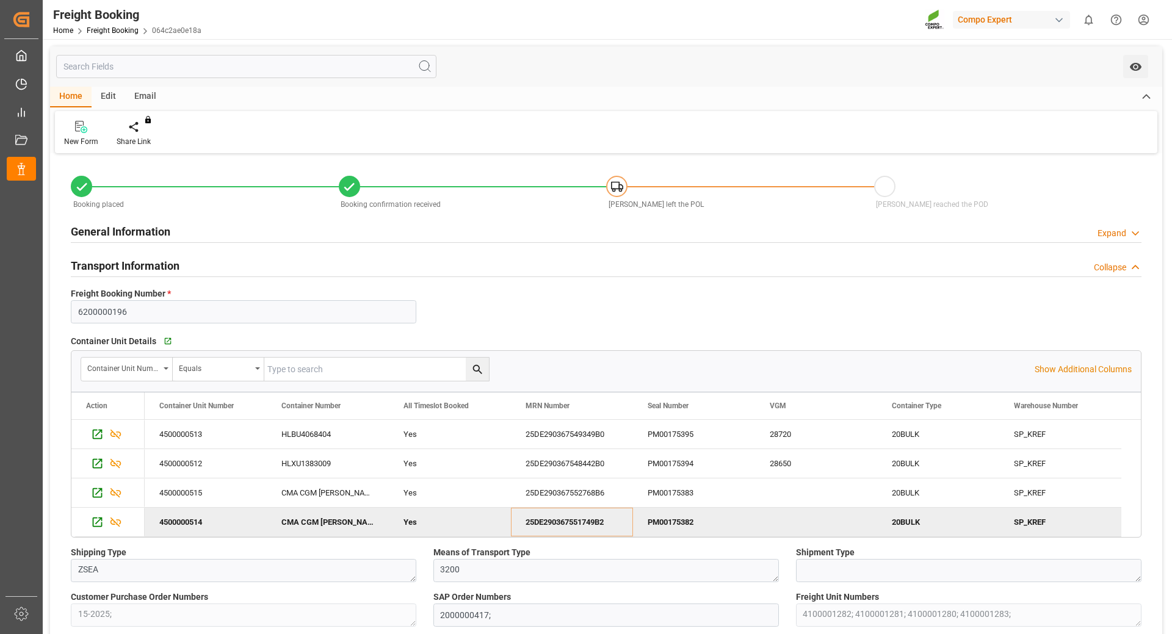
click at [544, 523] on div "25DE290367551749B2" at bounding box center [572, 522] width 122 height 29
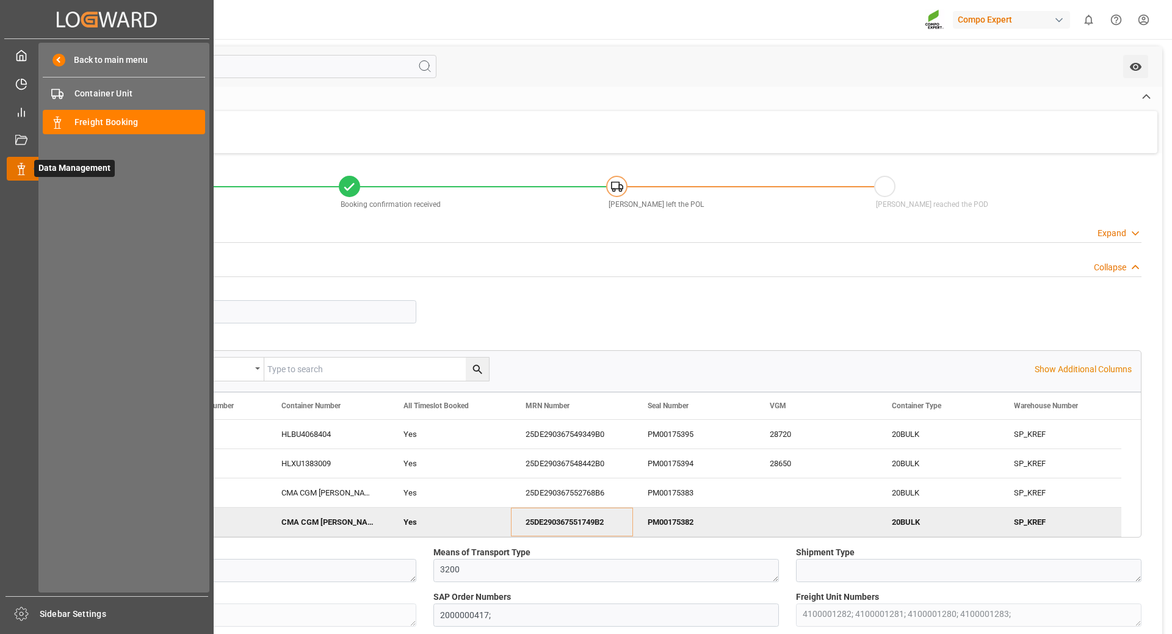
click at [18, 166] on polygon at bounding box center [20, 167] width 4 height 2
click at [82, 117] on span "Freight Booking" at bounding box center [139, 122] width 131 height 13
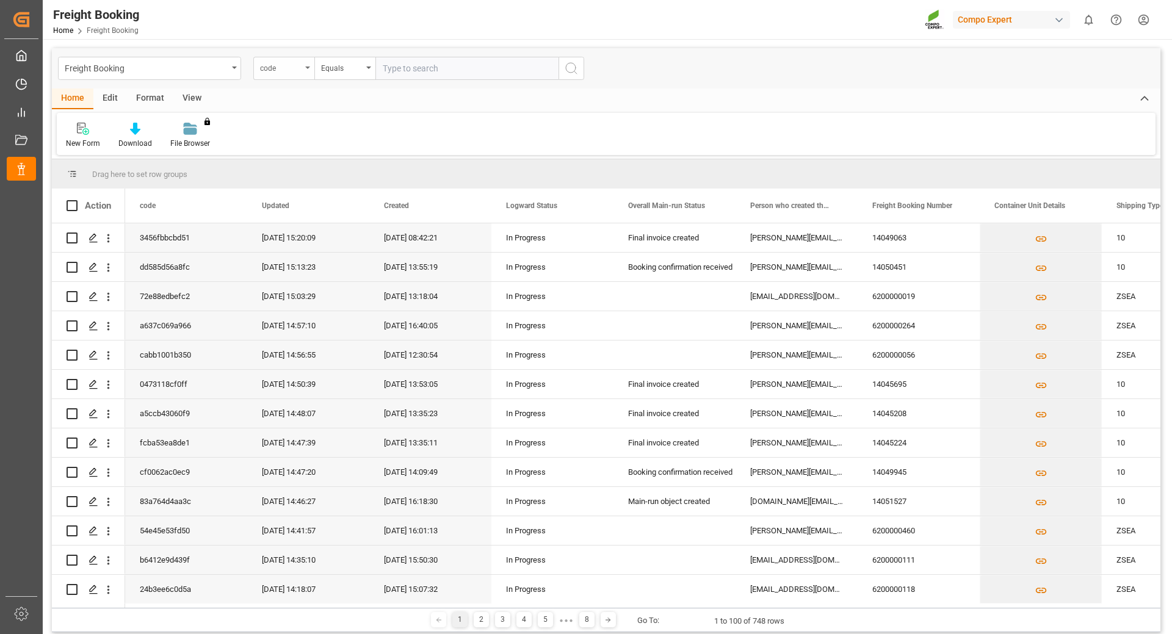
click at [303, 73] on div "code" at bounding box center [283, 68] width 61 height 23
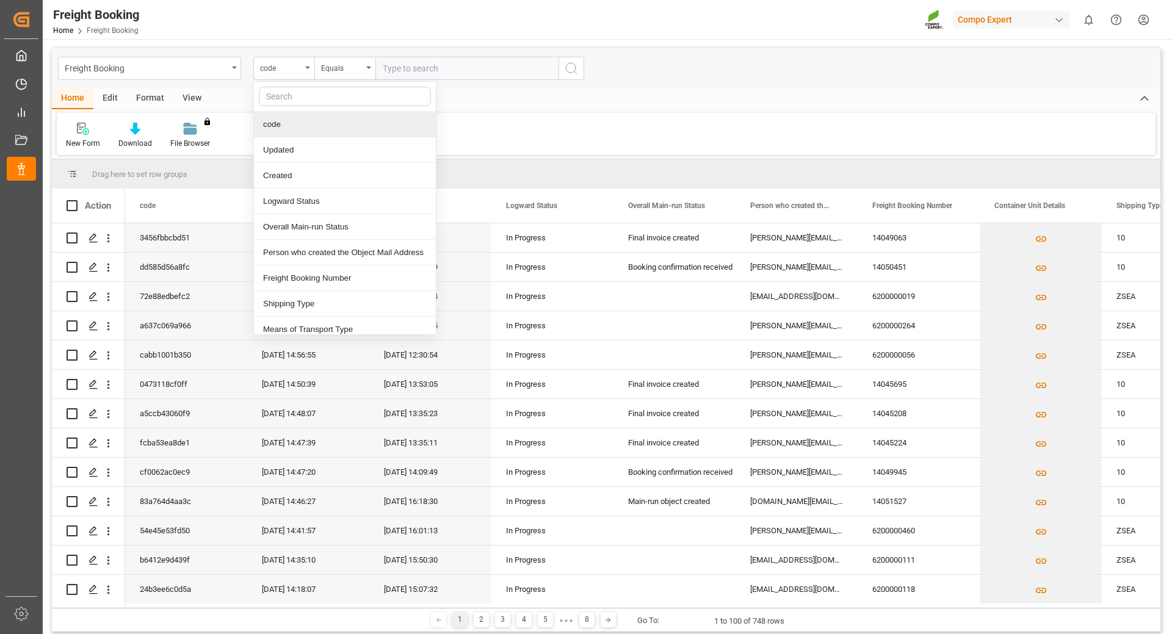
click at [297, 127] on div "code" at bounding box center [345, 125] width 182 height 26
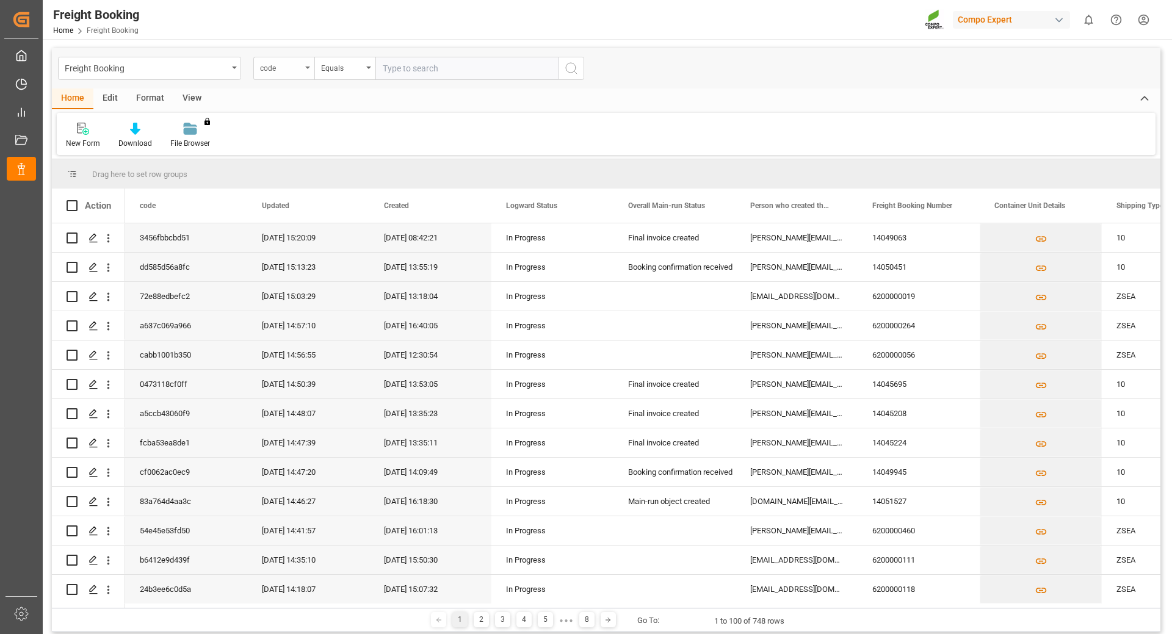
click at [292, 62] on div "code" at bounding box center [281, 67] width 42 height 14
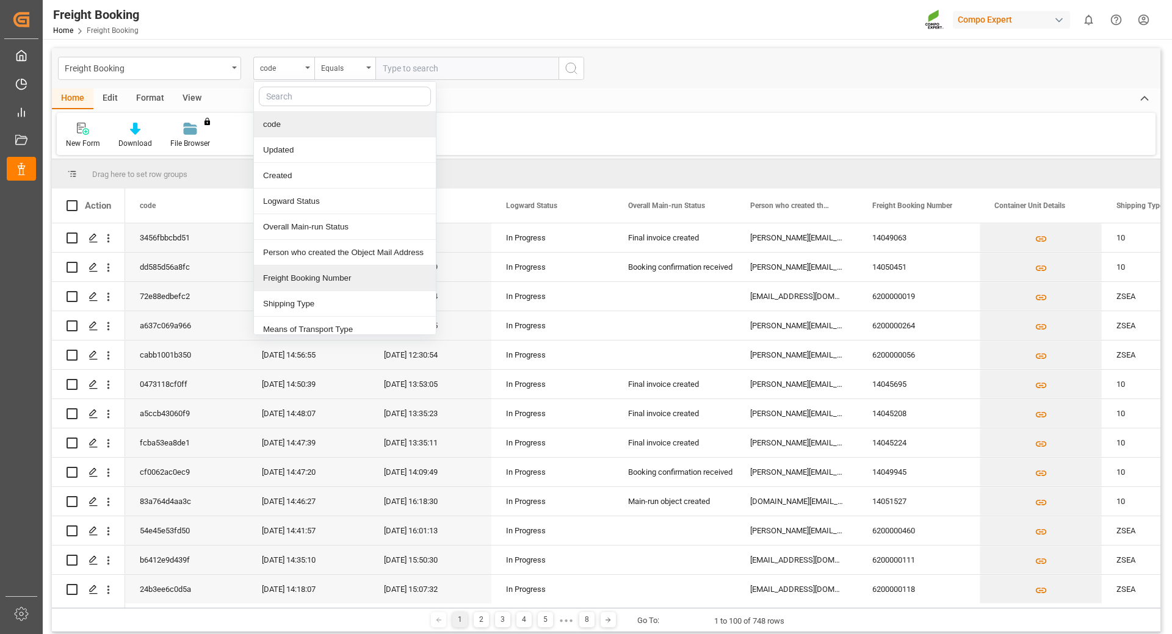
click at [291, 281] on div "Freight Booking Number" at bounding box center [345, 279] width 182 height 26
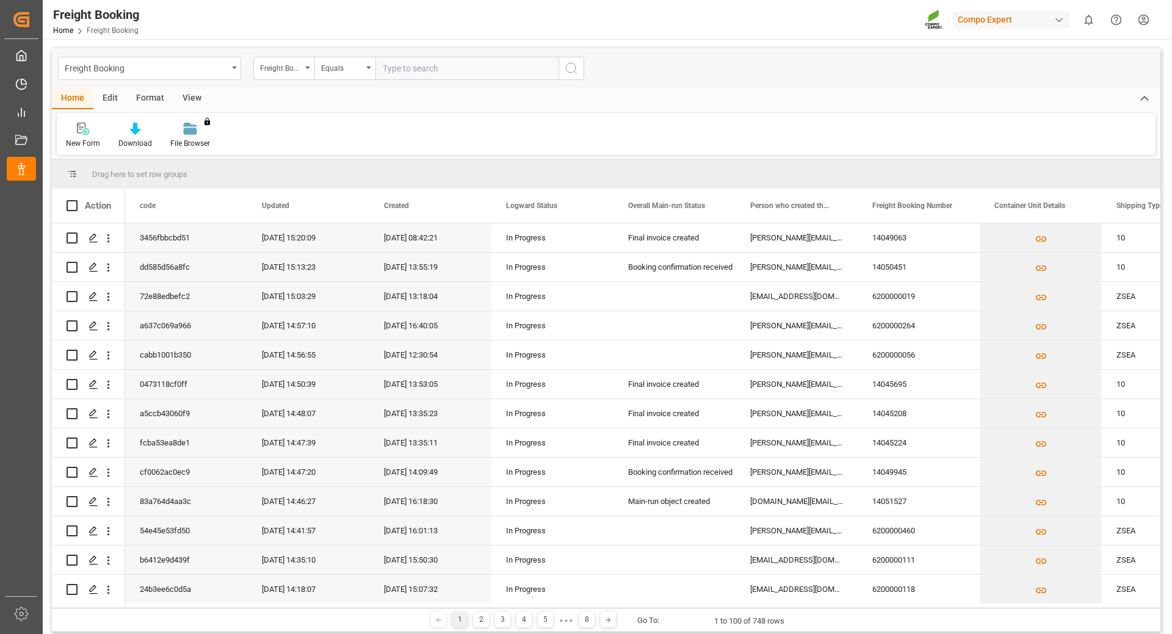
click at [442, 67] on input "text" at bounding box center [467, 68] width 183 height 23
type input "6200000196"
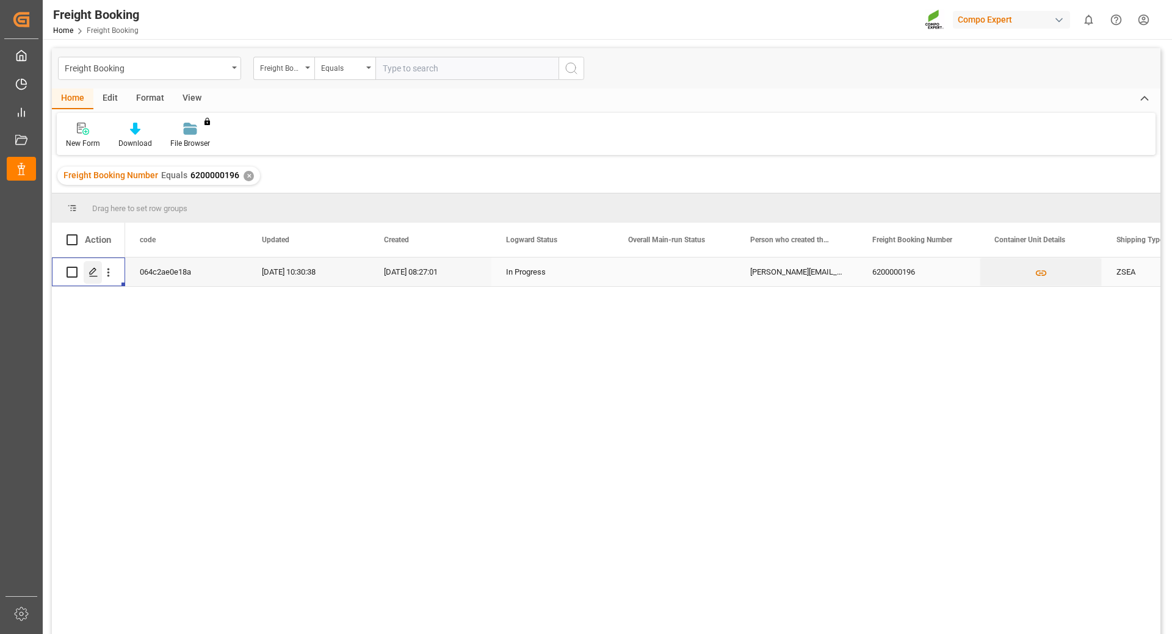
click at [92, 272] on icon "Press SPACE to select this row." at bounding box center [94, 272] width 10 height 10
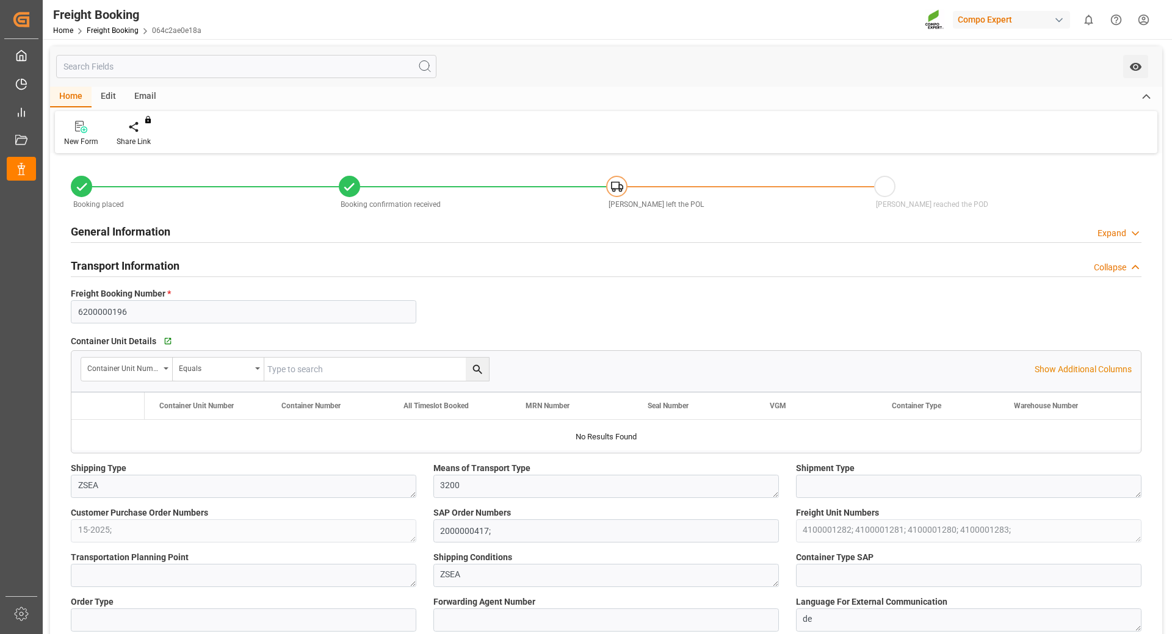
type input "6200000196"
type textarea "ZSEA"
type textarea "3200"
type textarea "15-2025;"
type input "2000000417;"
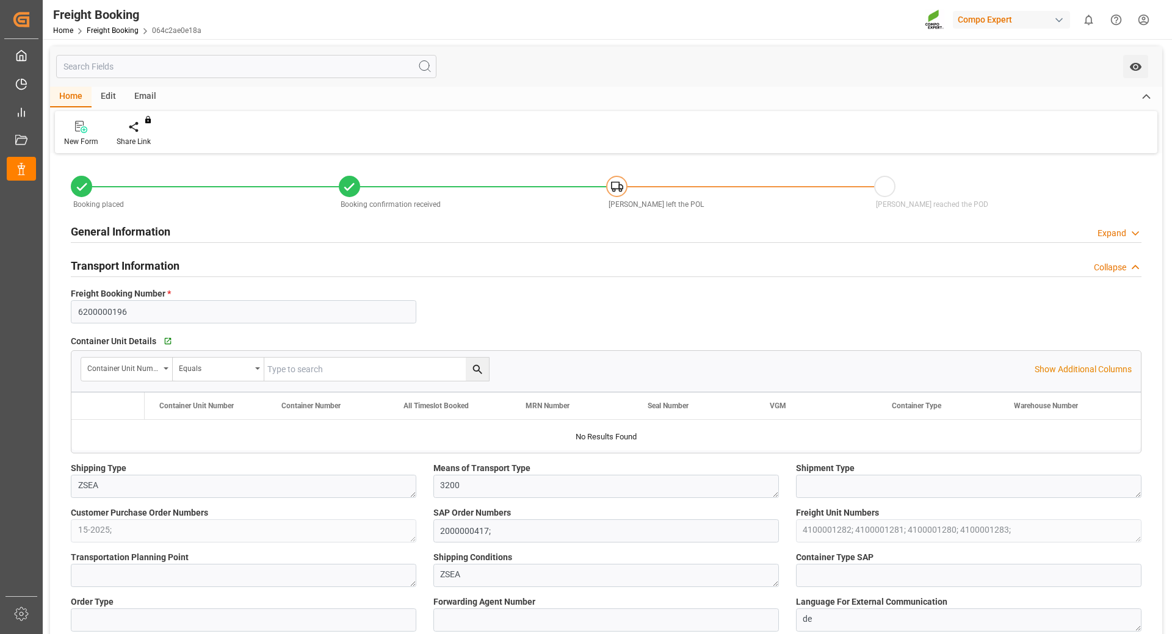
type textarea "4100001282; 4100001281; 4100001280; 4100001283;"
type textarea "ZSEA"
type textarea "de"
type input "HLCU"
type input "17077456"
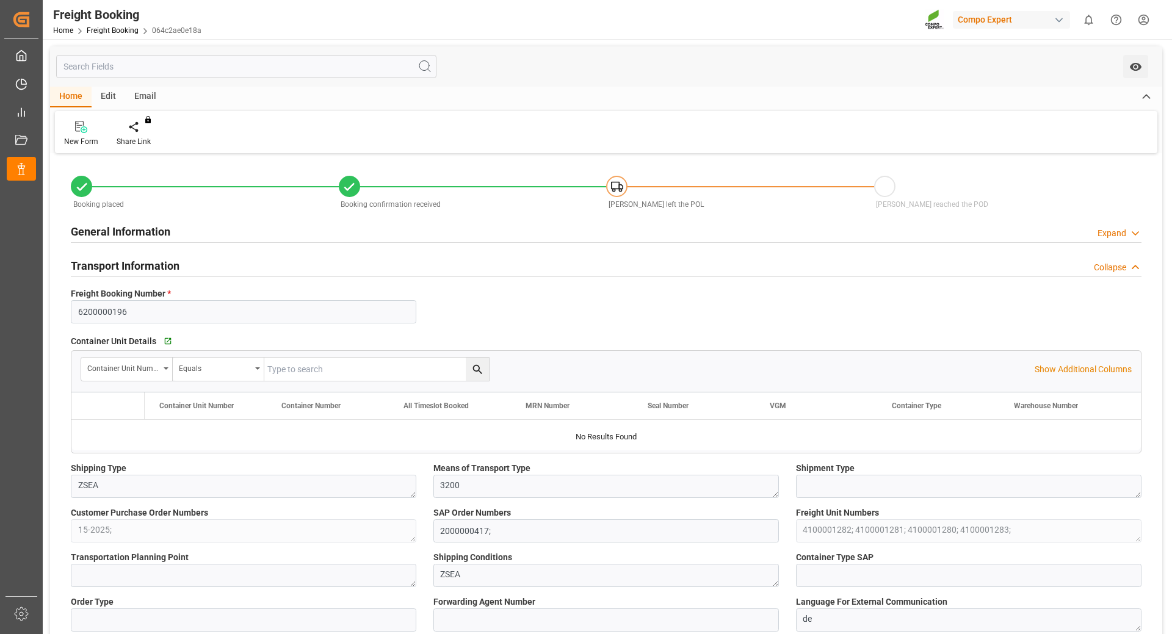
type input "CMA CGM [PERSON_NAME]"
type input "[PERSON_NAME] EXPRESS"
type input "[GEOGRAPHIC_DATA]"
type input "Posorja"
type textarea "CIF"
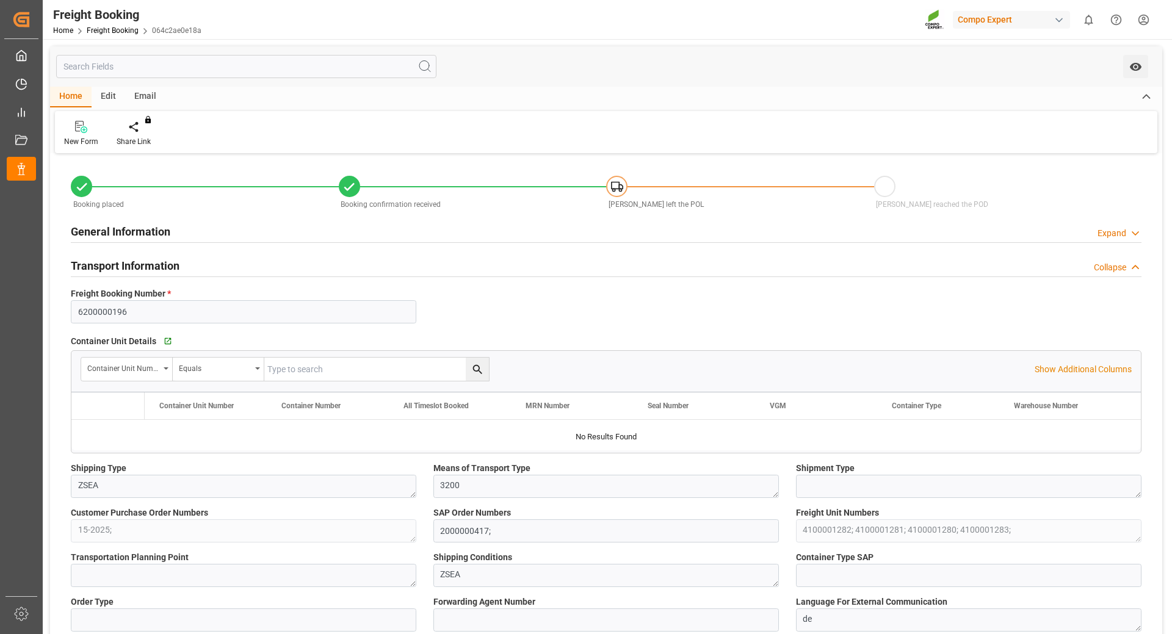
type textarea "SP_KREF"
type textarea "BLK CLASSIC [DATE]+3+TE BULK;"
type textarea "2564002000;"
type input "SP_KREF"
type input "Logistics Service Provider"
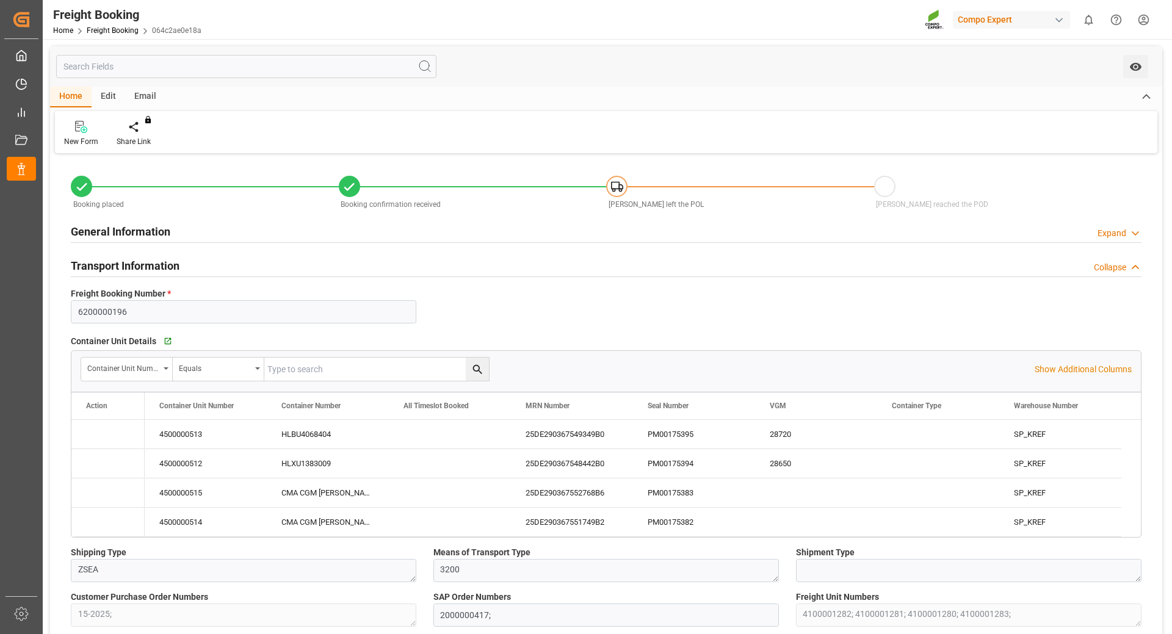
type input "Hapag [PERSON_NAME]"
type input "Hapag [PERSON_NAME] Aktiengesellschaft"
type input "9729116"
type input "9777632"
type input "BEANR"
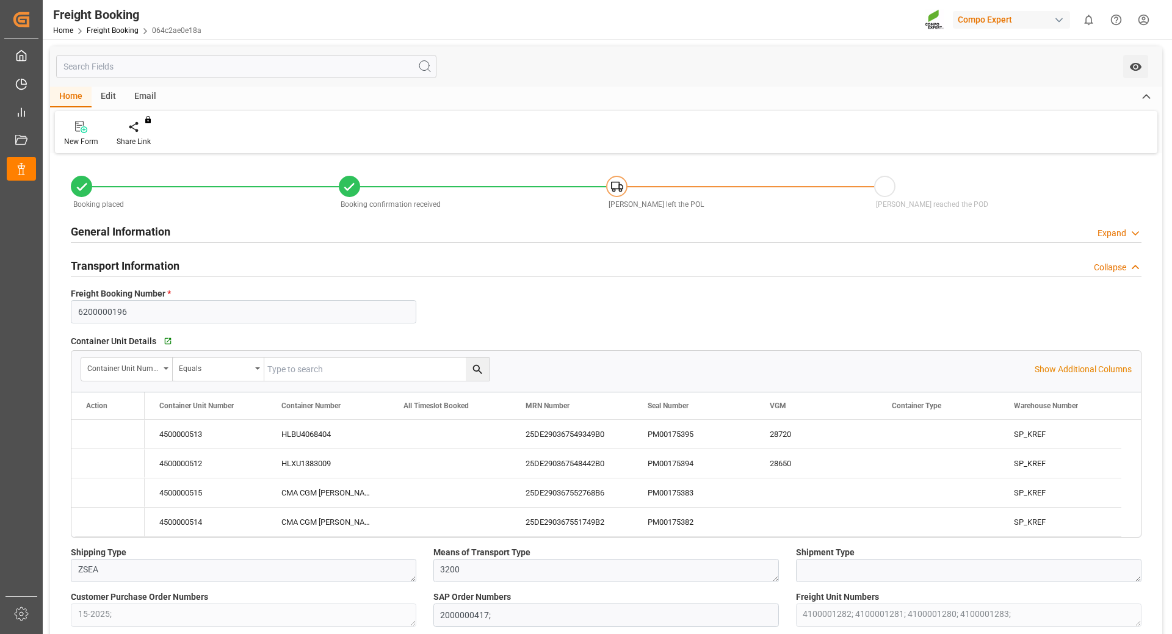
type input "ECPSJ"
type input "0"
type input "397500"
type input "[DATE] 01:00"
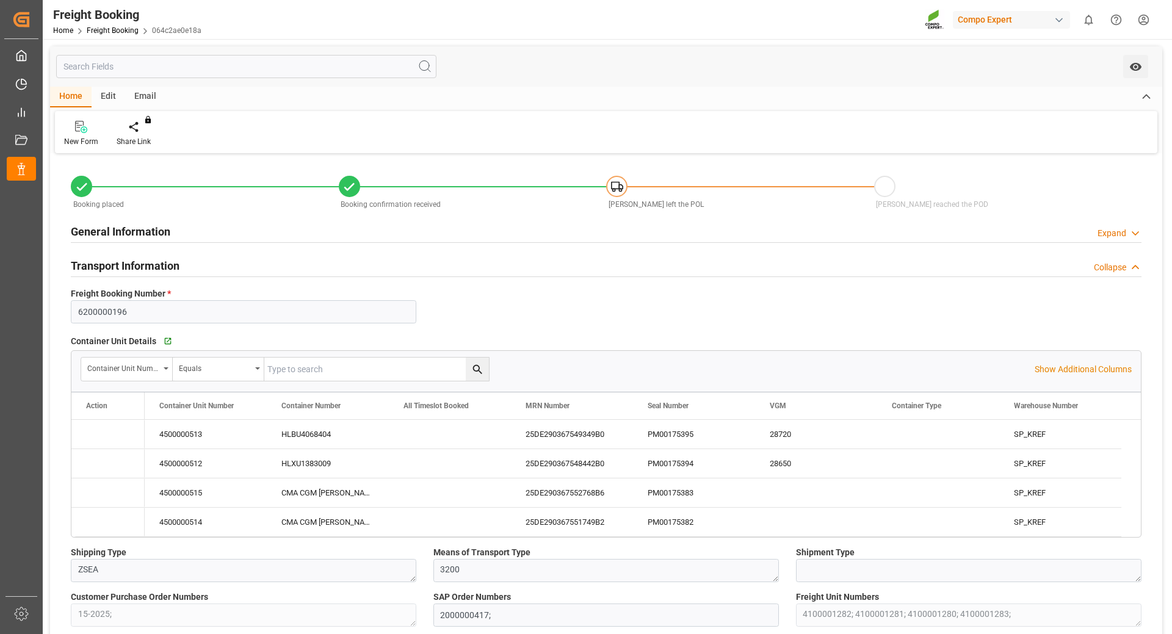
type input "[DATE] 08:00"
type input "[DATE] 10:00"
type input "[DATE] 17:00"
type input "[DATE] 08:27"
type input "[DATE] 09:18"
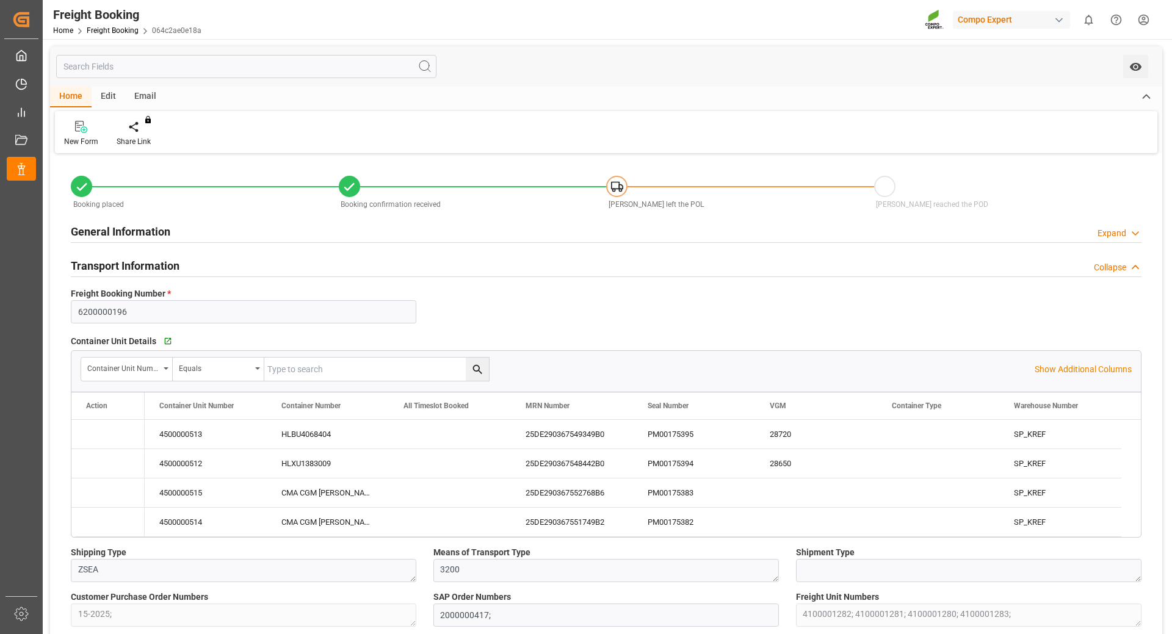
type input "[DATE] 09:18"
type input "[DATE] 09:20"
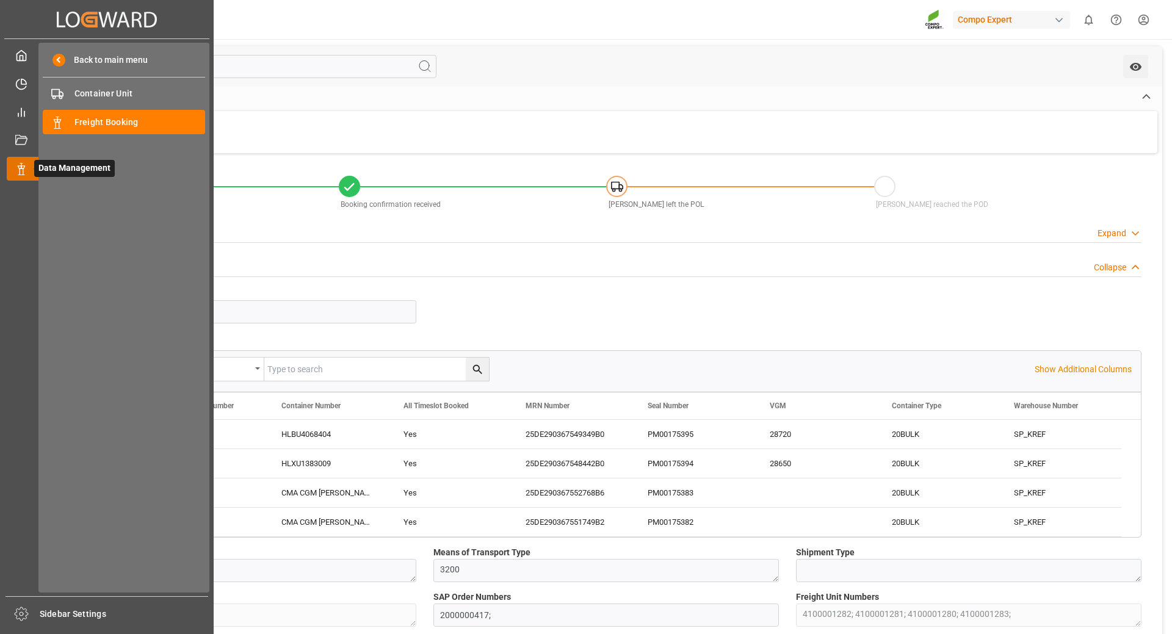
click at [23, 167] on icon at bounding box center [21, 169] width 12 height 12
click at [101, 123] on span "Freight Booking" at bounding box center [139, 122] width 131 height 13
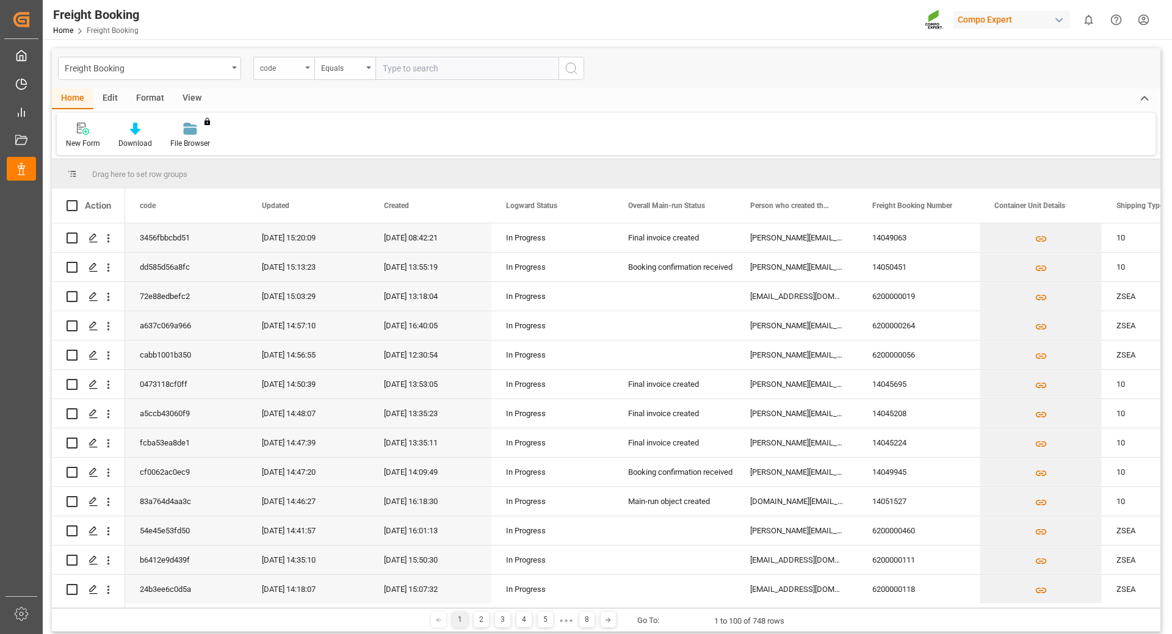
click at [305, 73] on div "code" at bounding box center [283, 68] width 61 height 23
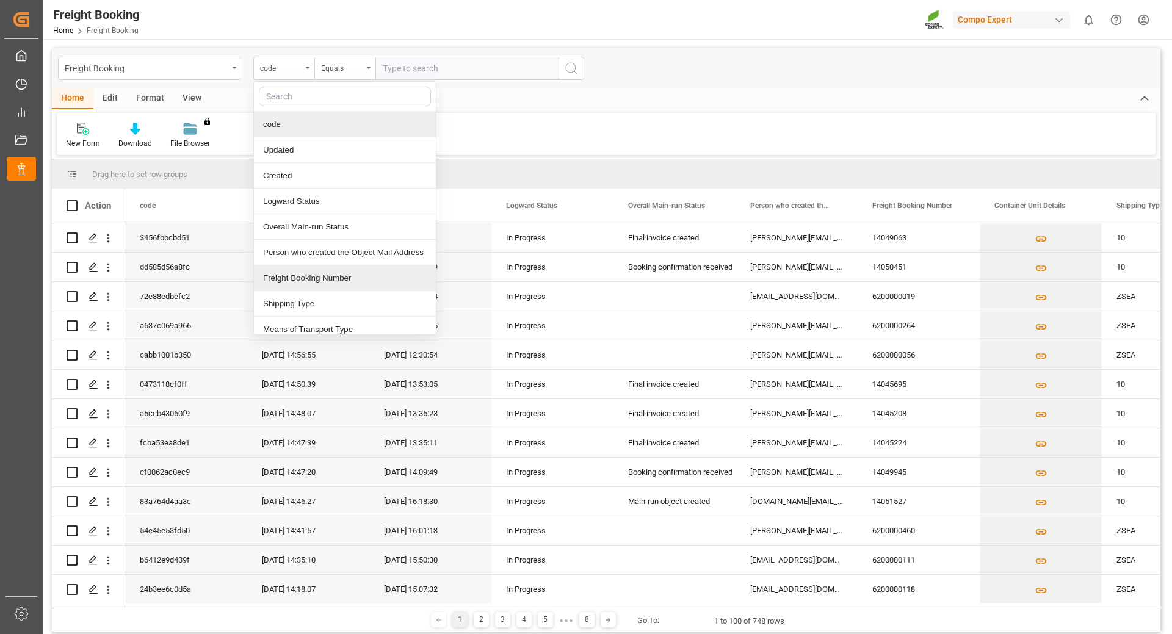
click at [291, 280] on div "Freight Booking Number" at bounding box center [345, 279] width 182 height 26
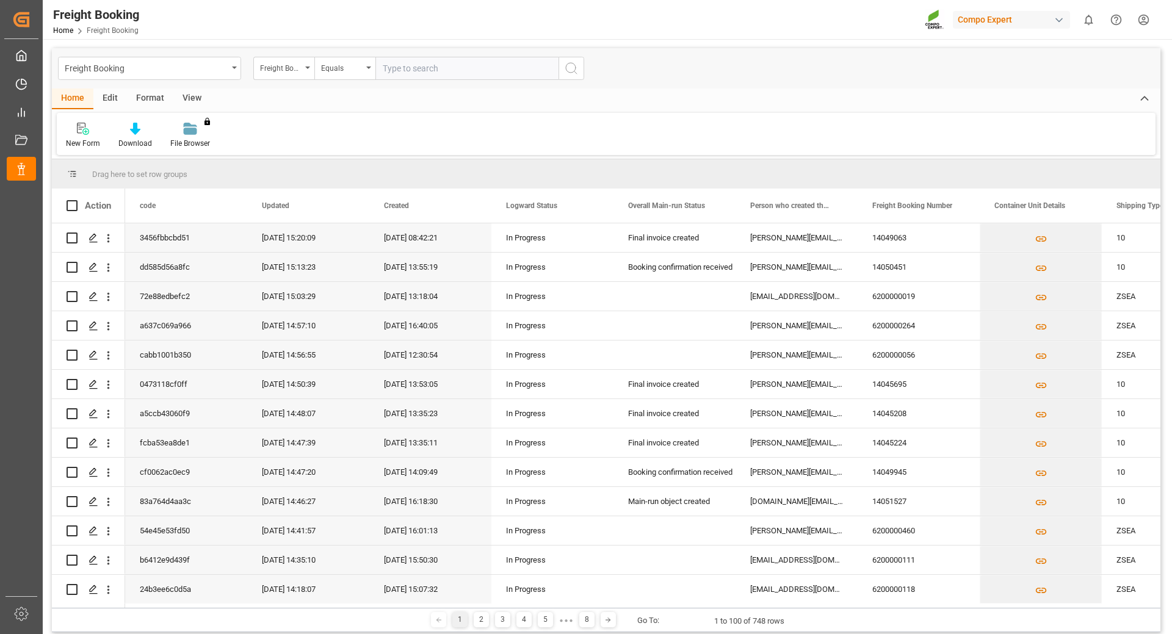
click at [410, 73] on input "text" at bounding box center [467, 68] width 183 height 23
type input "6200000013"
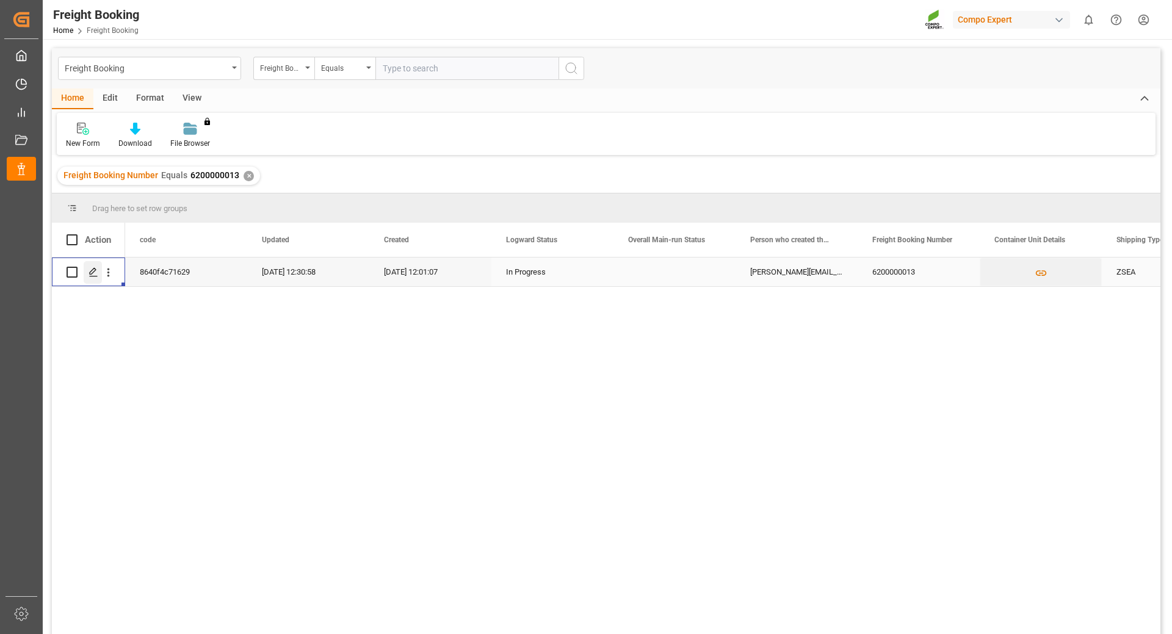
click at [90, 272] on icon "Press SPACE to select this row." at bounding box center [94, 272] width 10 height 10
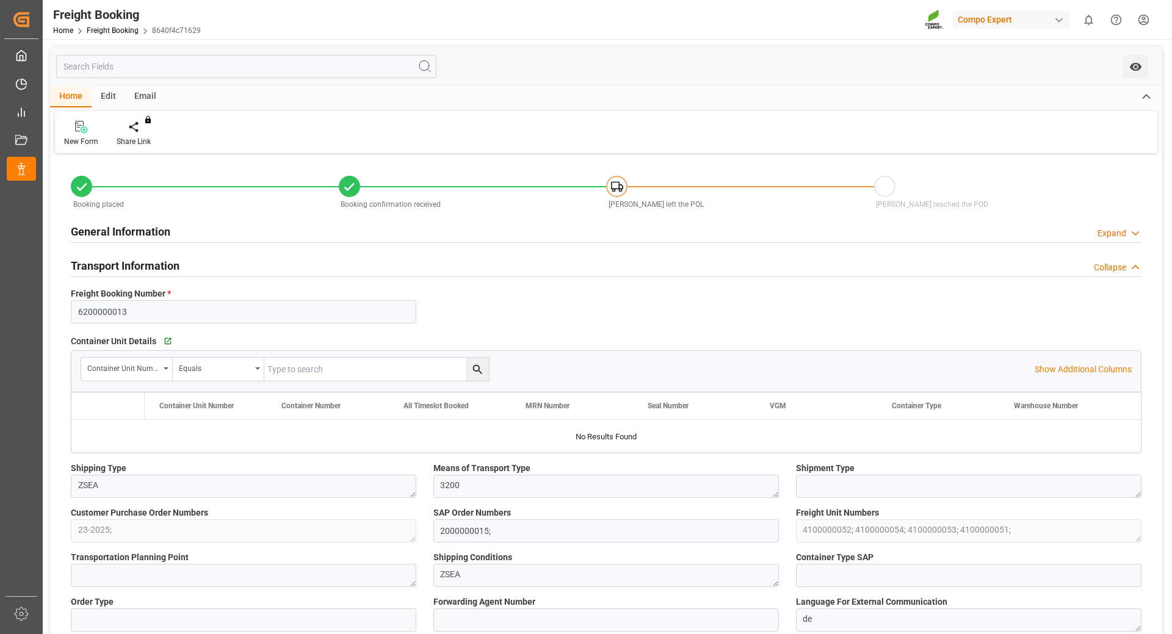
type input "Hapag [PERSON_NAME]"
type input "Hapag [PERSON_NAME] Aktiengesellschaft"
type input "9729116"
type input "BEANR"
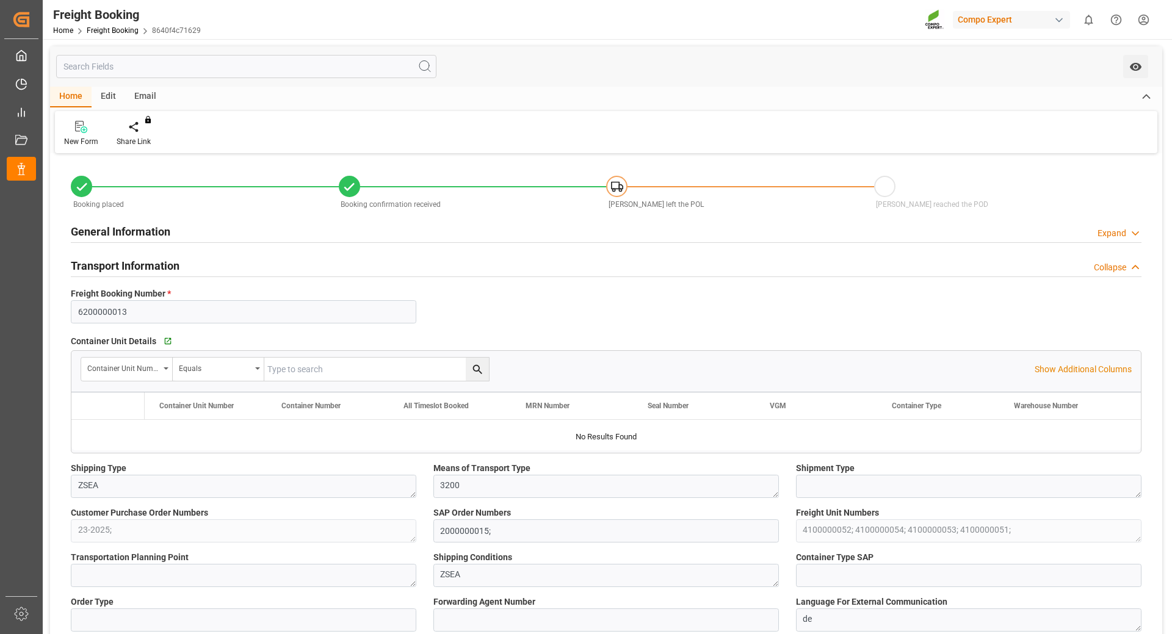
type input "ECPSJ"
type input "0"
type input "185500"
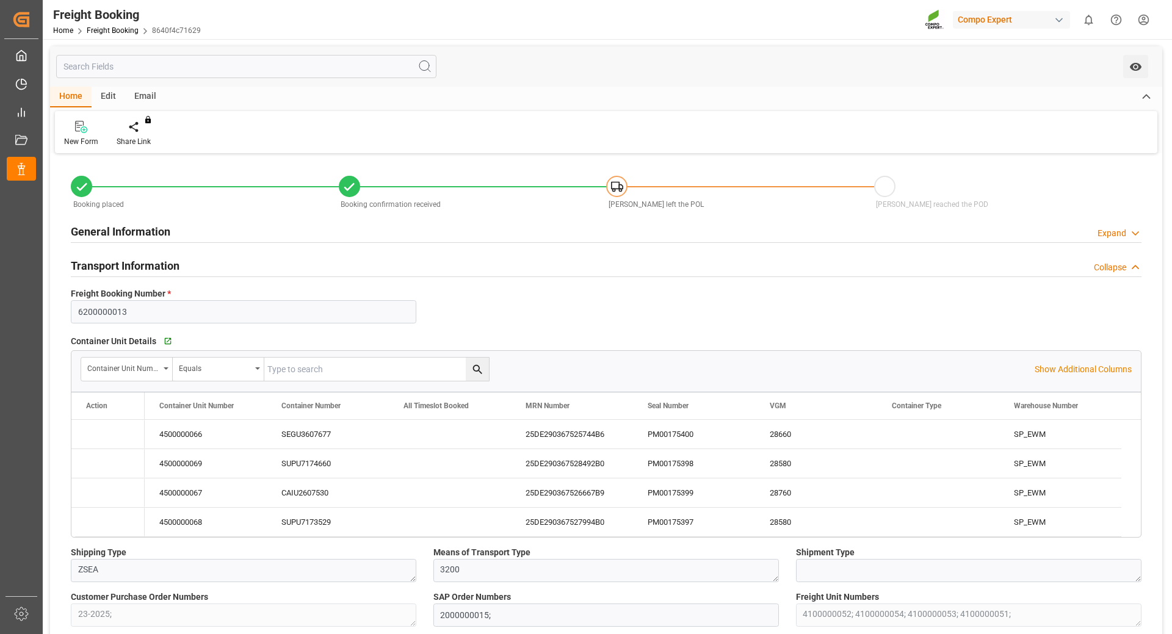
type input "[DATE] 01:00"
type input "[DATE] 08:00"
type input "[DATE] 11:36"
type input "[DATE] 18:00"
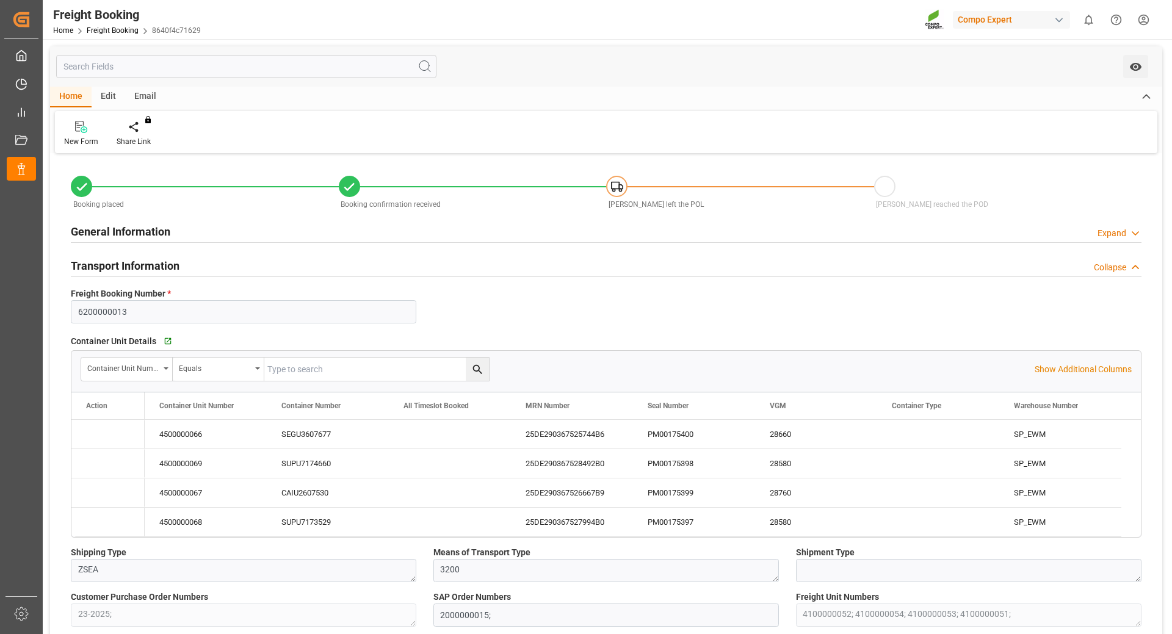
type input "[DATE] 12:01"
type input "[DATE] 12:09"
type input "[DATE] 12:30"
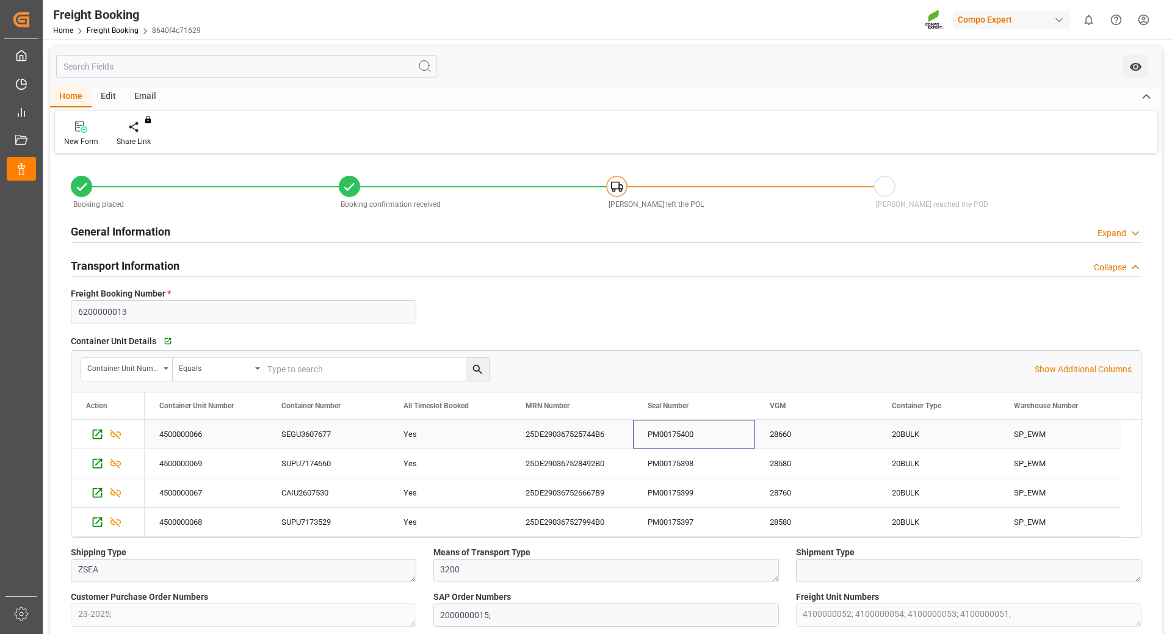
click at [683, 441] on div "PM00175400" at bounding box center [694, 434] width 122 height 29
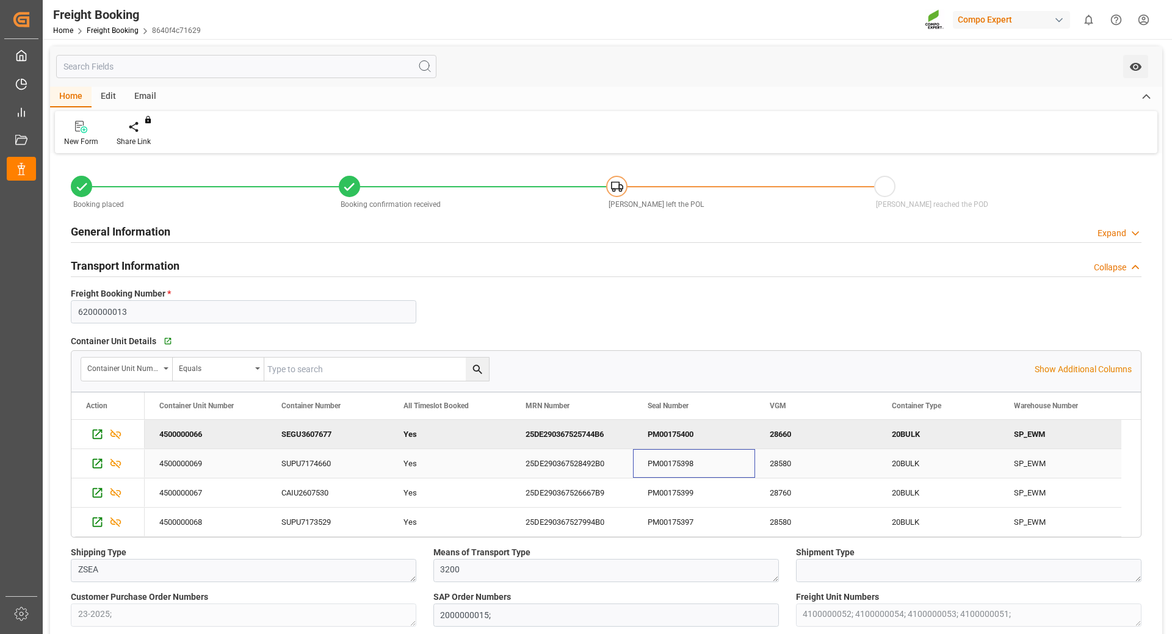
click at [659, 468] on div "PM00175398" at bounding box center [694, 463] width 122 height 29
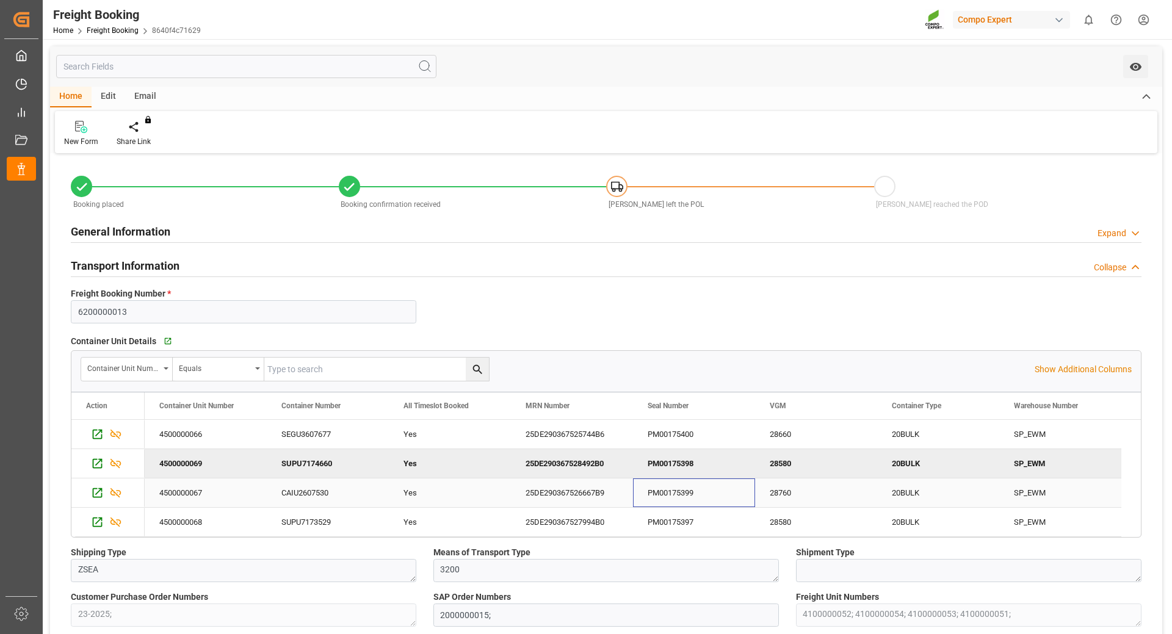
click at [647, 490] on div "PM00175399" at bounding box center [694, 493] width 122 height 29
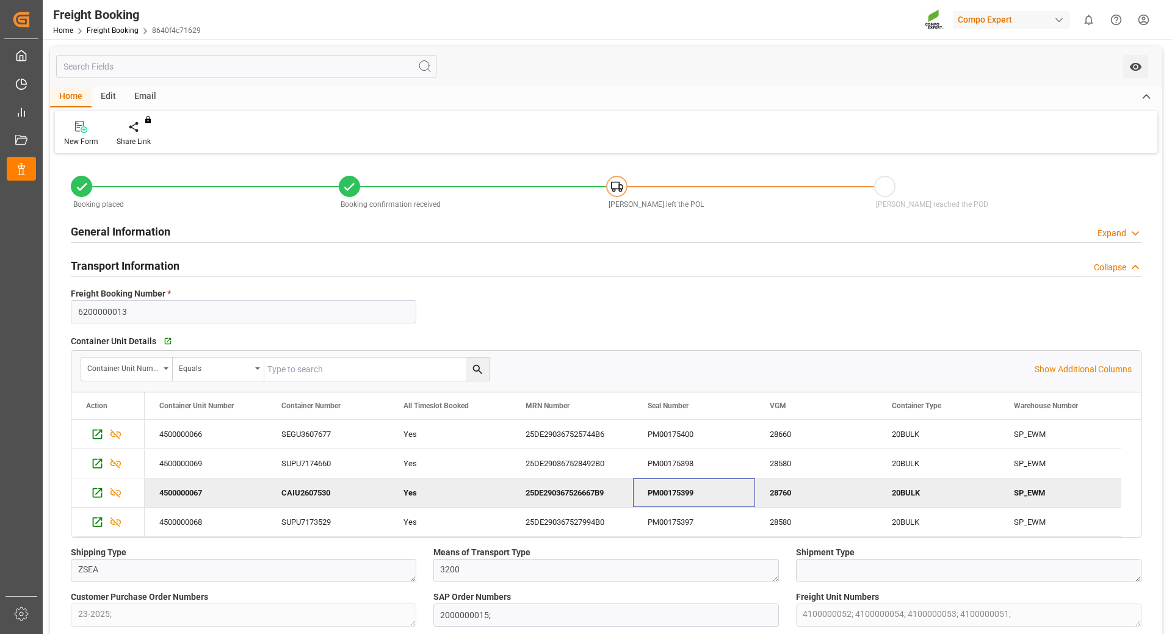
click at [647, 490] on div "PM00175399" at bounding box center [694, 493] width 122 height 29
click at [663, 525] on div "PM00175397" at bounding box center [694, 522] width 122 height 29
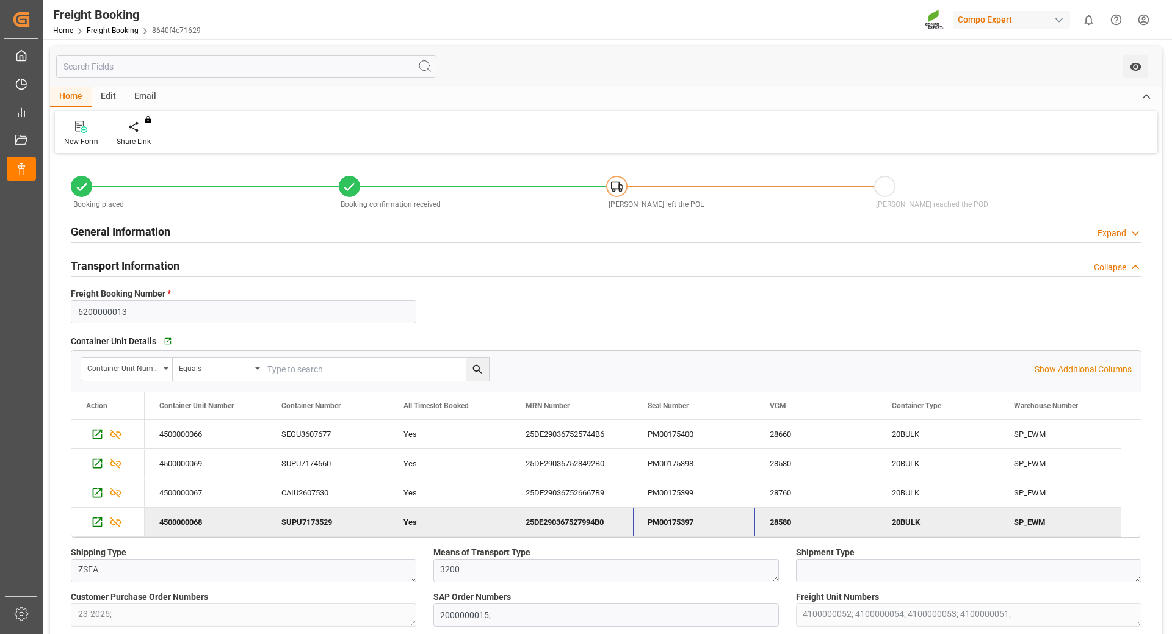
click at [663, 525] on div "PM00175397" at bounding box center [694, 522] width 122 height 29
click at [589, 443] on div "25DE290367525744B6" at bounding box center [572, 434] width 122 height 29
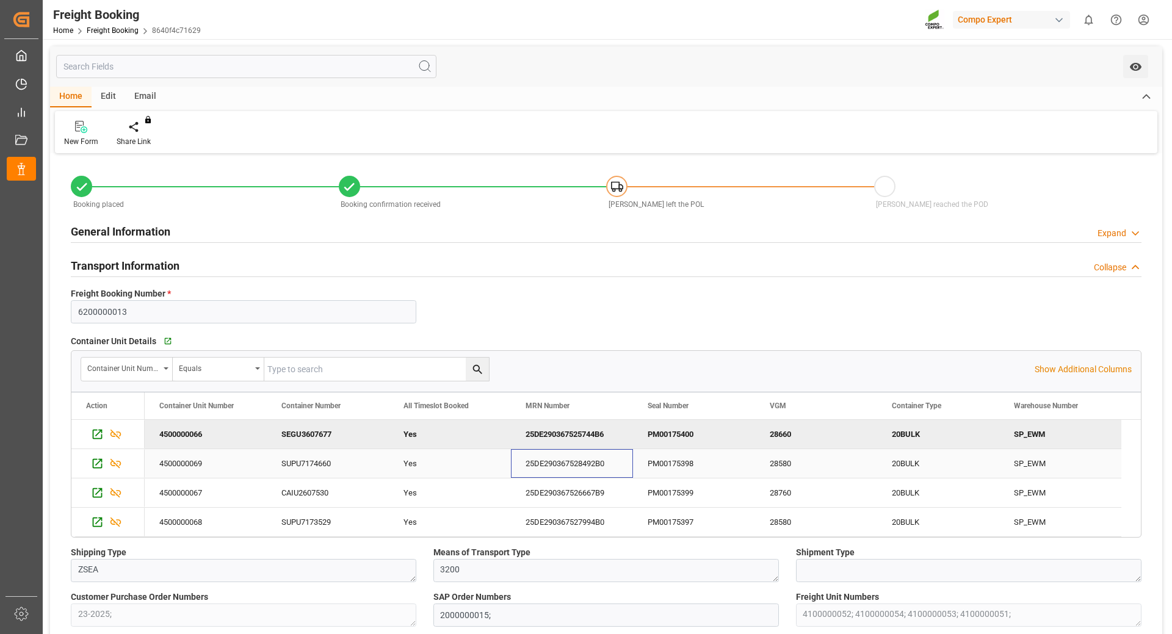
click at [556, 467] on div "25DE290367528492B0" at bounding box center [572, 463] width 122 height 29
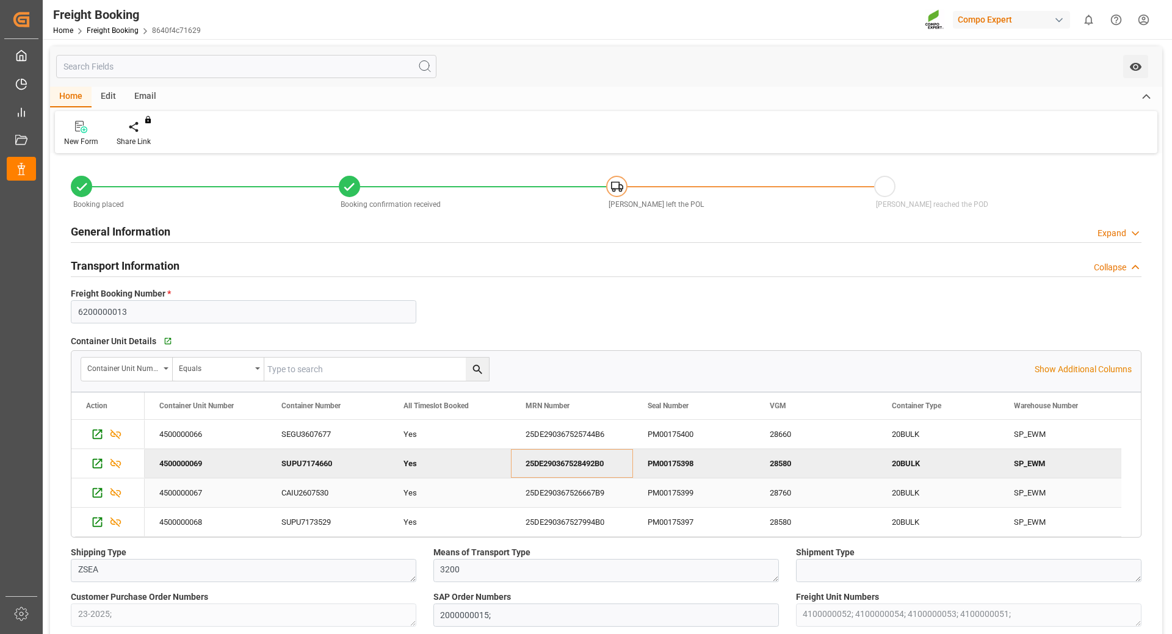
click at [575, 499] on div "25DE290367526667B9" at bounding box center [572, 493] width 122 height 29
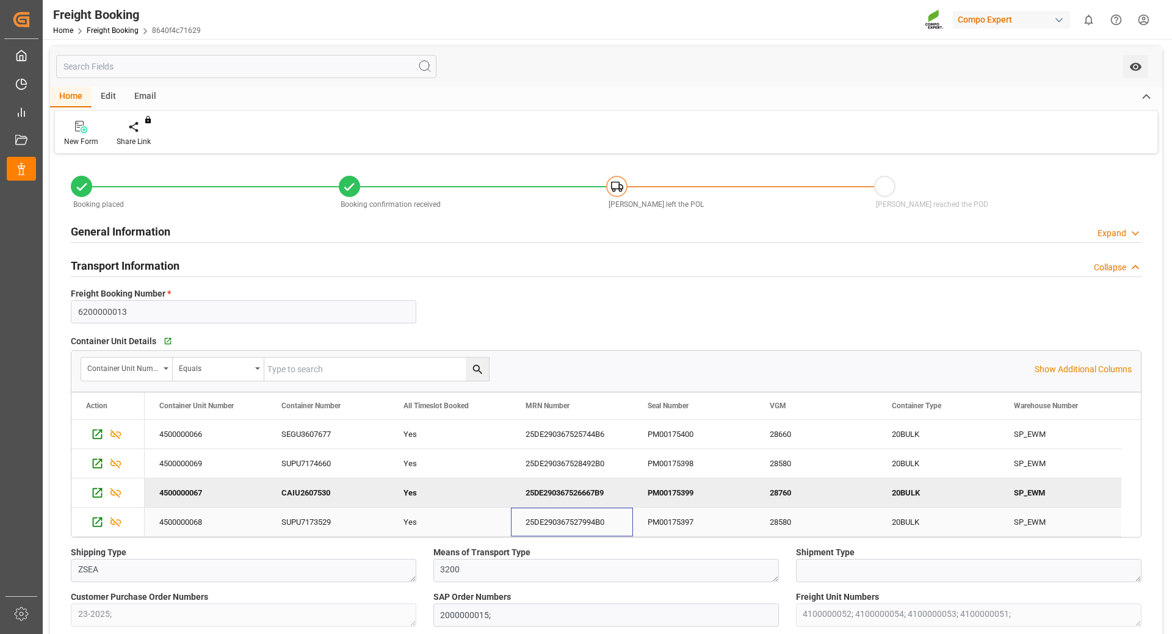
click at [582, 530] on div "25DE290367527994B0" at bounding box center [572, 522] width 122 height 29
